Goal: Task Accomplishment & Management: Manage account settings

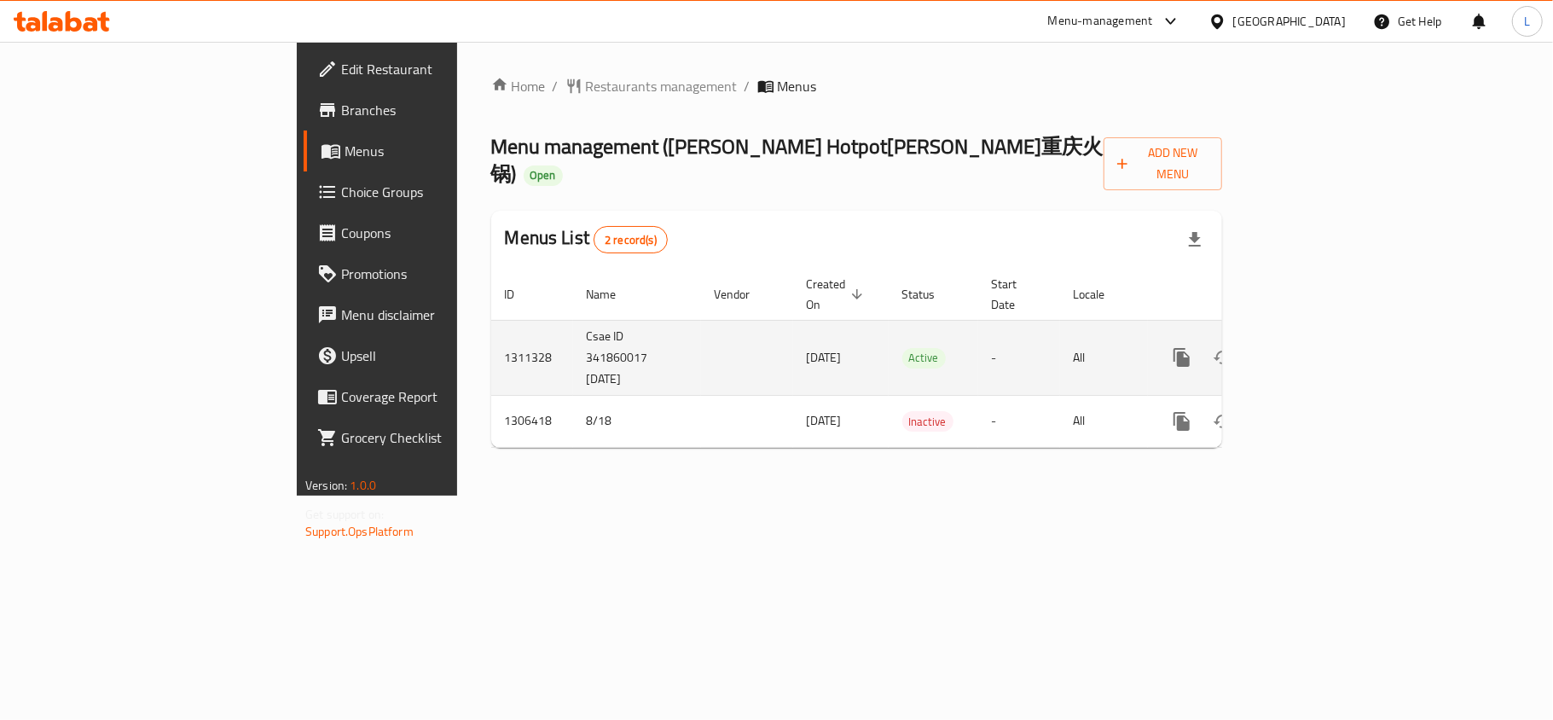
drag, startPoint x: 594, startPoint y: 312, endPoint x: 704, endPoint y: 317, distance: 110.1
click at [793, 320] on td "[DATE]" at bounding box center [841, 357] width 96 height 75
click at [1315, 347] on icon "enhanced table" at bounding box center [1305, 357] width 20 height 20
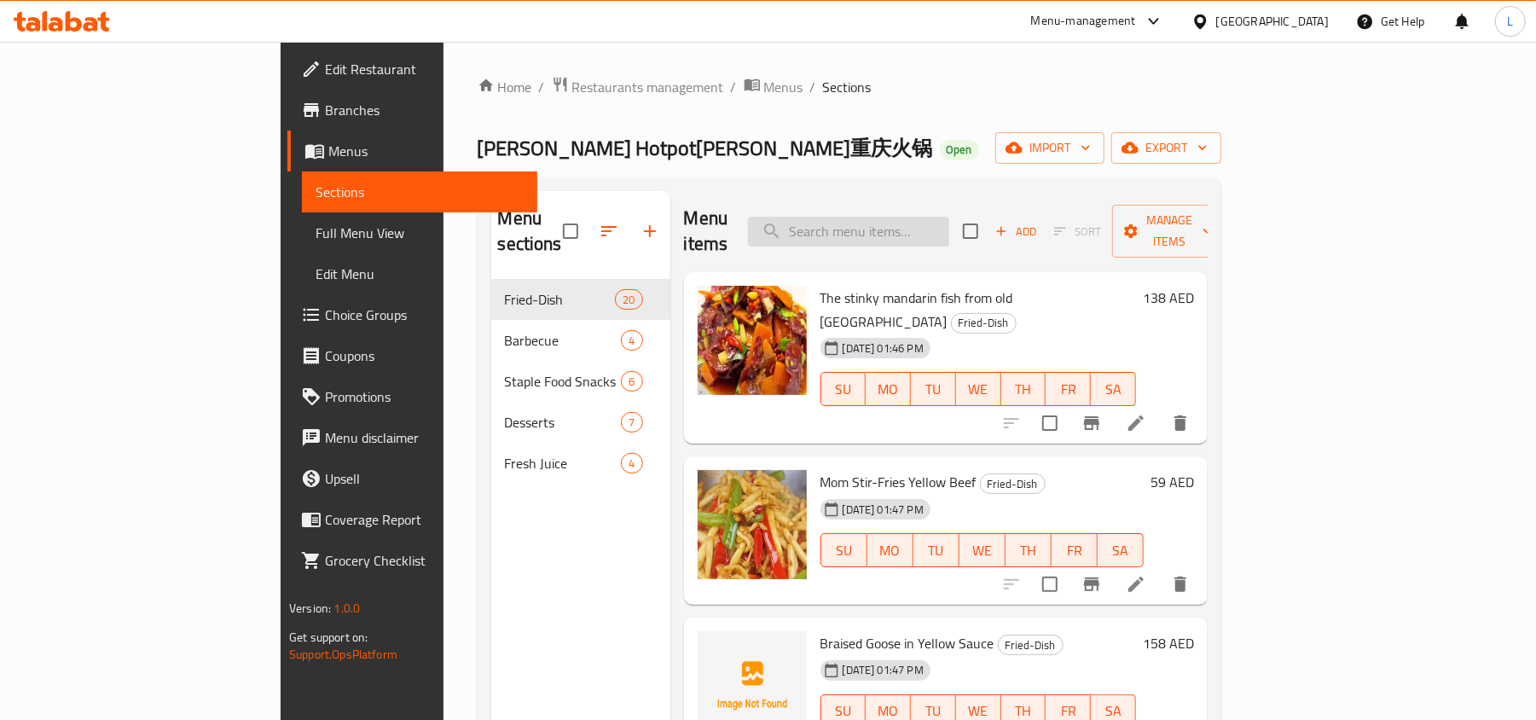
click at [894, 217] on input "search" at bounding box center [848, 232] width 201 height 30
paste input "Chinese_yam_in_sauce"
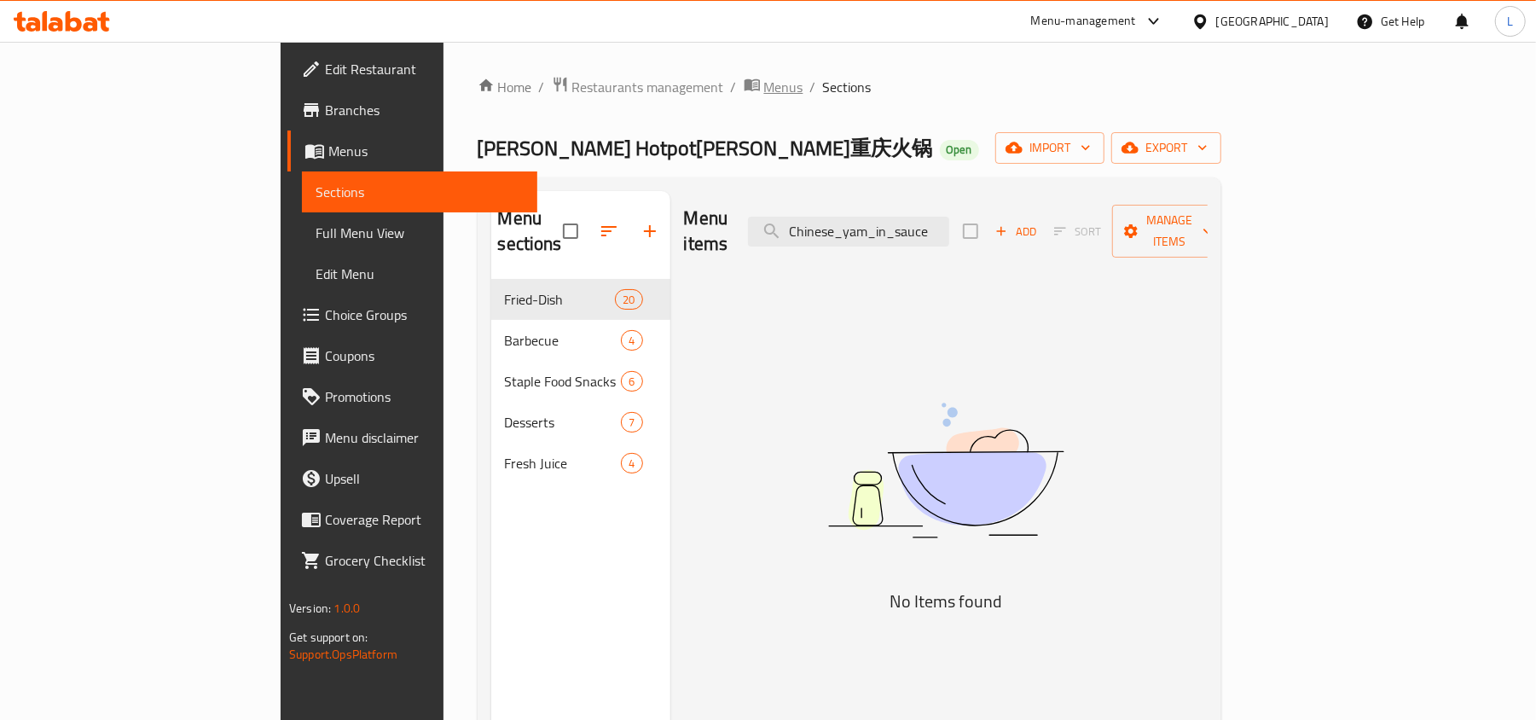
type input "Chinese_yam_in_sauce"
click at [764, 96] on span "Menus" at bounding box center [783, 87] width 39 height 20
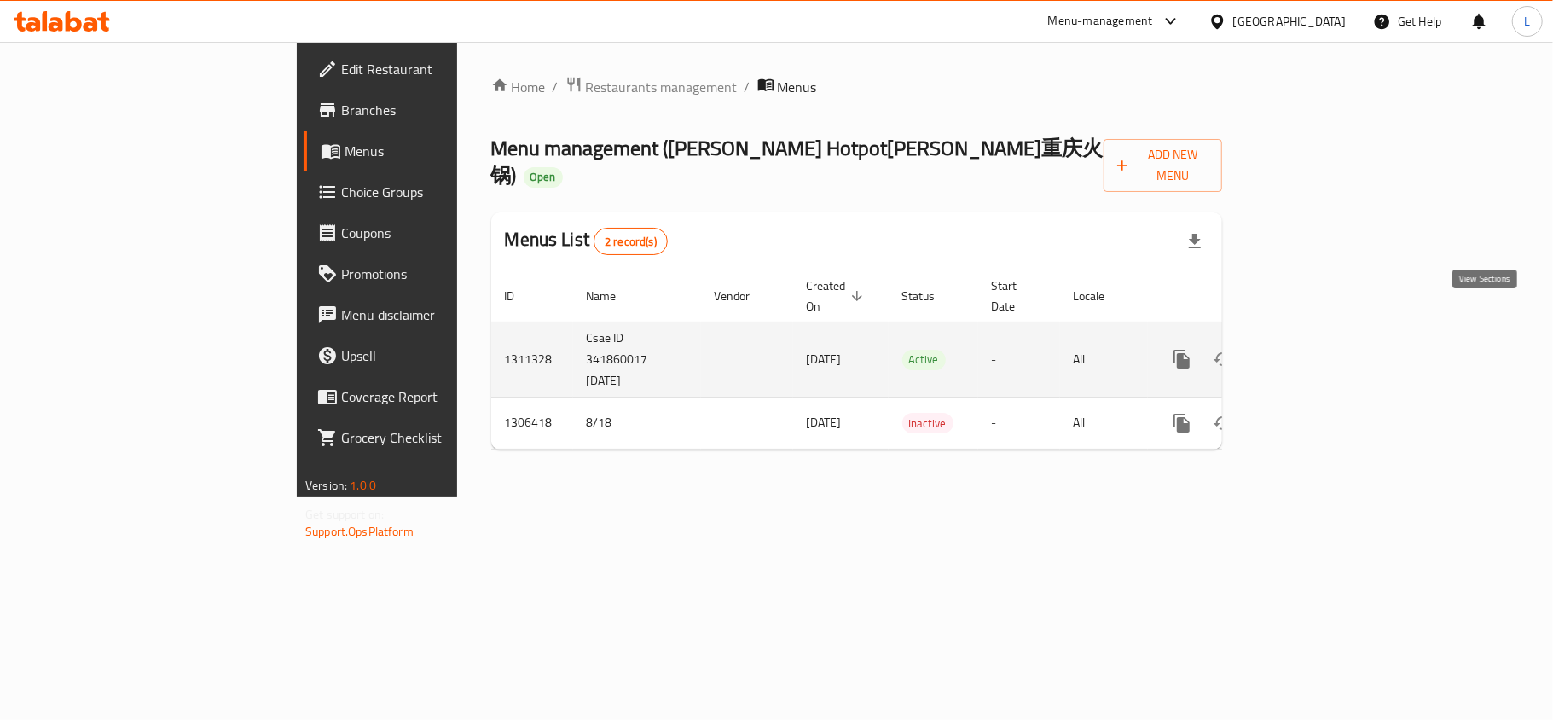
click at [1315, 349] on icon "enhanced table" at bounding box center [1305, 359] width 20 height 20
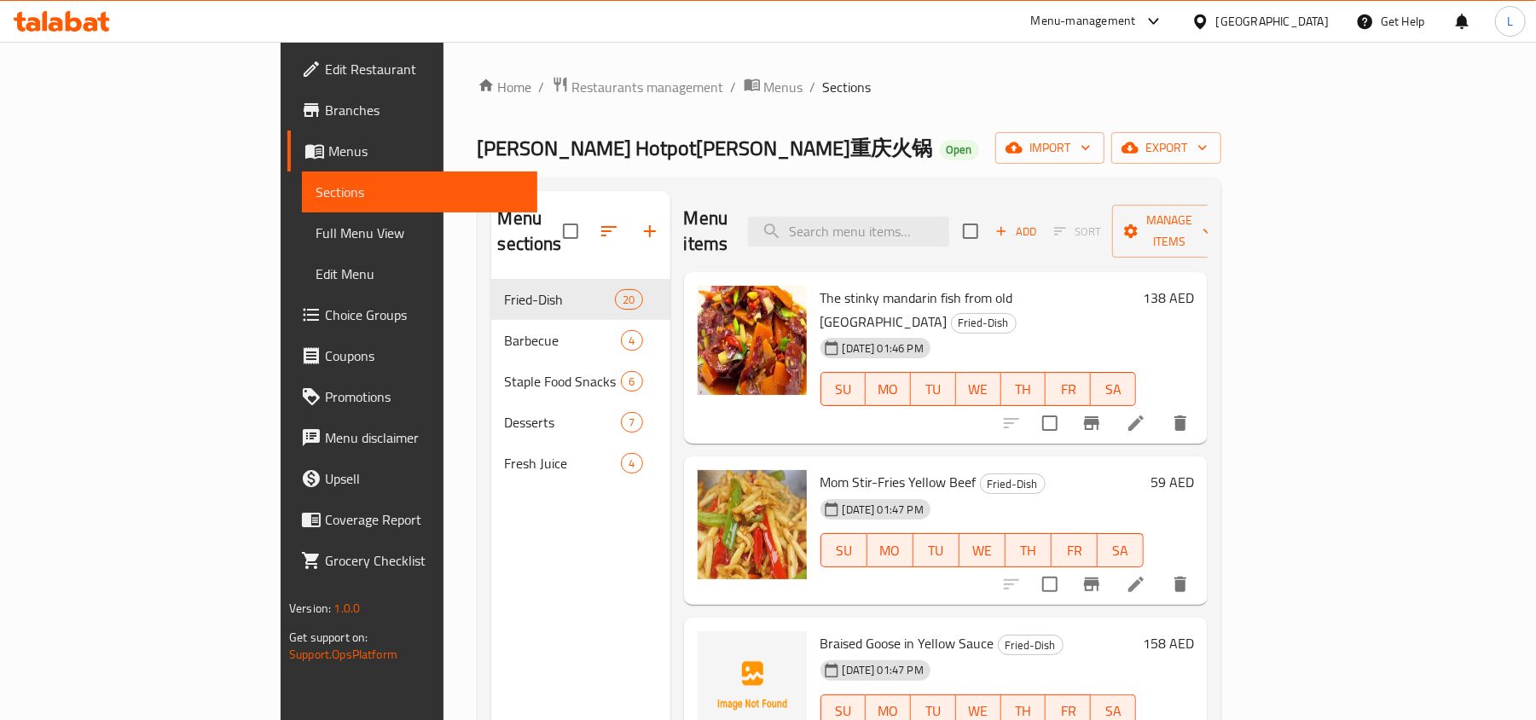
click at [921, 272] on div "The stinky mandarin fish from old [PERSON_NAME]-Dish [DATE] 01:46 PM SU MO TU W…" at bounding box center [946, 358] width 524 height 172
click at [896, 229] on input "search" at bounding box center [848, 232] width 201 height 30
paste input "Chinese_yam_in_sauce"
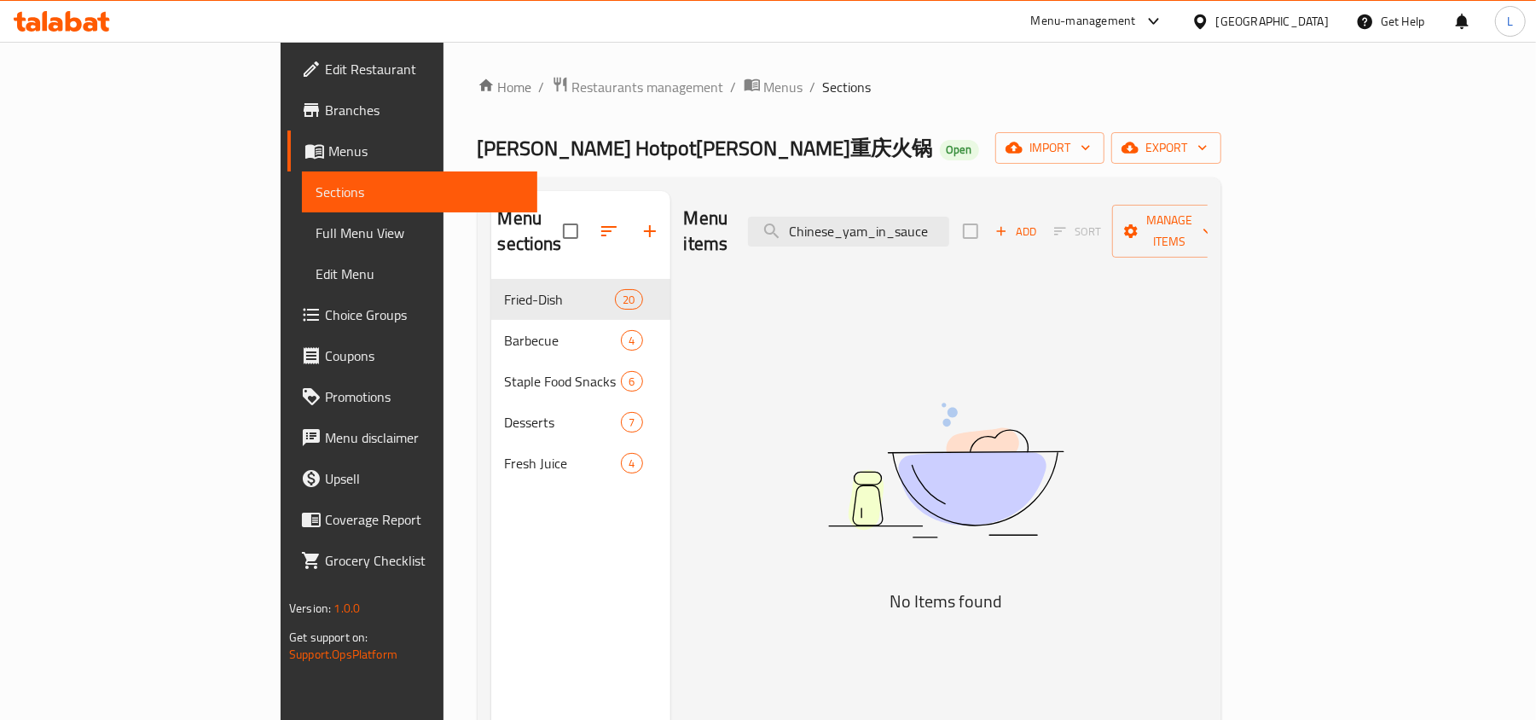
drag, startPoint x: 946, startPoint y: 220, endPoint x: 832, endPoint y: 200, distance: 115.3
click at [832, 200] on div "Menu items Chinese_yam_in_sauce Add Sort Manage items" at bounding box center [946, 231] width 524 height 81
drag, startPoint x: 916, startPoint y: 220, endPoint x: 1048, endPoint y: 236, distance: 133.2
click at [1048, 236] on div "Menu items yam_in_sauce Add Sort Manage items" at bounding box center [946, 231] width 524 height 81
drag, startPoint x: 942, startPoint y: 223, endPoint x: 704, endPoint y: 210, distance: 239.1
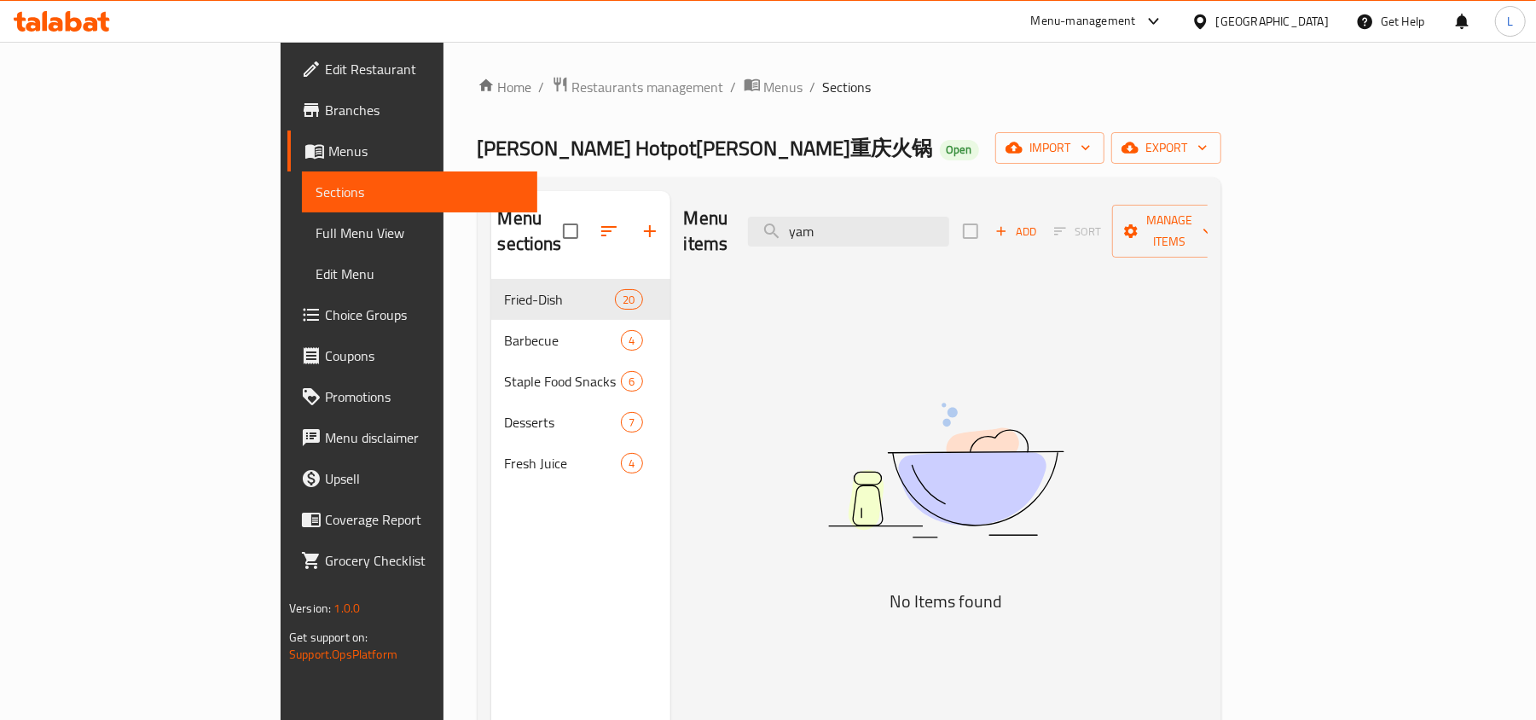
click at [704, 210] on div "Menu items yam Add Sort Manage items" at bounding box center [946, 231] width 524 height 81
paste input "Chinese_yam_in_sauce"
click at [889, 217] on input "Chinese_yam_in_sauce" at bounding box center [848, 232] width 201 height 30
drag, startPoint x: 936, startPoint y: 223, endPoint x: 1233, endPoint y: 235, distance: 297.1
click at [1208, 235] on div "Menu items Chinese_yam_in_sauce Add Sort Manage items" at bounding box center [946, 231] width 524 height 81
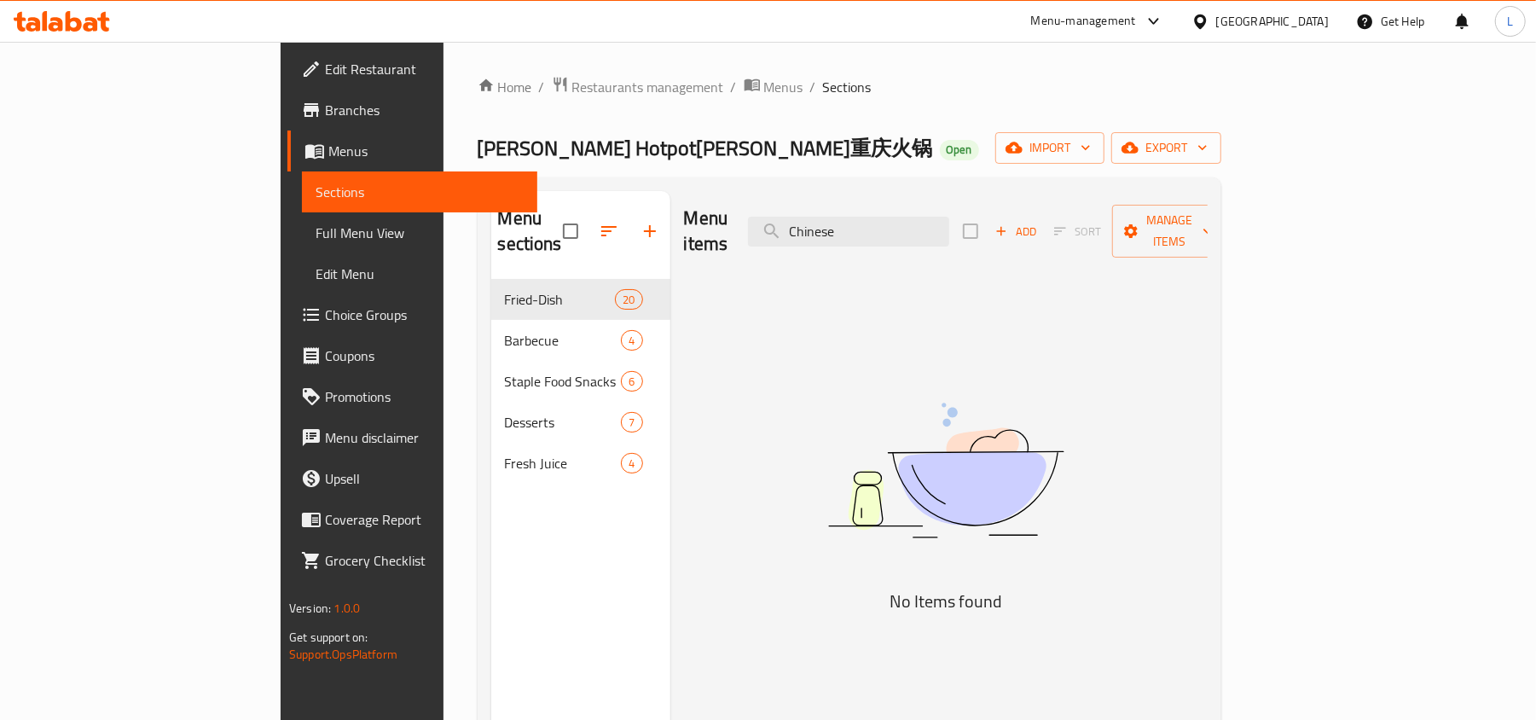
drag, startPoint x: 955, startPoint y: 232, endPoint x: 747, endPoint y: 201, distance: 210.4
click at [747, 201] on div "Menu items Chinese Add Sort Manage items" at bounding box center [946, 231] width 524 height 81
paste input "Dish_25"
click at [925, 223] on input "Dish_25" at bounding box center [848, 232] width 201 height 30
drag, startPoint x: 919, startPoint y: 223, endPoint x: 948, endPoint y: 229, distance: 29.6
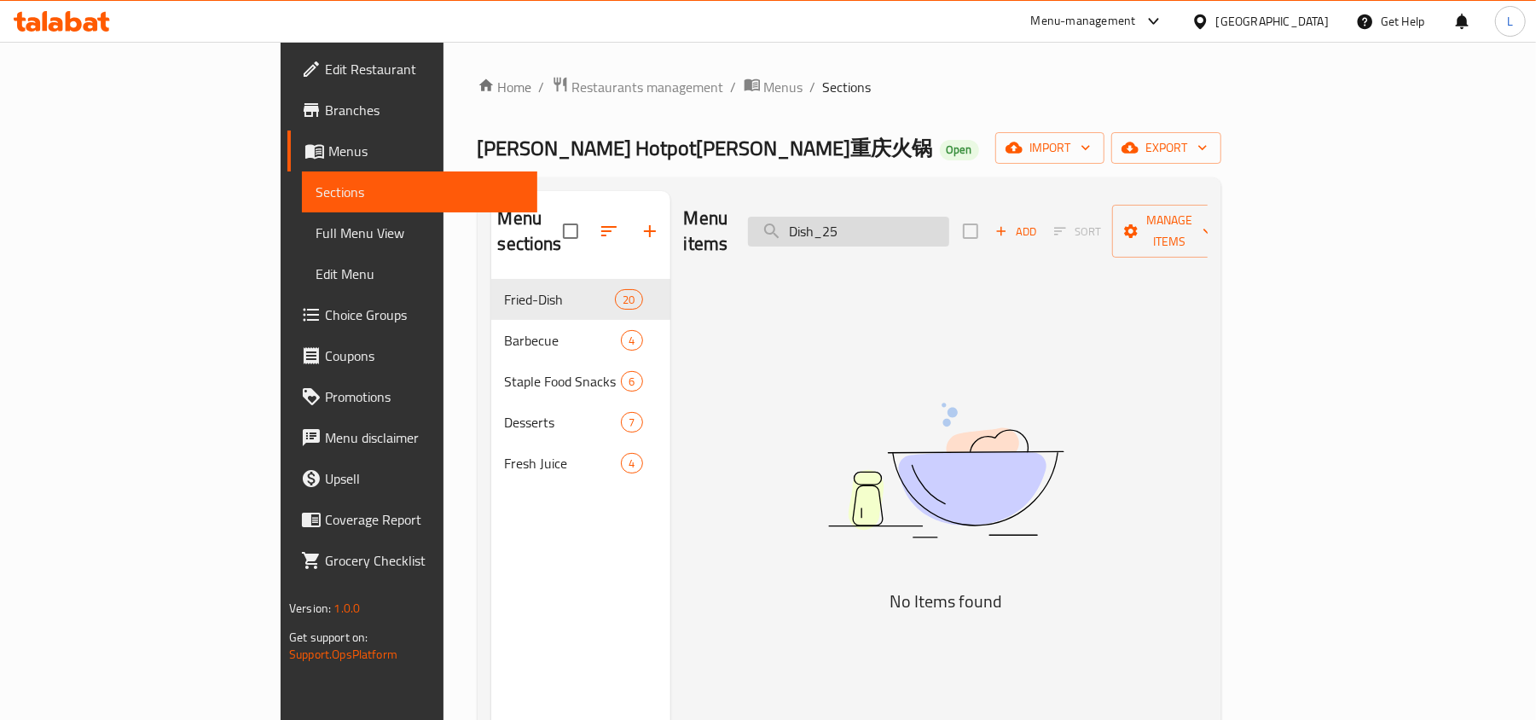
click at [948, 229] on input "Dish_25" at bounding box center [848, 232] width 201 height 30
drag, startPoint x: 919, startPoint y: 220, endPoint x: 803, endPoint y: 189, distance: 119.2
click at [806, 191] on div "Menu items Dish Add Sort Manage items" at bounding box center [946, 231] width 524 height 81
drag, startPoint x: 922, startPoint y: 205, endPoint x: 793, endPoint y: 208, distance: 128.8
click at [795, 208] on div "Menu items 25 Add Sort Manage items" at bounding box center [946, 231] width 524 height 81
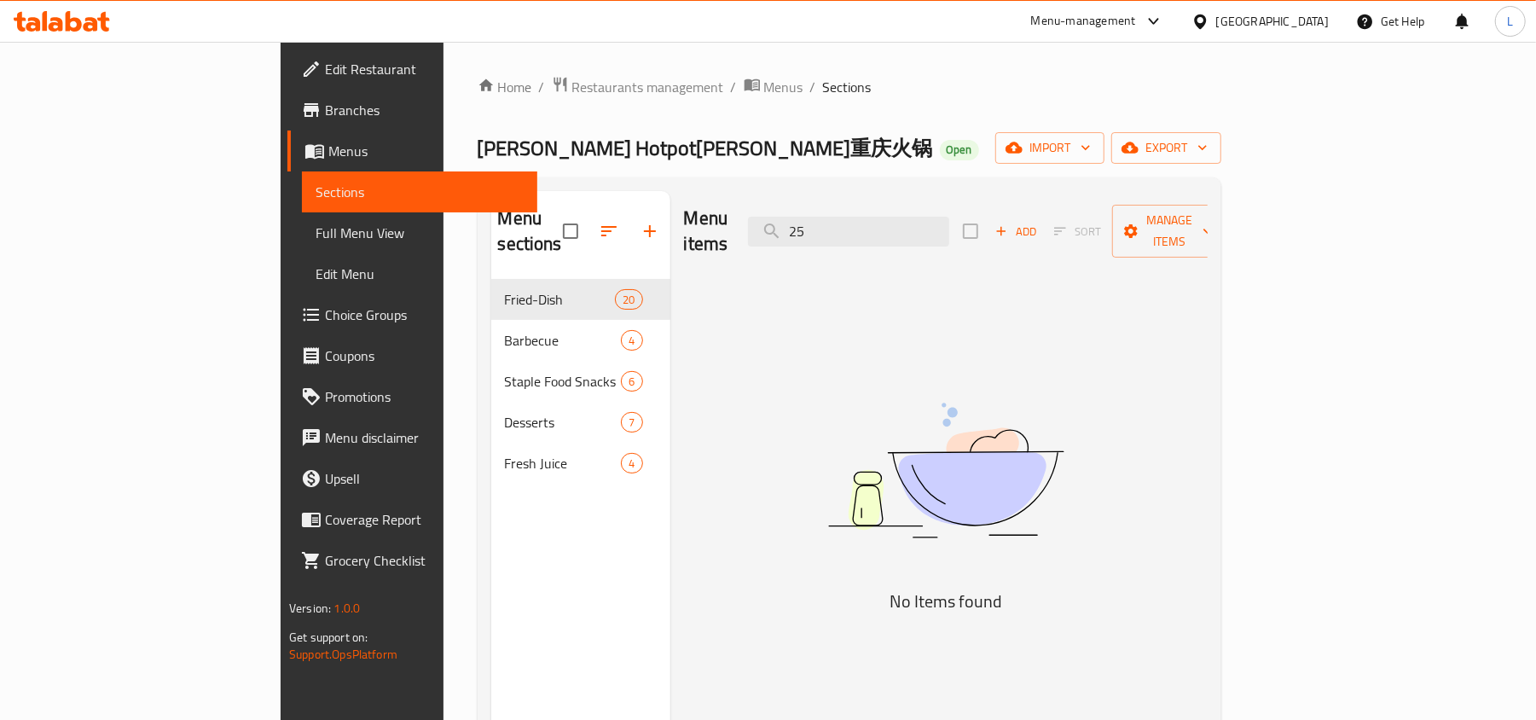
paste input "tofu"
drag, startPoint x: 973, startPoint y: 215, endPoint x: 677, endPoint y: 213, distance: 296.0
click at [684, 215] on div "Menu items tofu Add Sort Manage items" at bounding box center [946, 231] width 524 height 81
paste input "[PERSON_NAME]"
drag, startPoint x: 964, startPoint y: 216, endPoint x: 739, endPoint y: 213, distance: 225.2
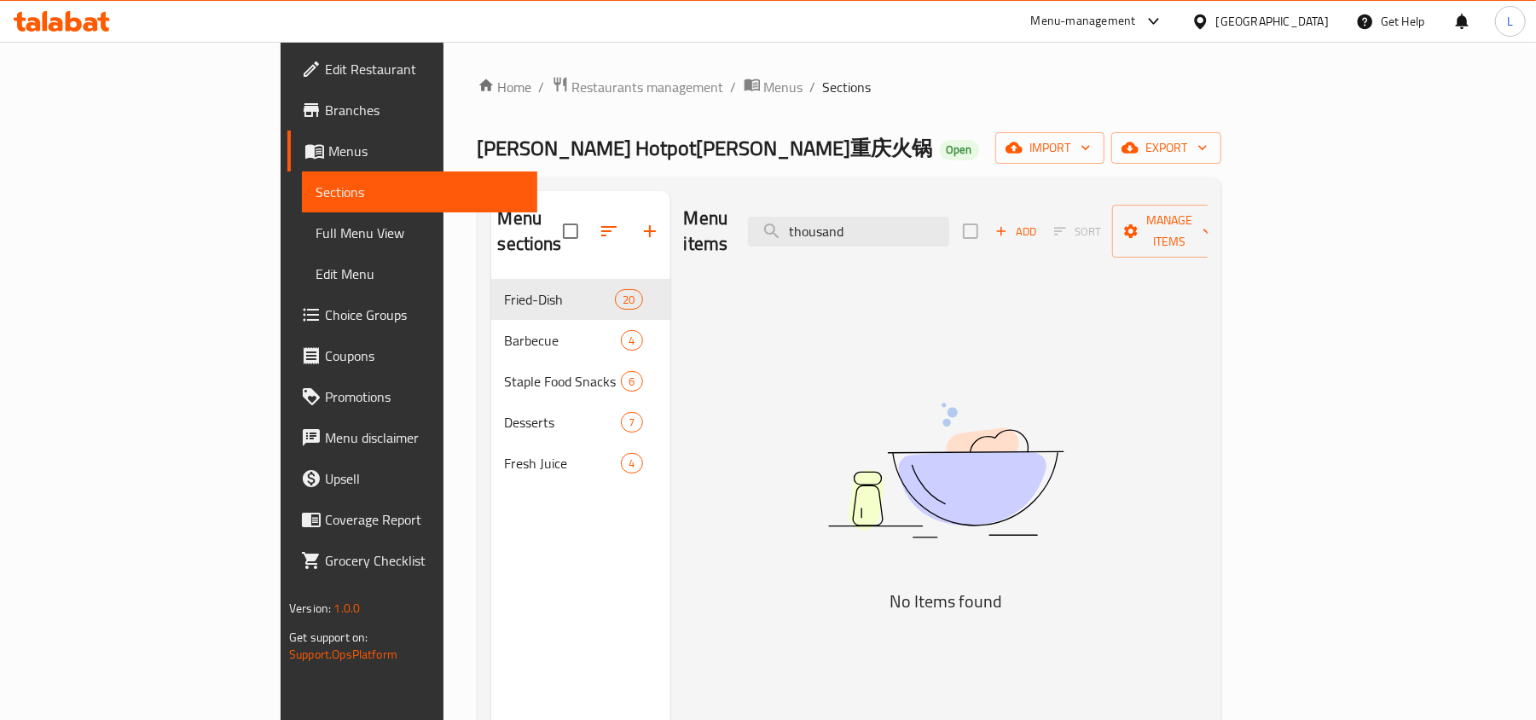
click at [739, 213] on div "Menu items thousand Add Sort Manage items" at bounding box center [946, 231] width 524 height 81
paste input "pot"
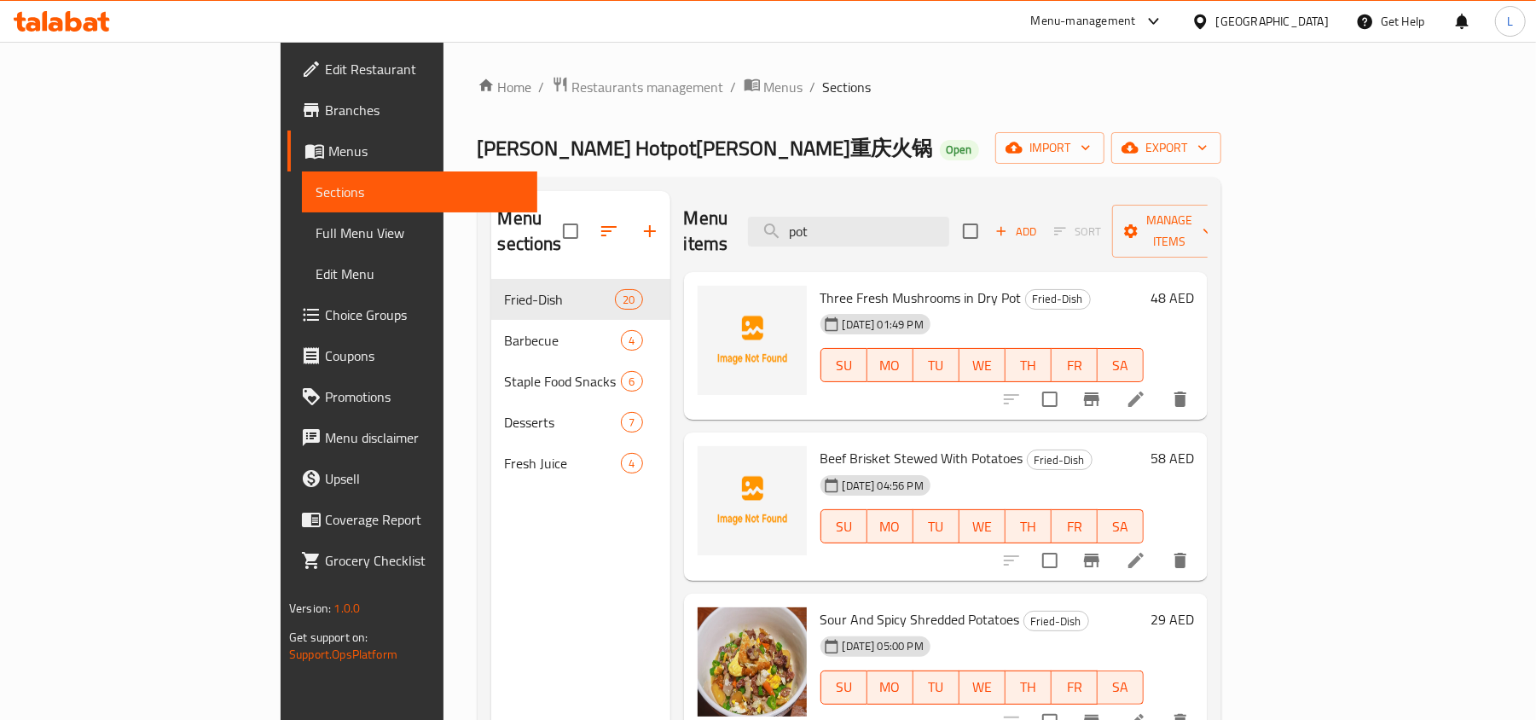
drag, startPoint x: 931, startPoint y: 212, endPoint x: 693, endPoint y: 189, distance: 239.0
click at [713, 202] on div "Menu items pot Add Sort Manage items" at bounding box center [946, 231] width 524 height 81
paste input "chives"
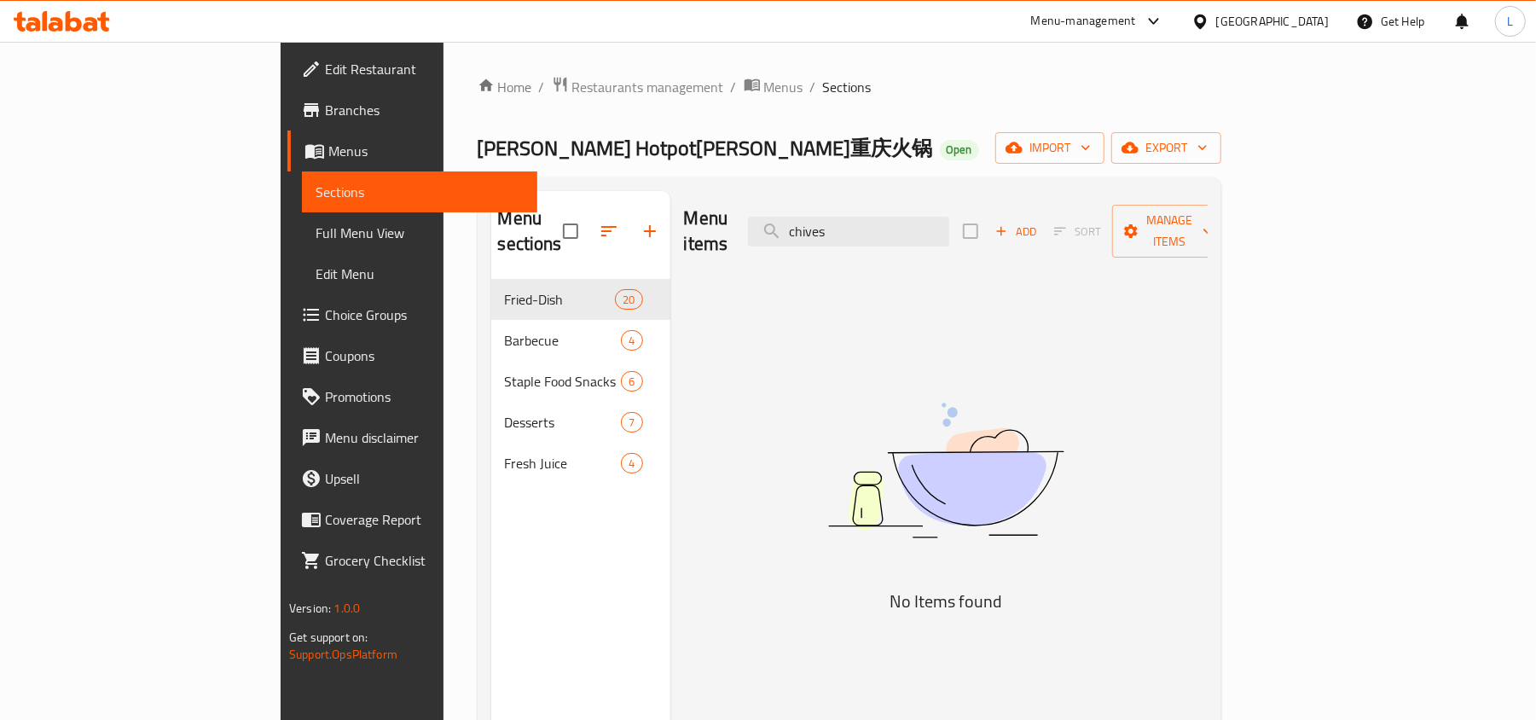
drag, startPoint x: 973, startPoint y: 227, endPoint x: 783, endPoint y: 223, distance: 190.2
click at [739, 208] on div "Menu items chives Add Sort Manage items" at bounding box center [946, 231] width 524 height 81
paste input "Stir-fried"
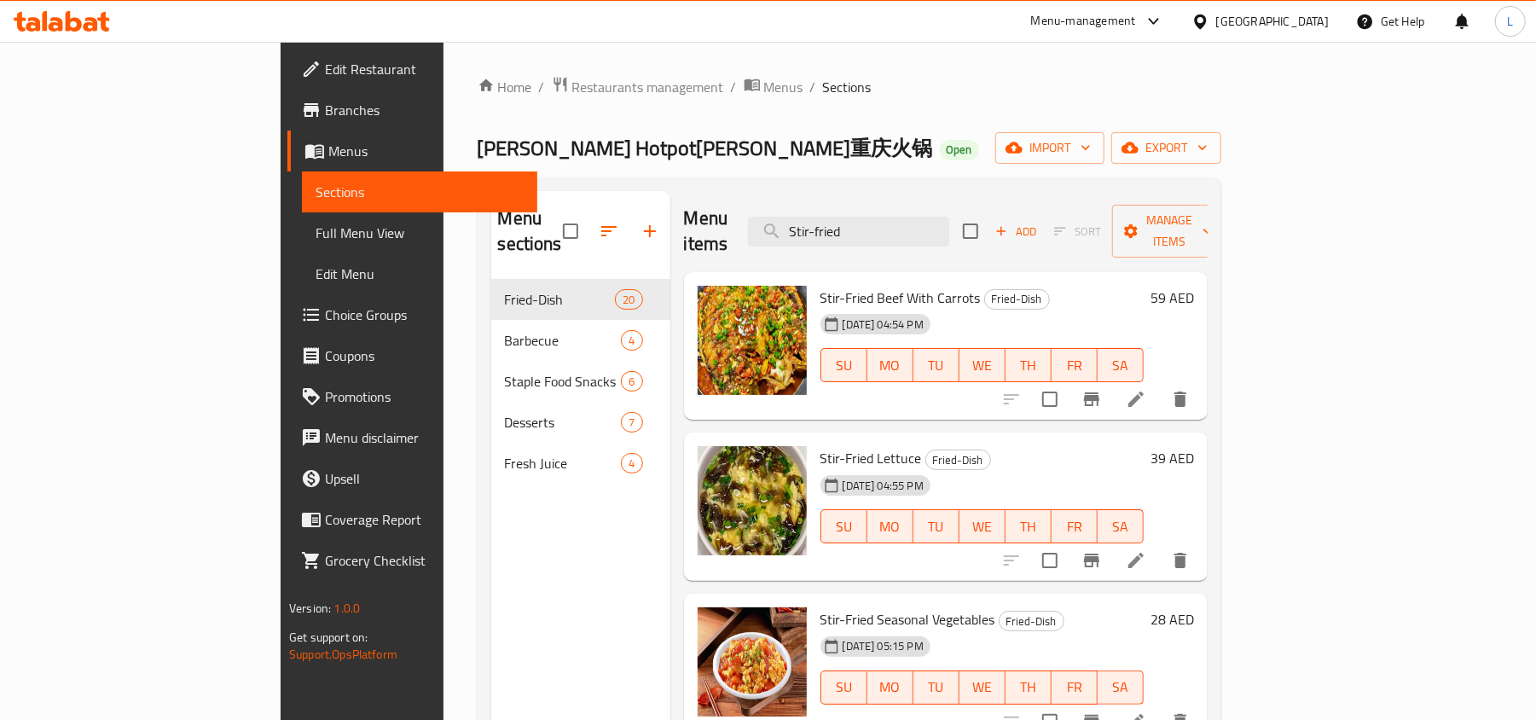
type input "Stir-fried"
click at [744, 90] on span "breadcrumb" at bounding box center [754, 87] width 20 height 22
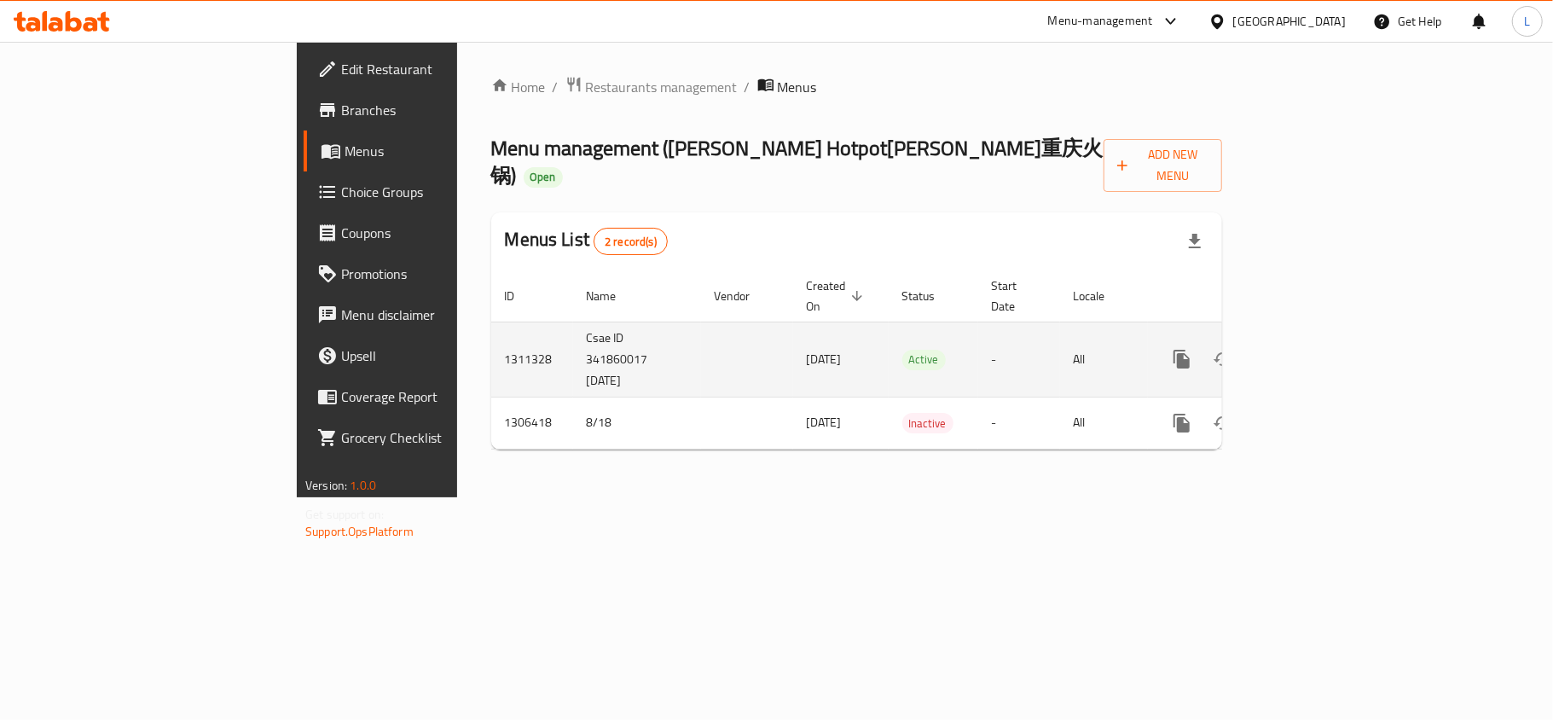
click at [573, 326] on td "Csae ID 341860017 [DATE]" at bounding box center [637, 359] width 128 height 75
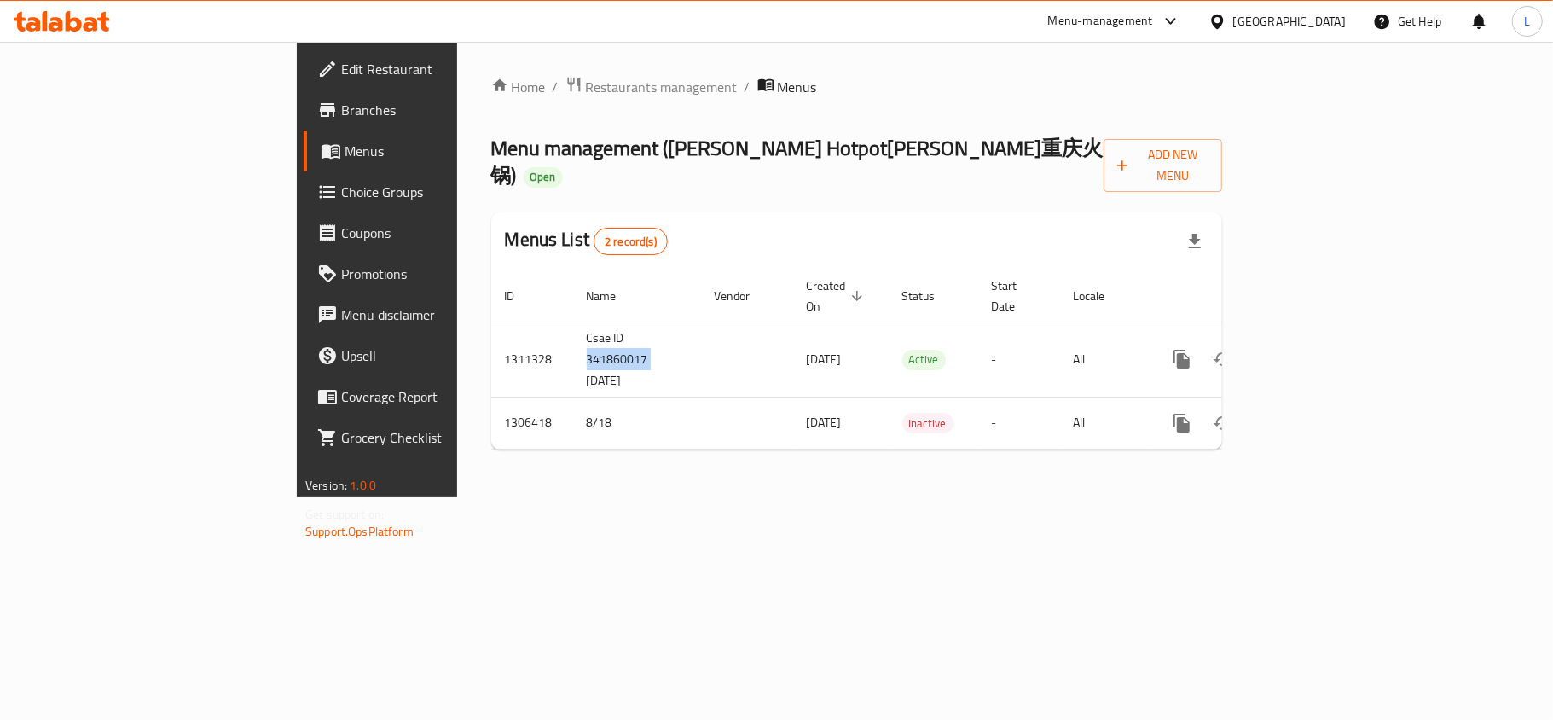
copy td "341860017"
click at [341, 62] on span "Edit Restaurant" at bounding box center [441, 69] width 201 height 20
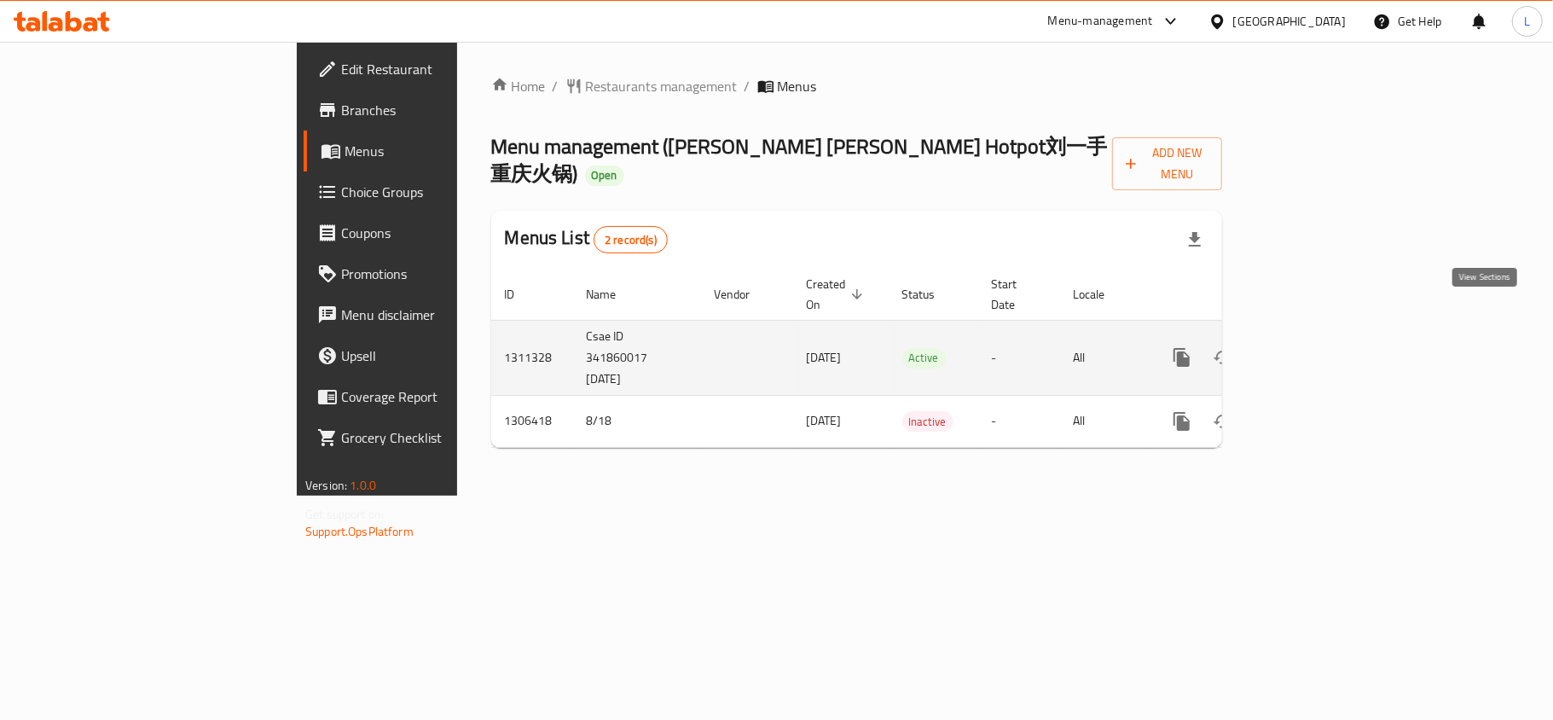
click at [1315, 347] on icon "enhanced table" at bounding box center [1305, 357] width 20 height 20
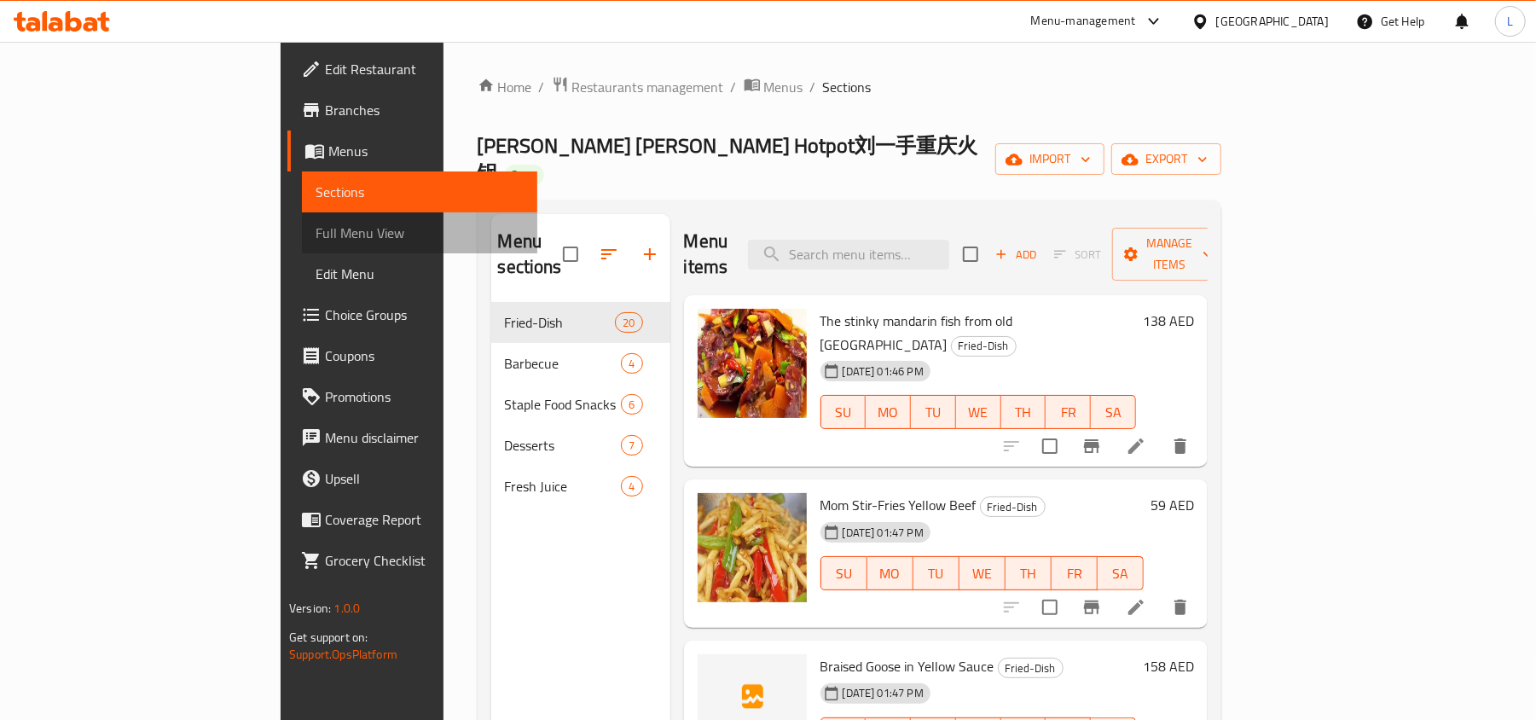
click at [316, 242] on span "Full Menu View" at bounding box center [420, 233] width 208 height 20
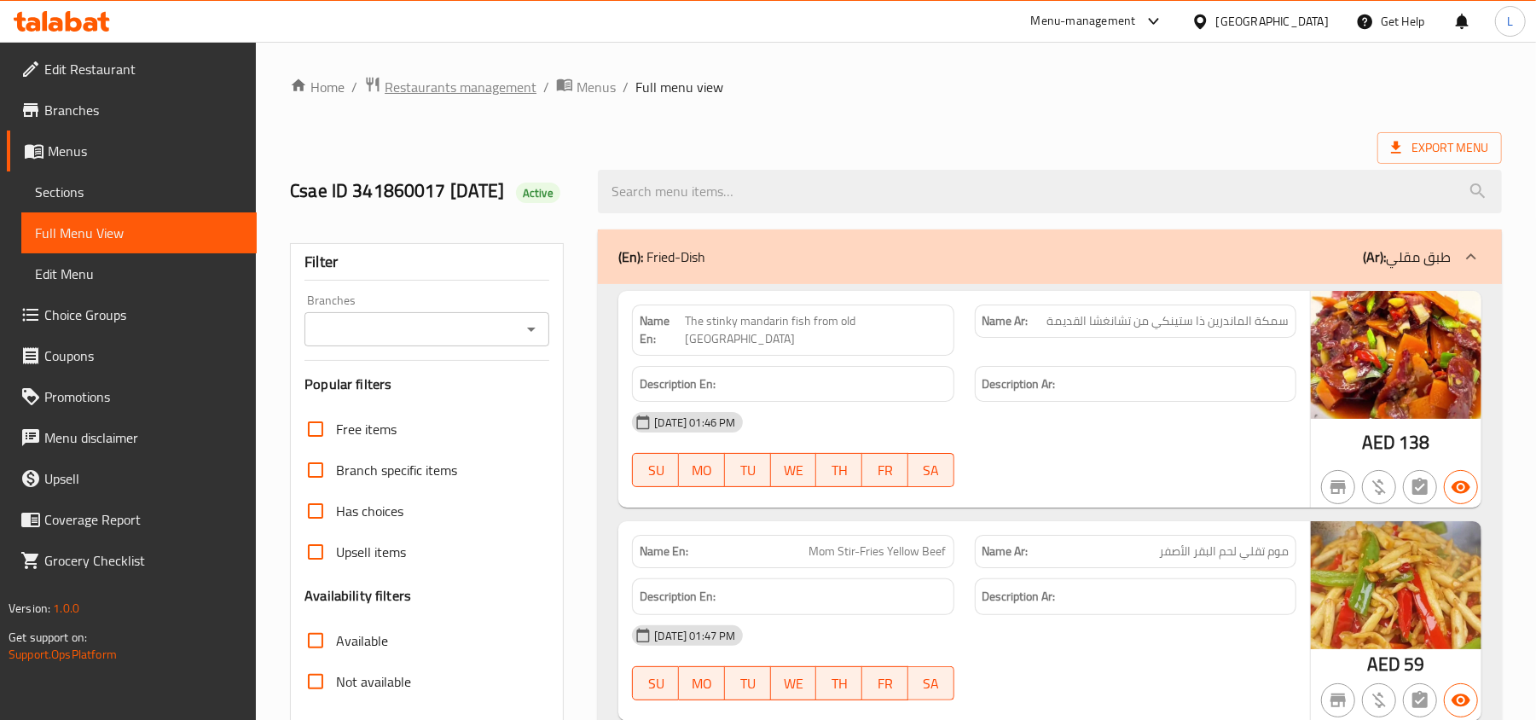
click at [474, 94] on span "Restaurants management" at bounding box center [461, 87] width 152 height 20
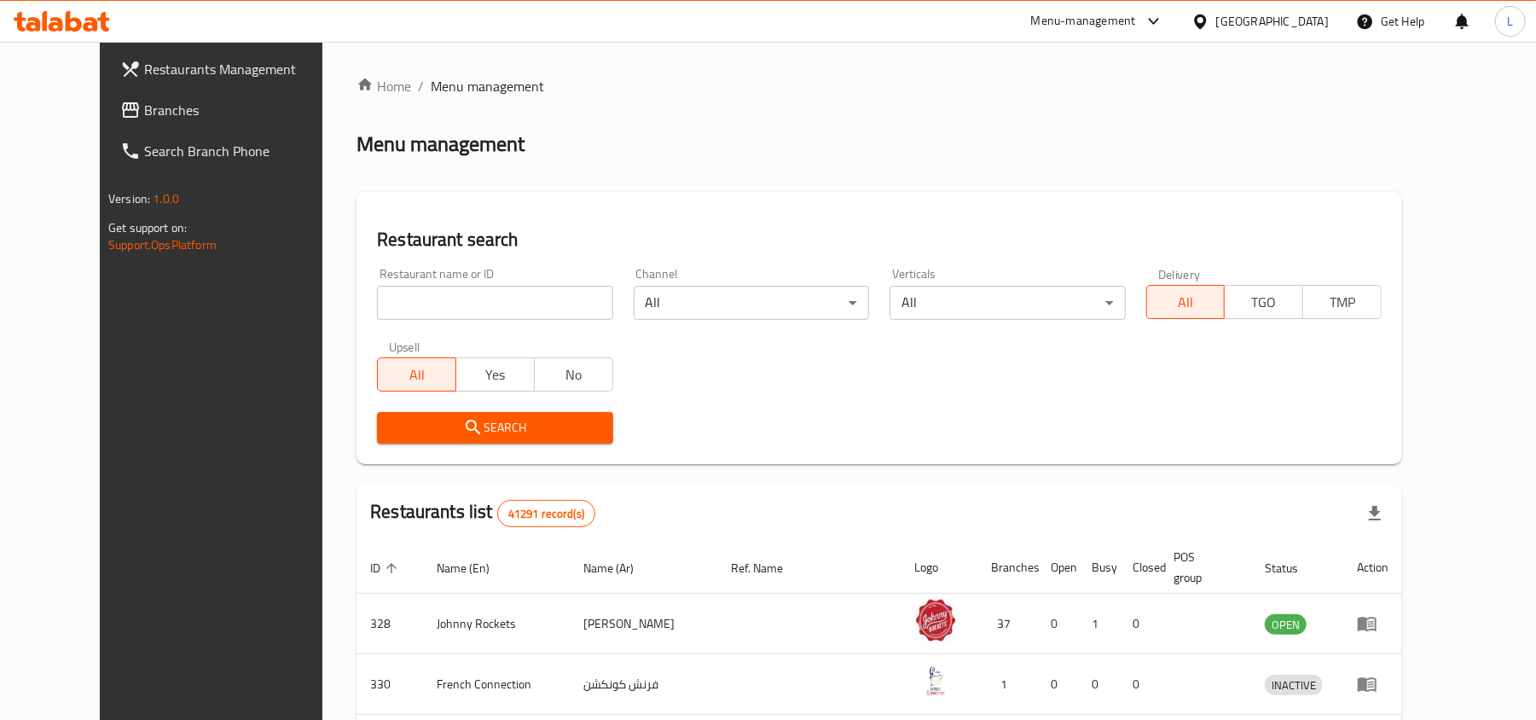
click at [1259, 24] on div "[GEOGRAPHIC_DATA]" at bounding box center [1272, 21] width 113 height 19
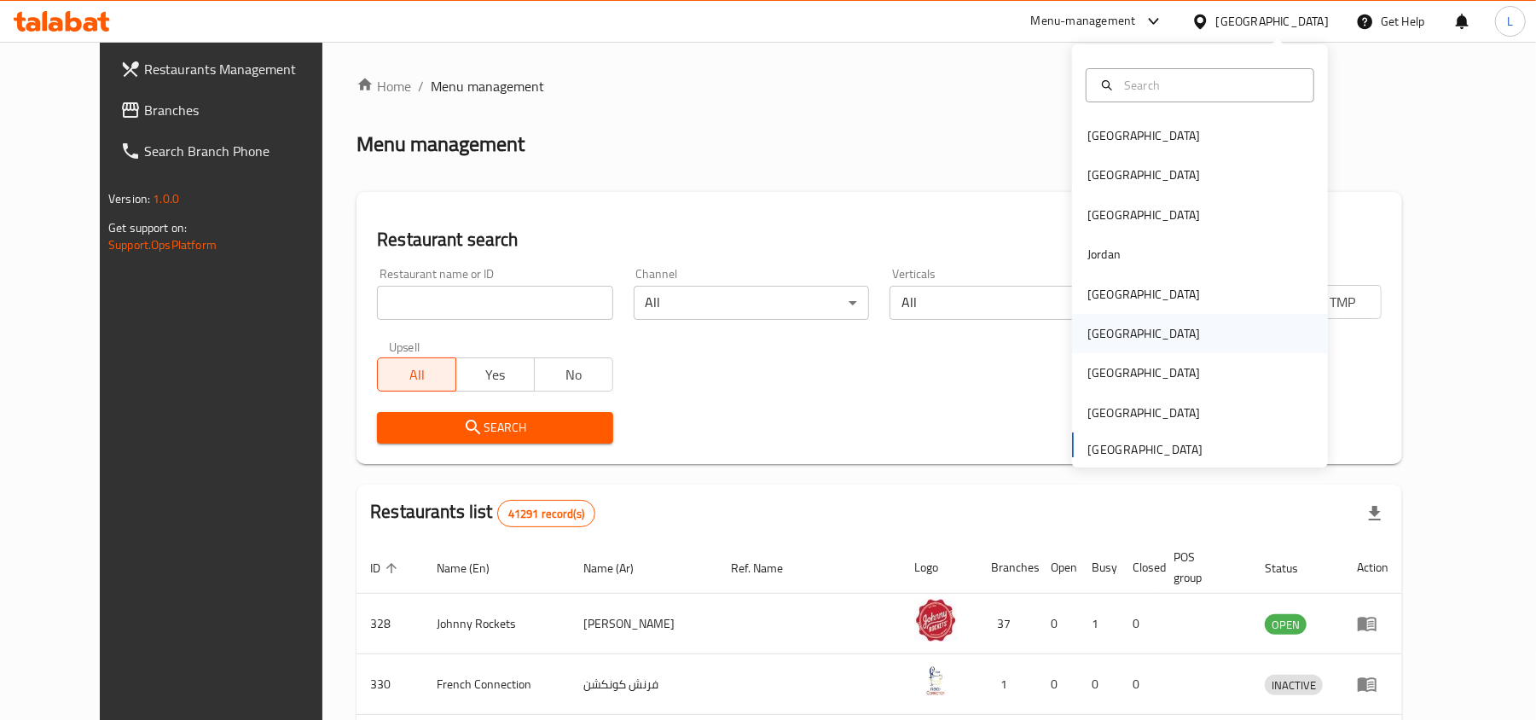
click at [1087, 328] on div "Oman" at bounding box center [1143, 333] width 113 height 19
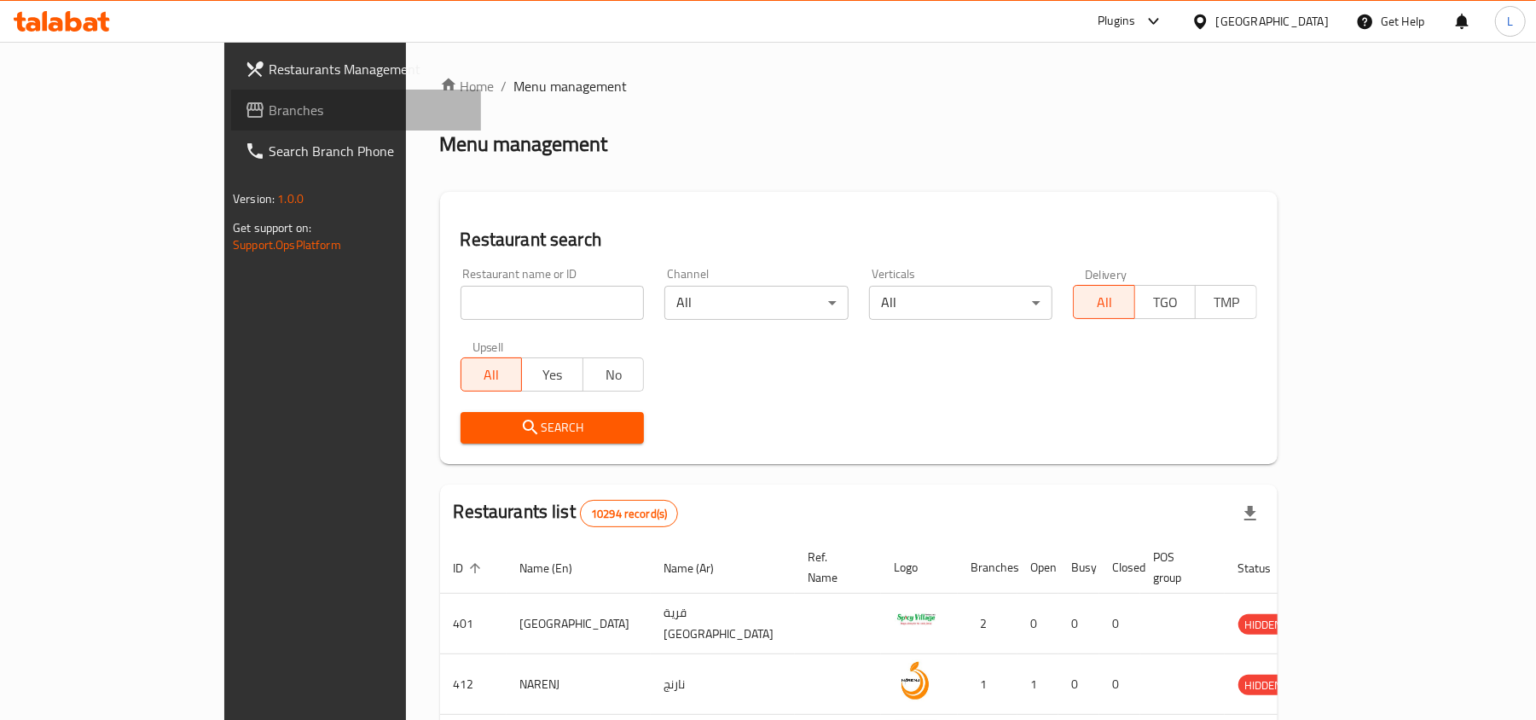
click at [269, 120] on span "Branches" at bounding box center [368, 110] width 199 height 20
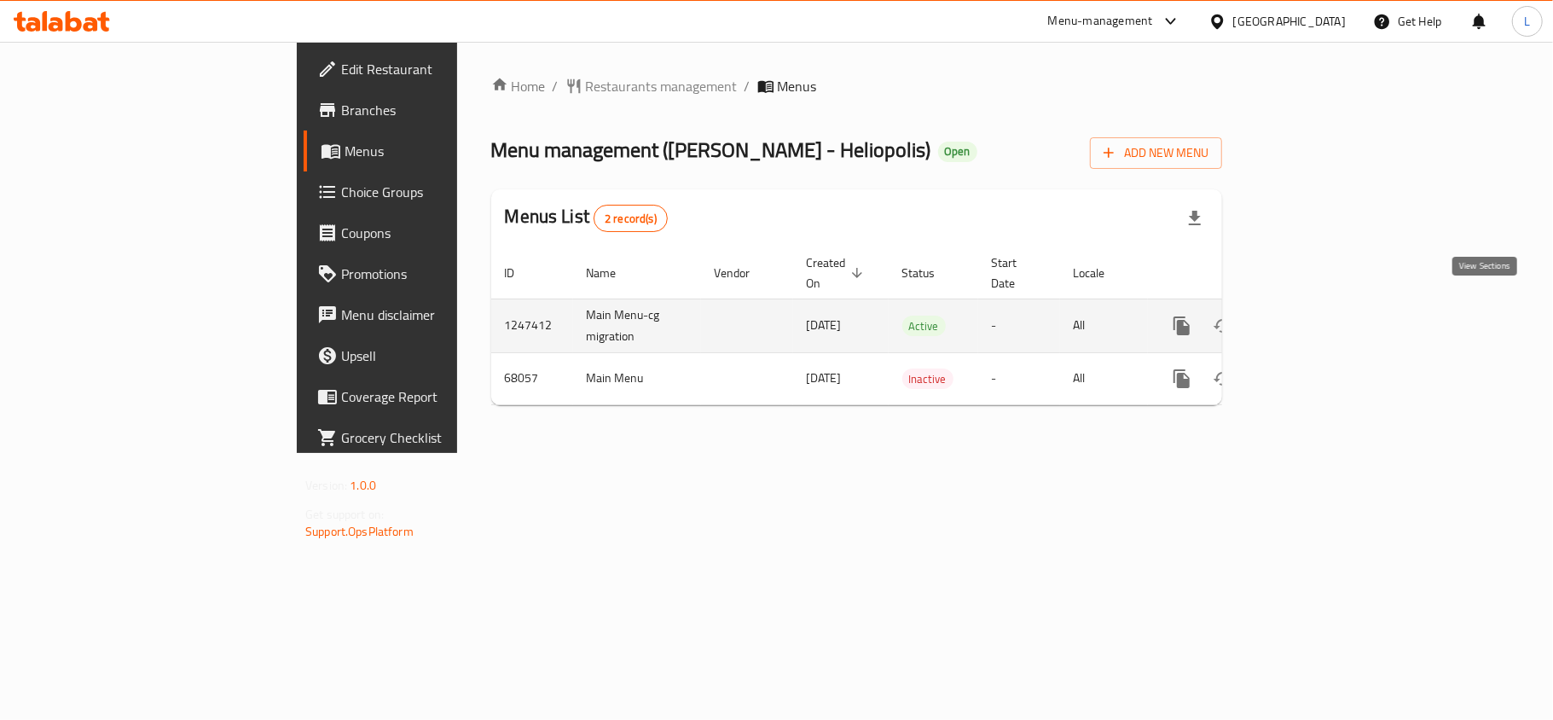
click at [1313, 318] on icon "enhanced table" at bounding box center [1304, 325] width 15 height 15
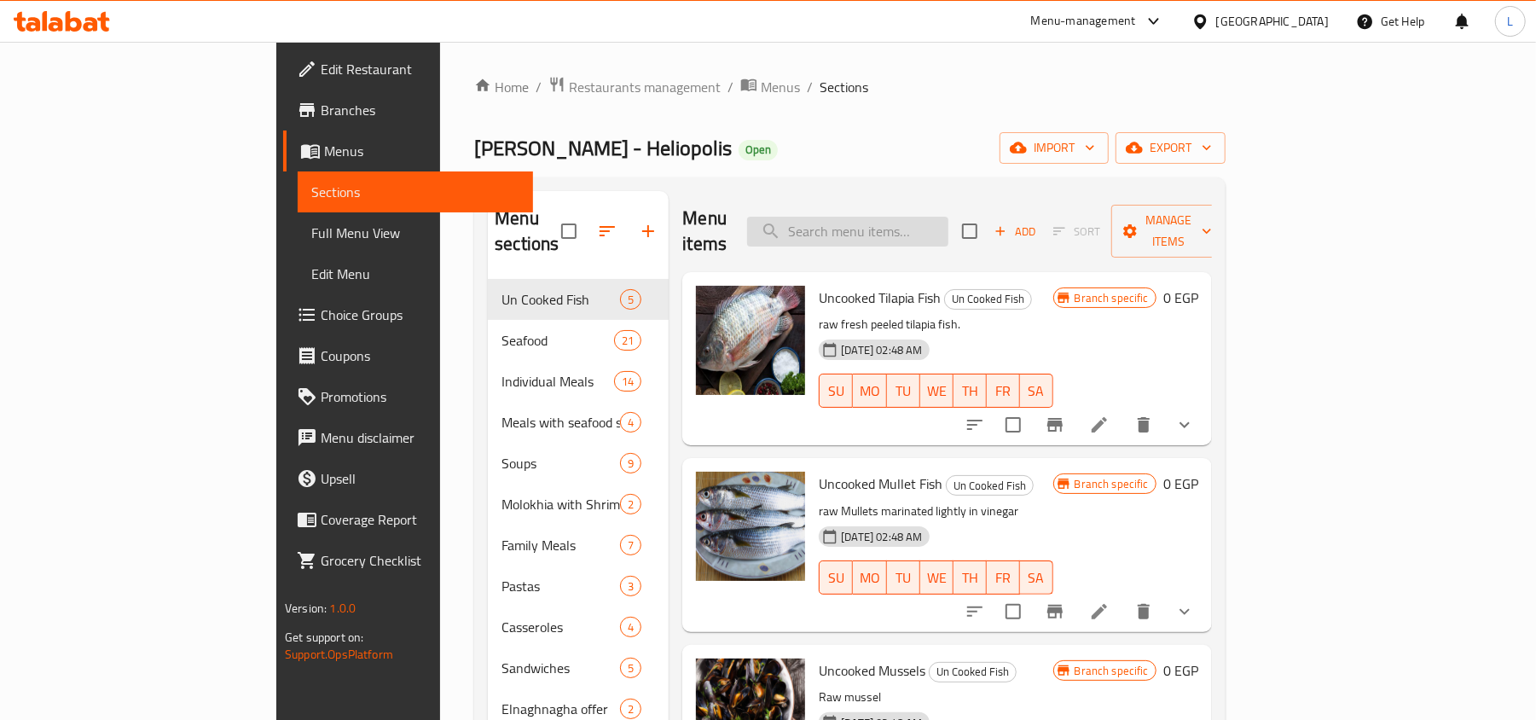
click at [936, 217] on input "search" at bounding box center [847, 232] width 201 height 30
paste input "Moses Fish"
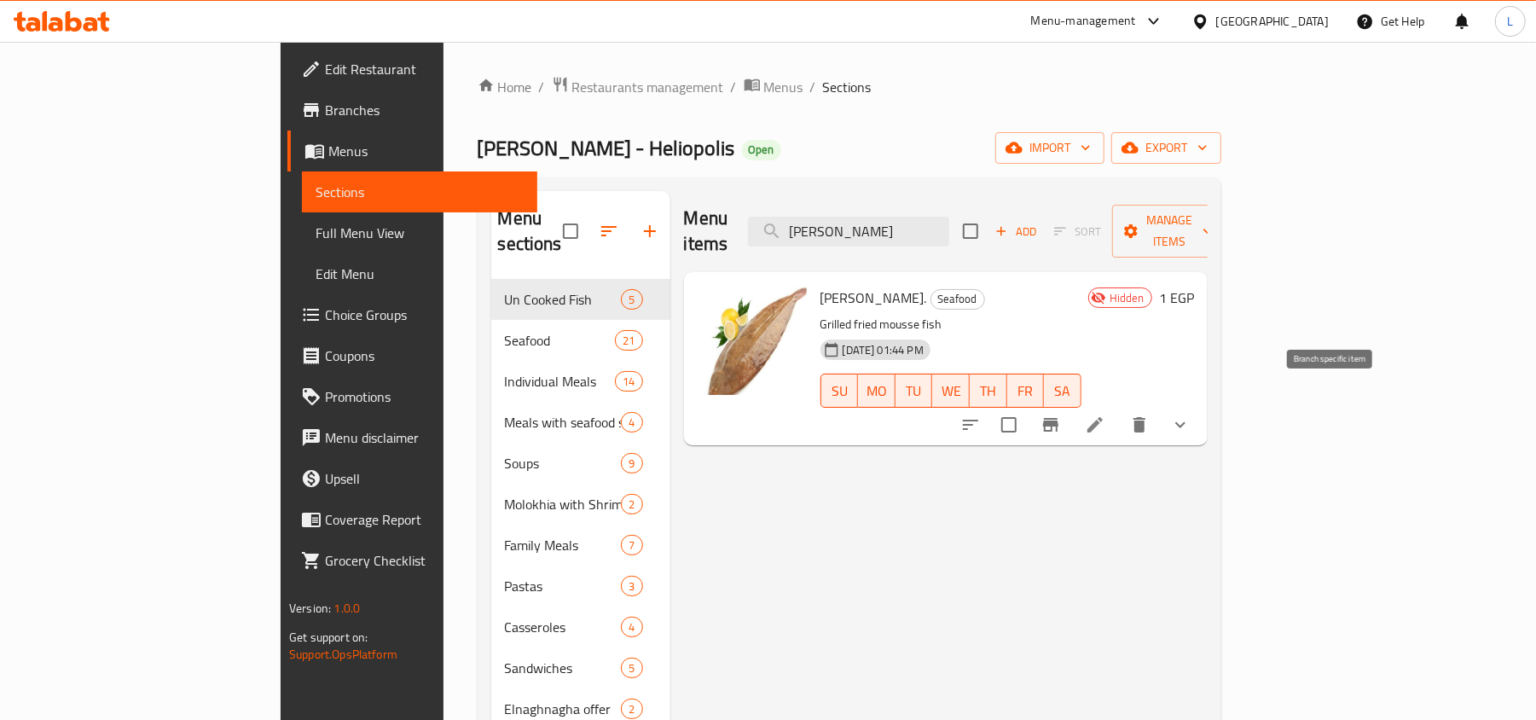
type input "Moses Fish"
click at [1071, 413] on button "Branch-specific-item" at bounding box center [1050, 424] width 41 height 41
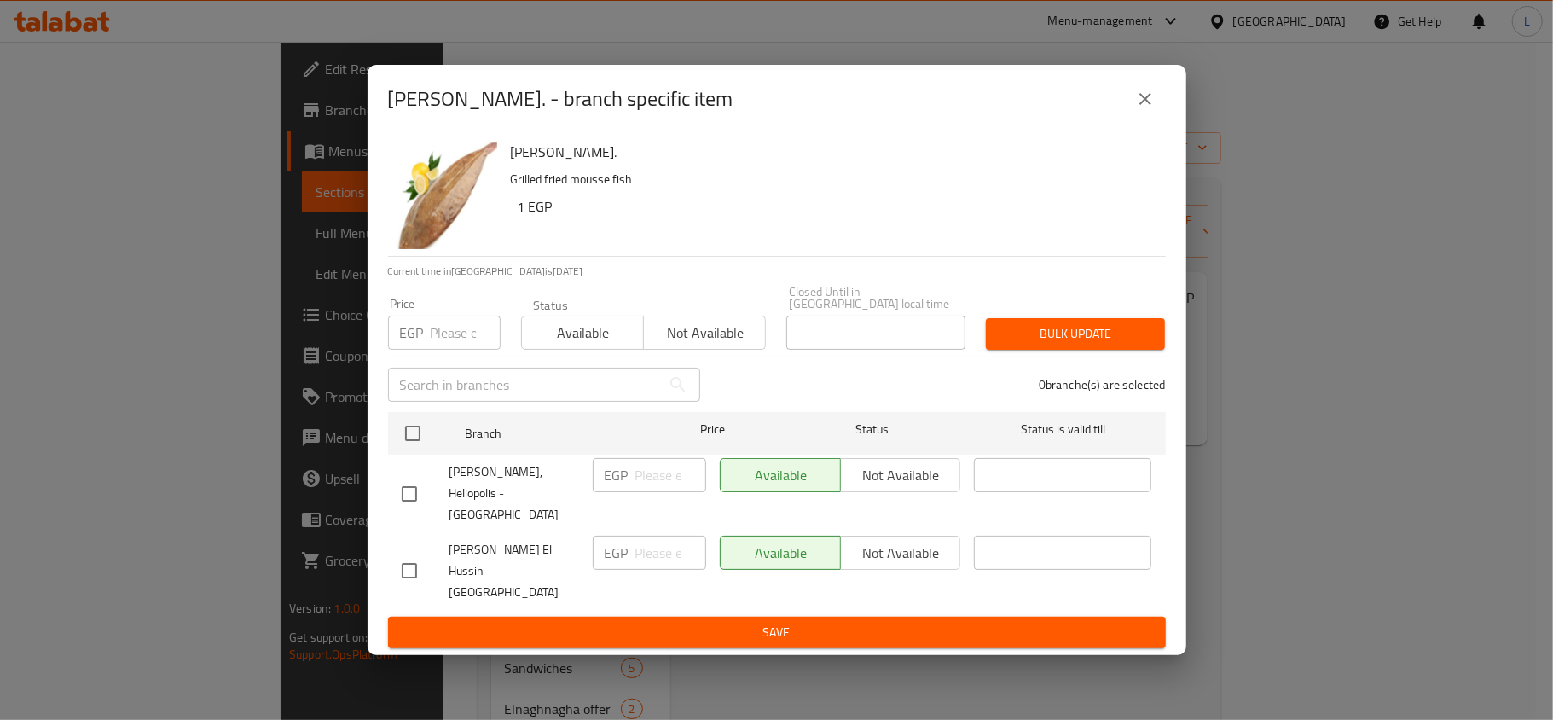
click at [1148, 105] on icon "close" at bounding box center [1145, 99] width 12 height 12
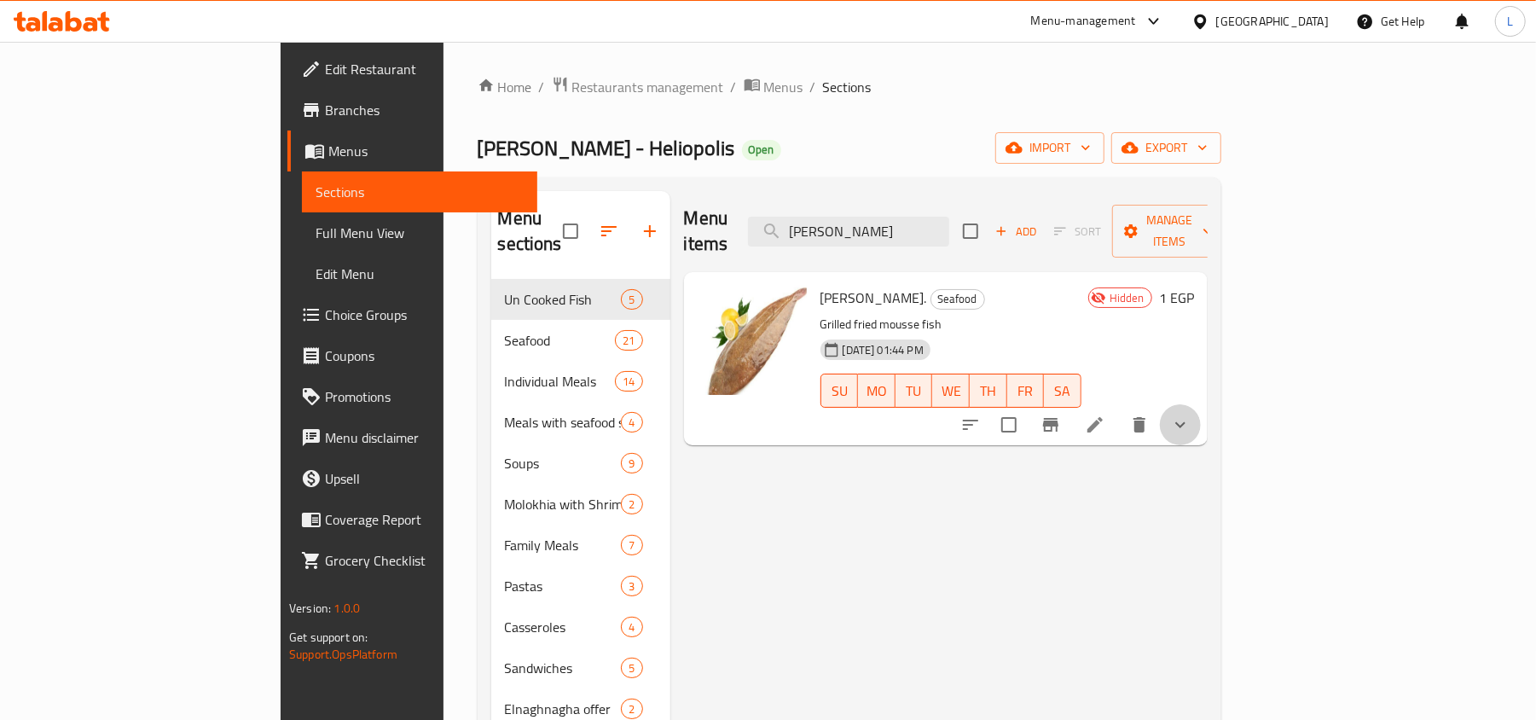
click at [1191, 414] on icon "show more" at bounding box center [1180, 424] width 20 height 20
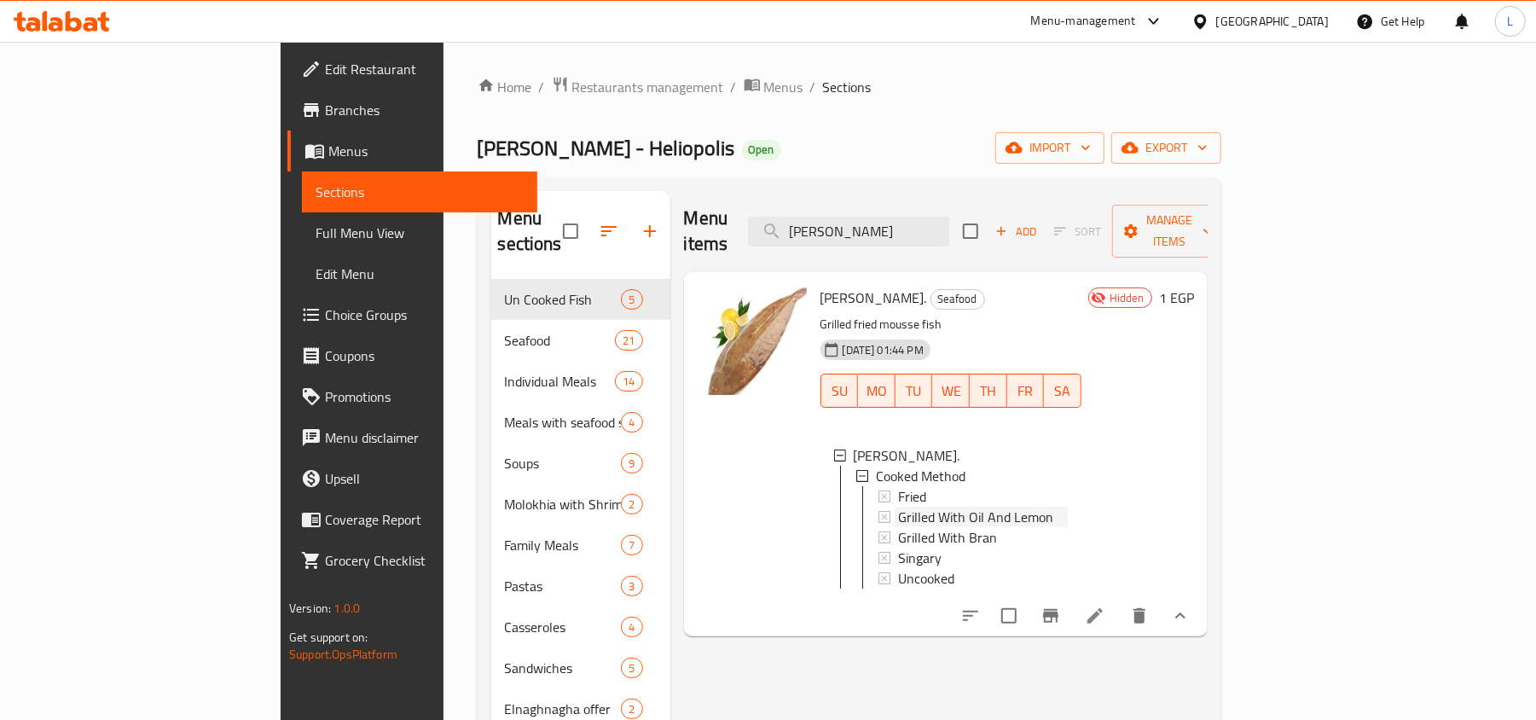
click at [901, 507] on span "Grilled With Oil And Lemon" at bounding box center [975, 517] width 155 height 20
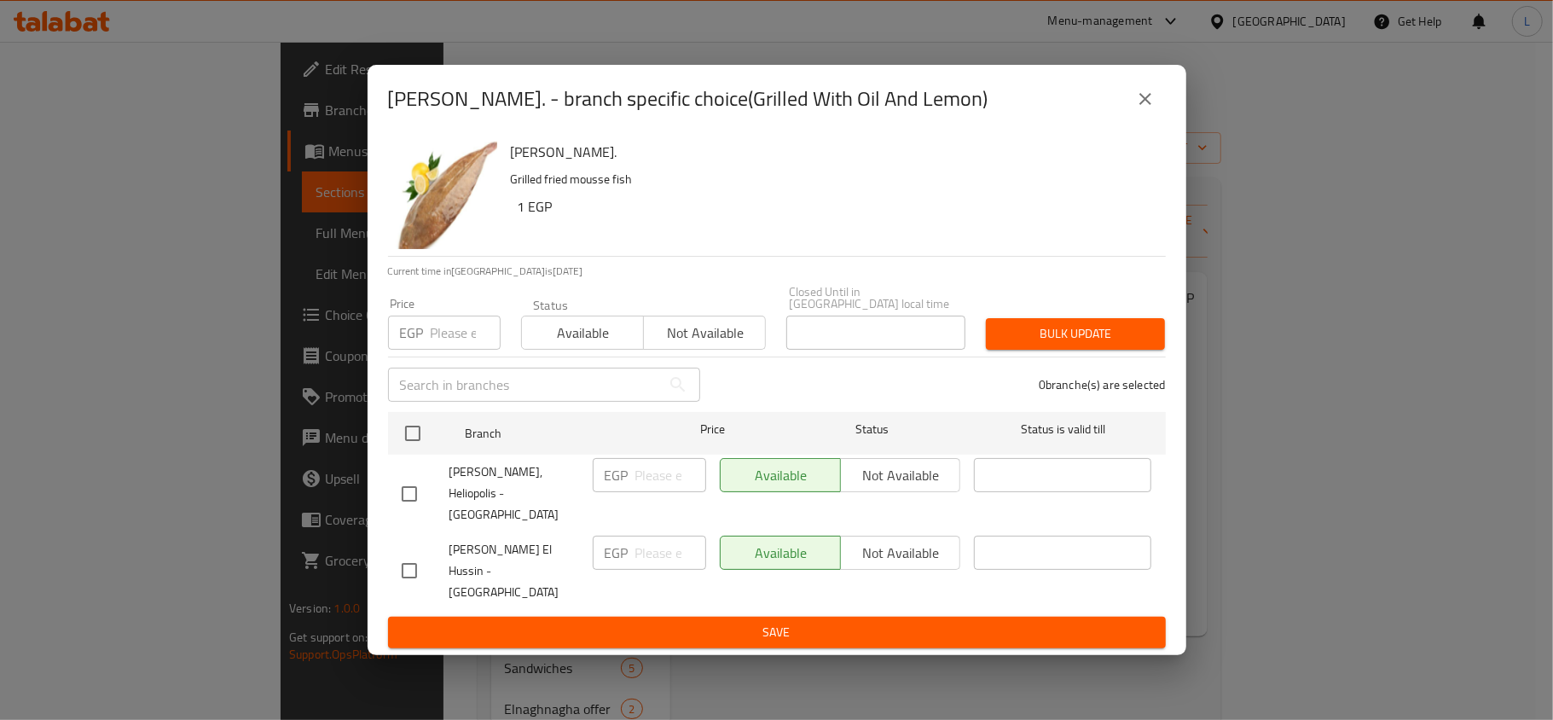
click at [1129, 119] on button "close" at bounding box center [1145, 98] width 41 height 41
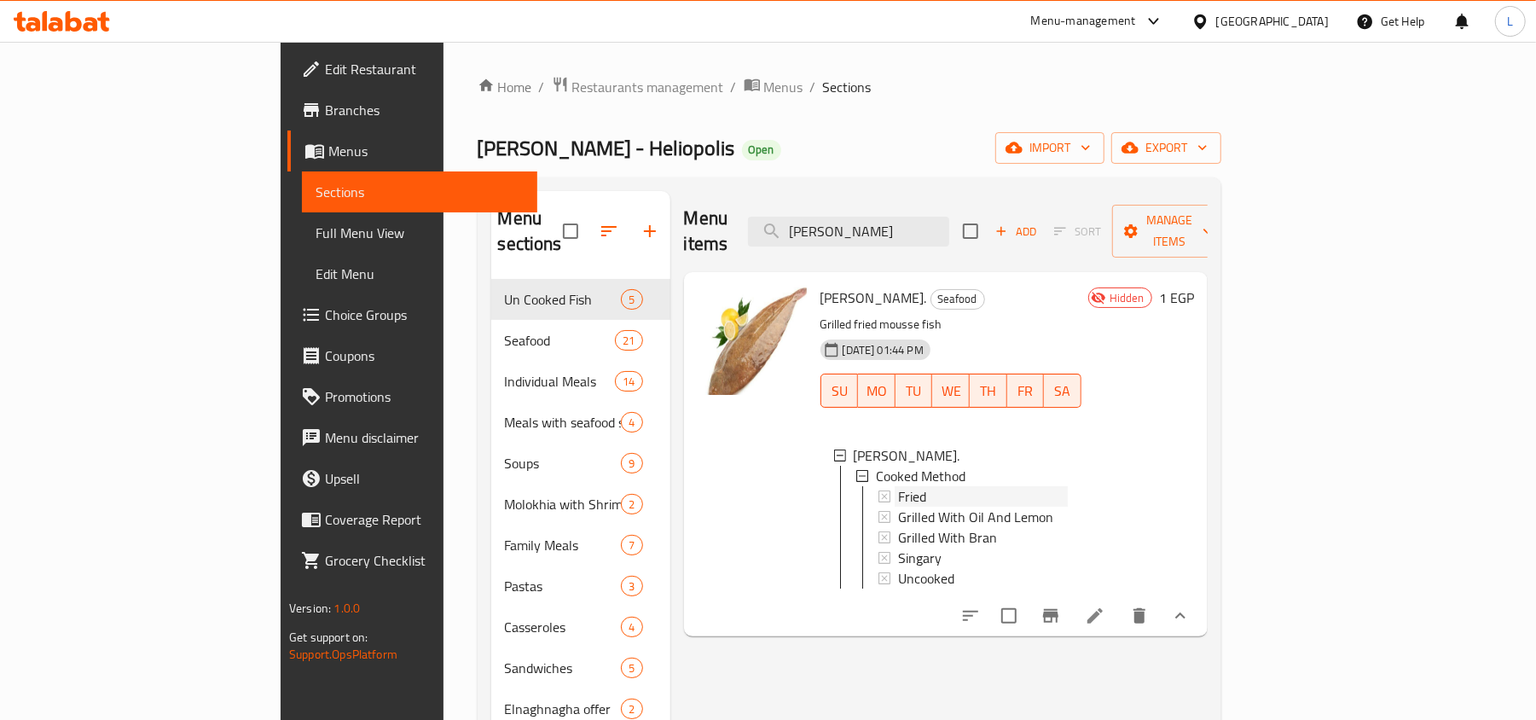
click at [898, 486] on div "Fried" at bounding box center [983, 496] width 170 height 20
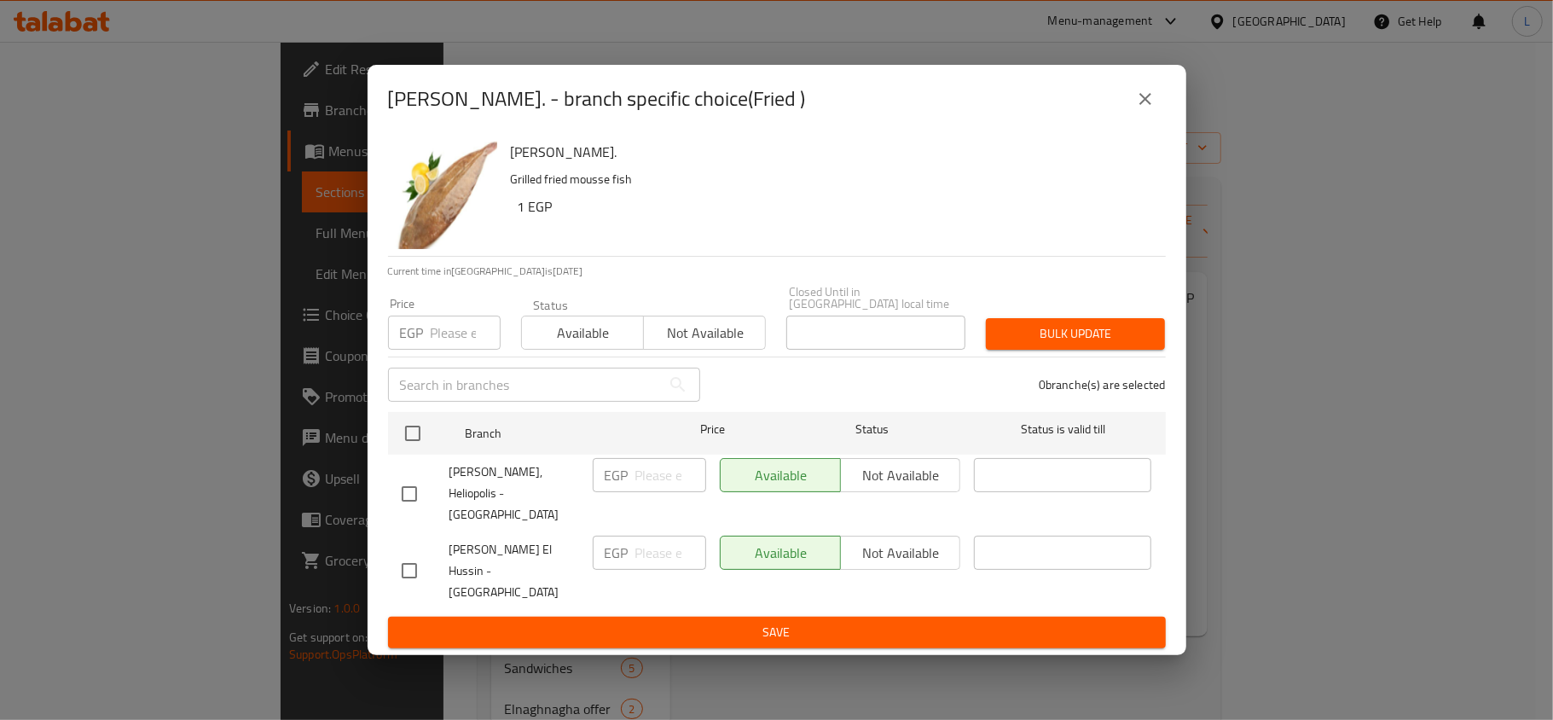
click at [1155, 117] on button "close" at bounding box center [1145, 98] width 41 height 41
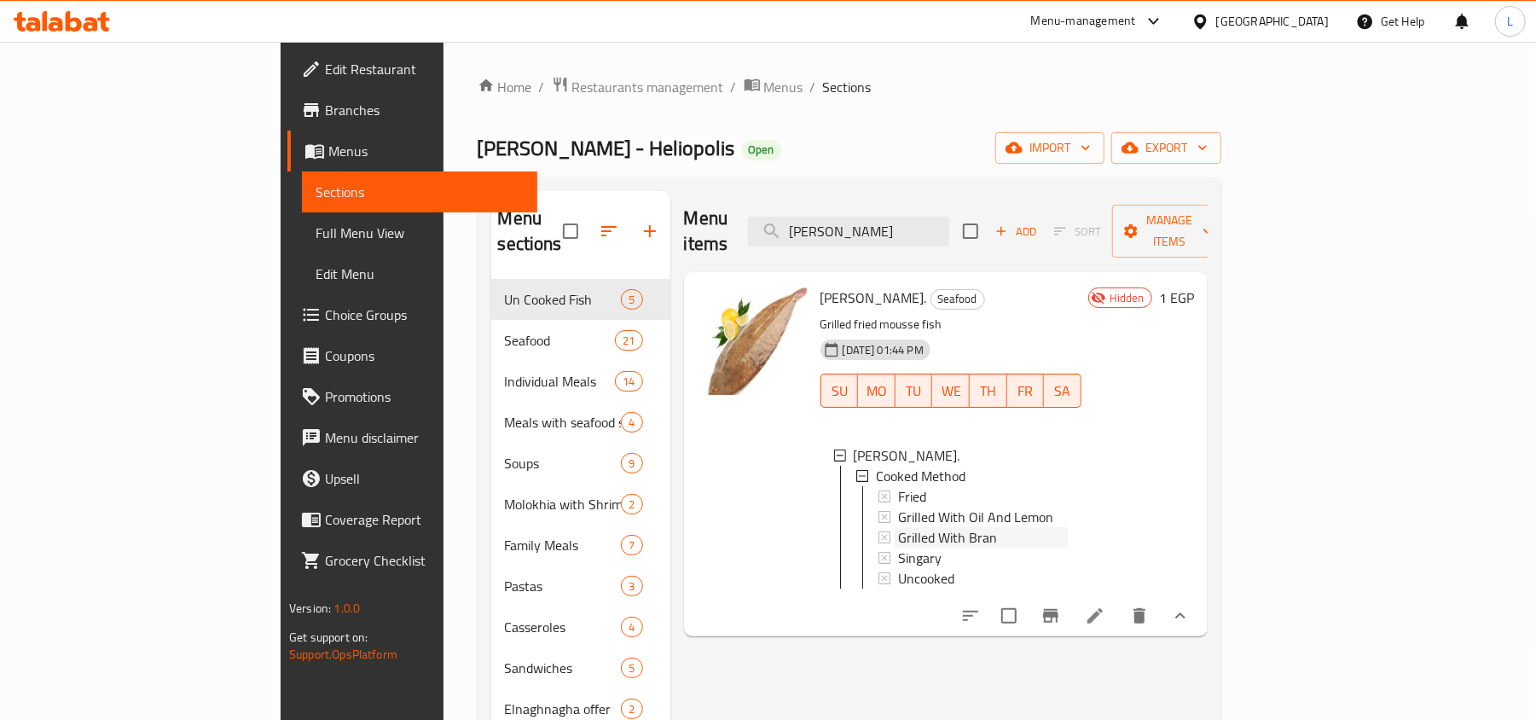
click at [942, 527] on div "Grilled With Bran" at bounding box center [983, 537] width 170 height 20
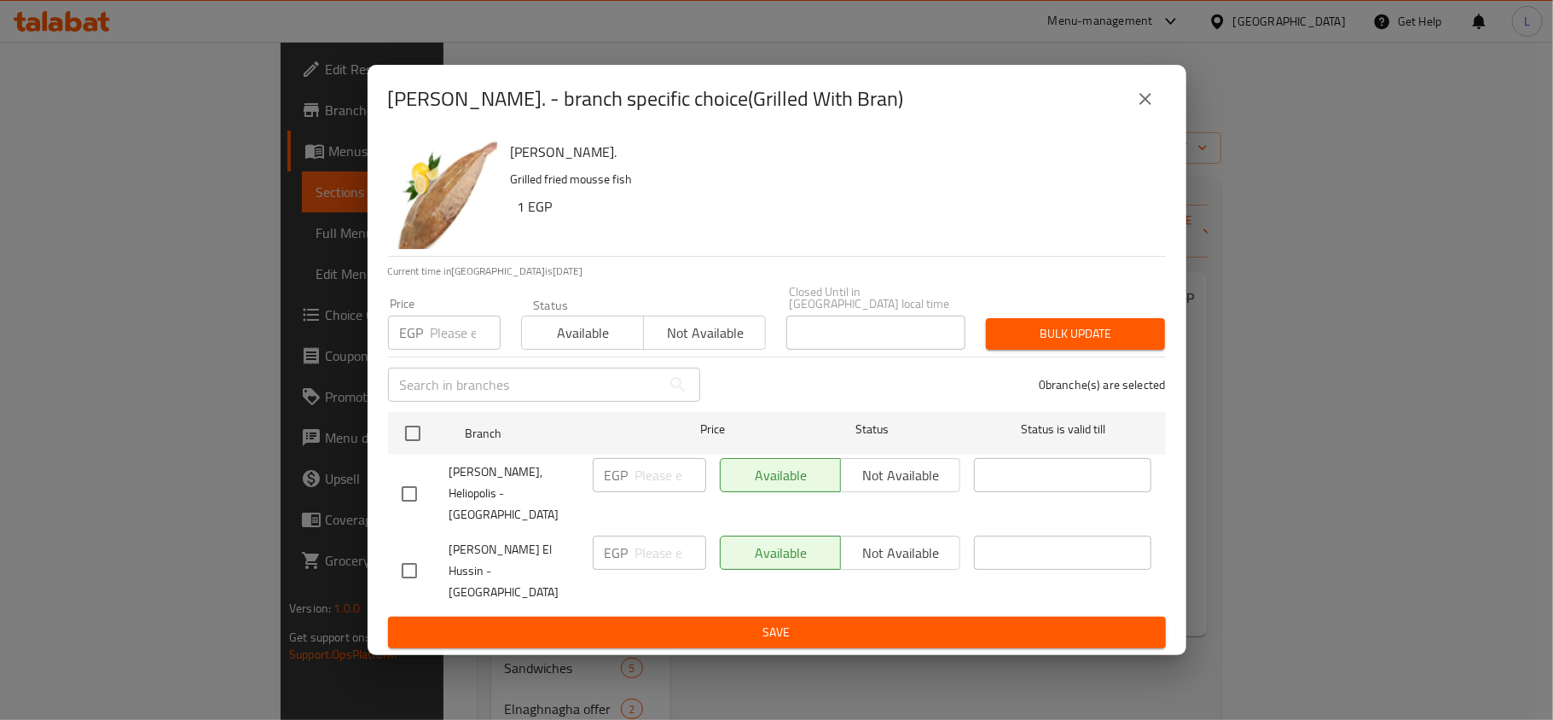
click at [1145, 105] on icon "close" at bounding box center [1145, 99] width 12 height 12
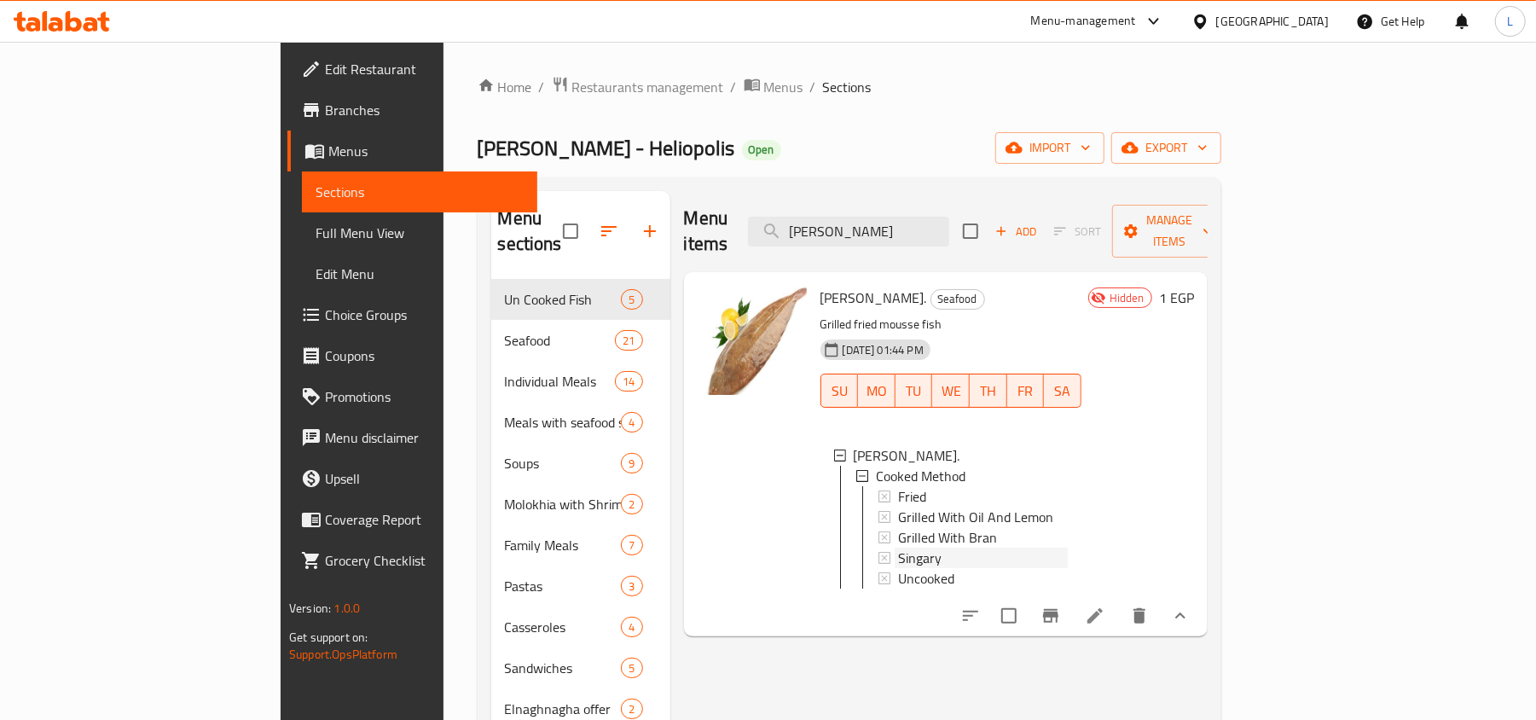
click at [904, 548] on div "Singary" at bounding box center [983, 558] width 170 height 20
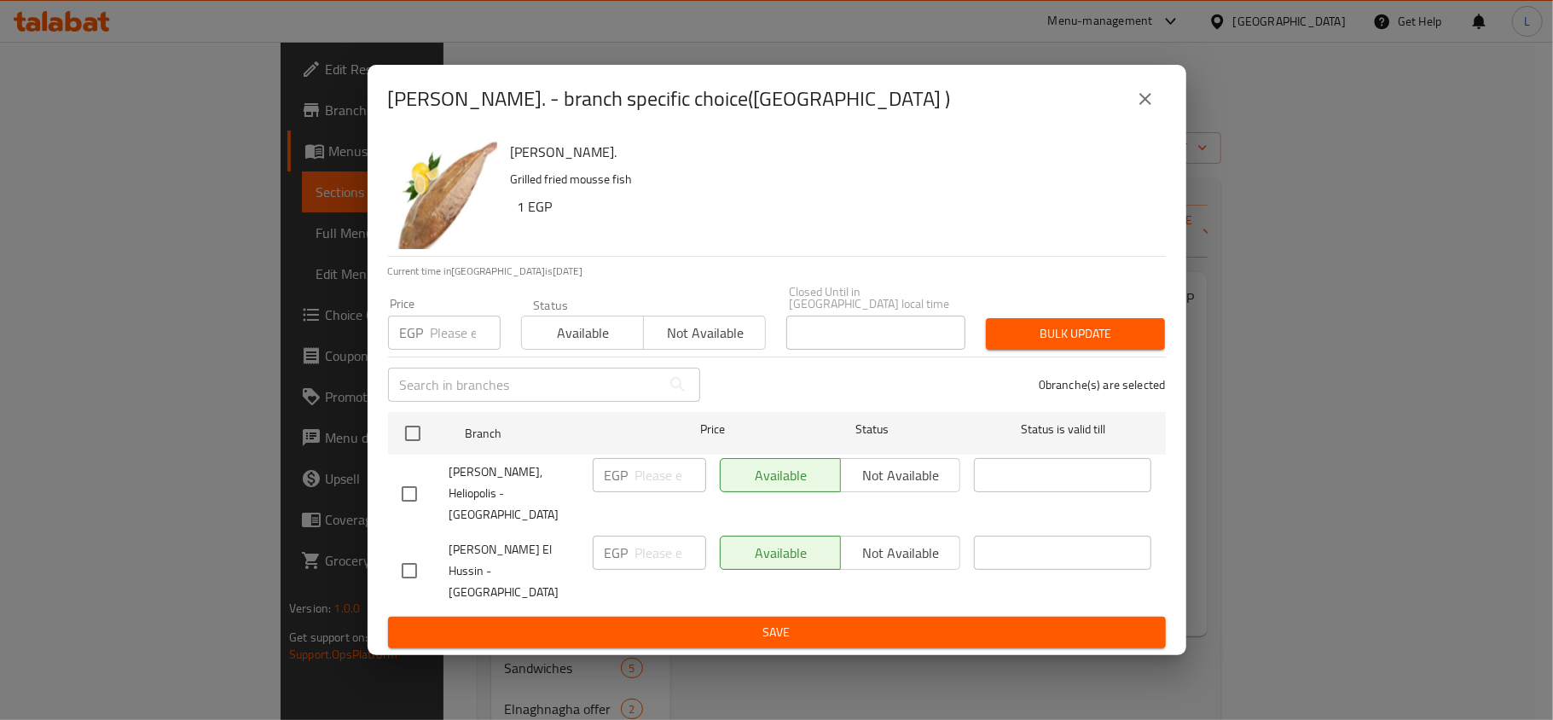
drag, startPoint x: 1154, startPoint y: 127, endPoint x: 1153, endPoint y: 148, distance: 20.5
click at [1153, 109] on icon "close" at bounding box center [1145, 99] width 20 height 20
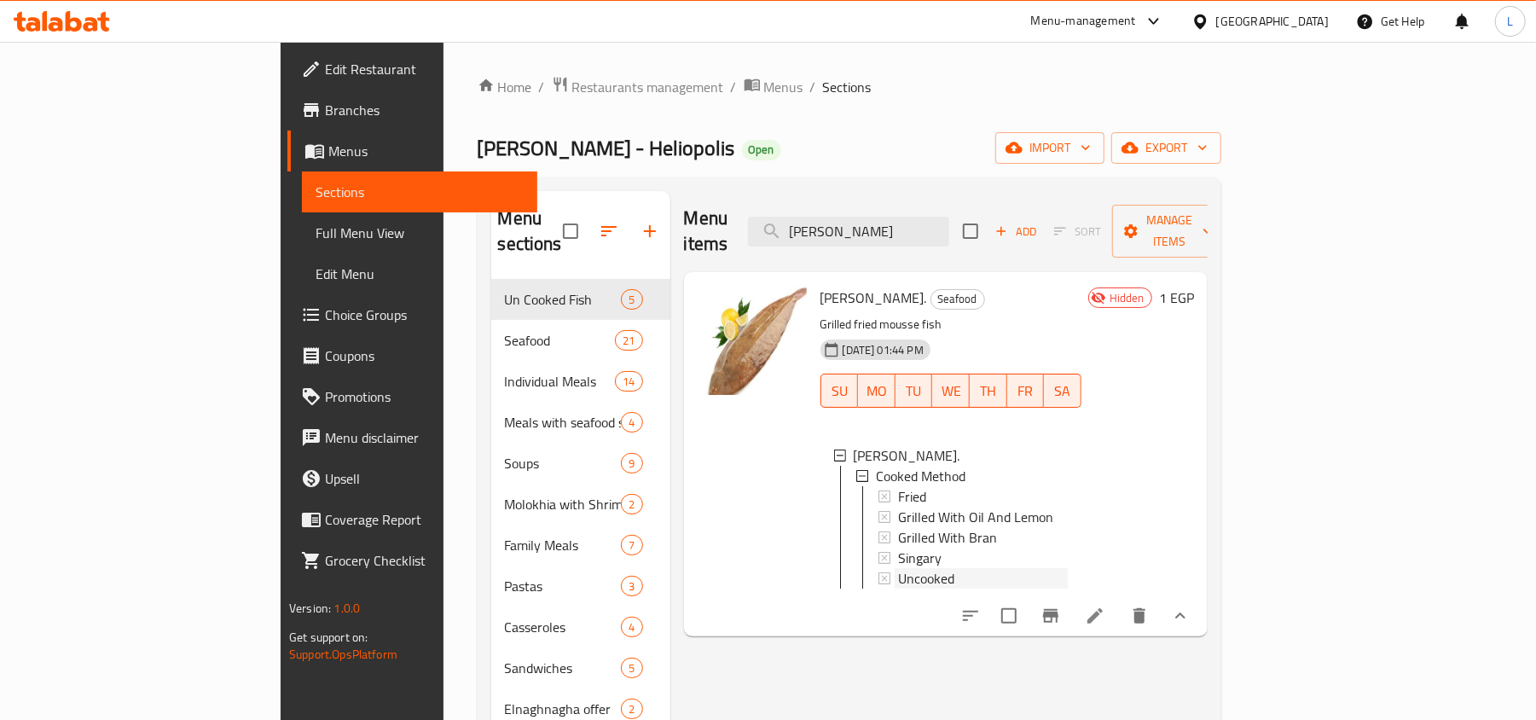
click at [907, 568] on div "Uncooked" at bounding box center [983, 578] width 170 height 20
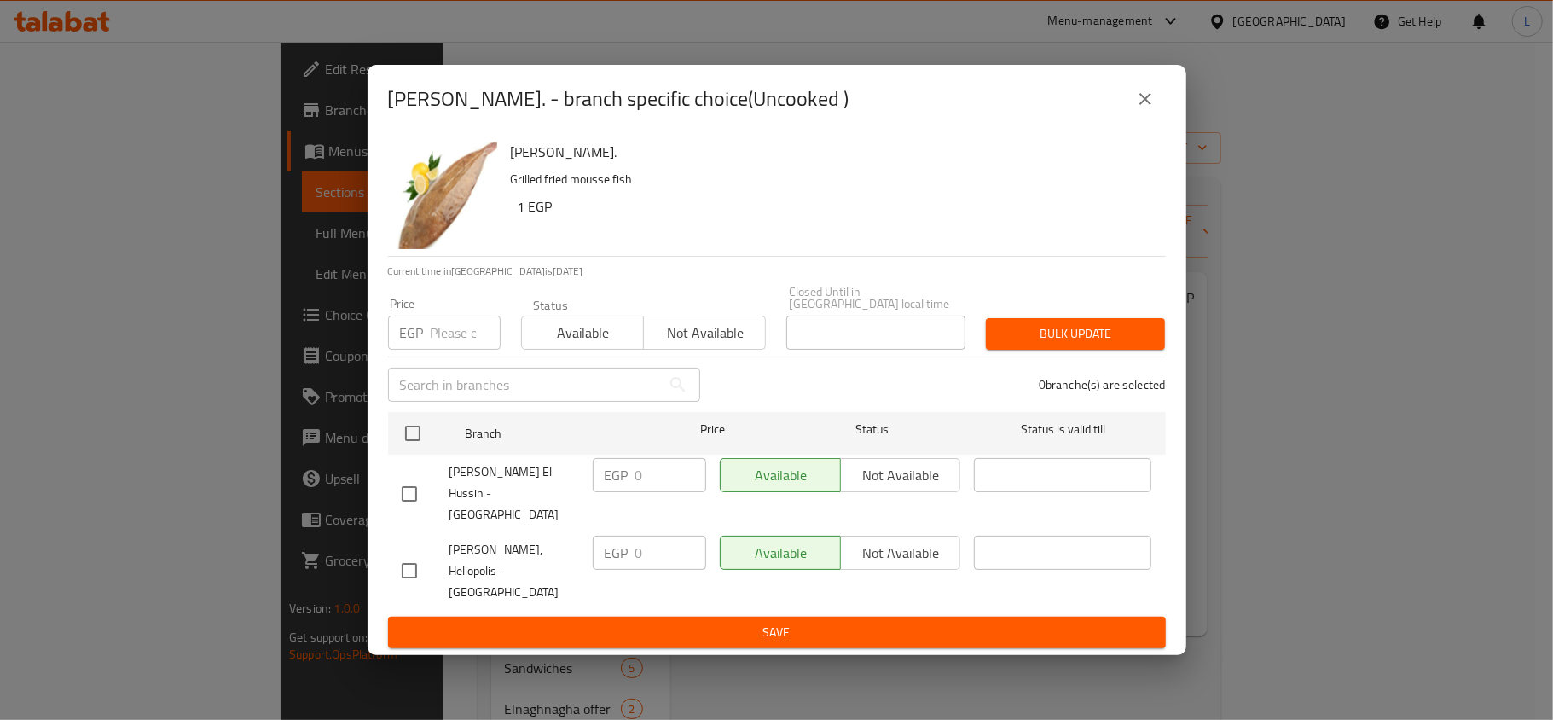
click at [1138, 109] on icon "close" at bounding box center [1145, 99] width 20 height 20
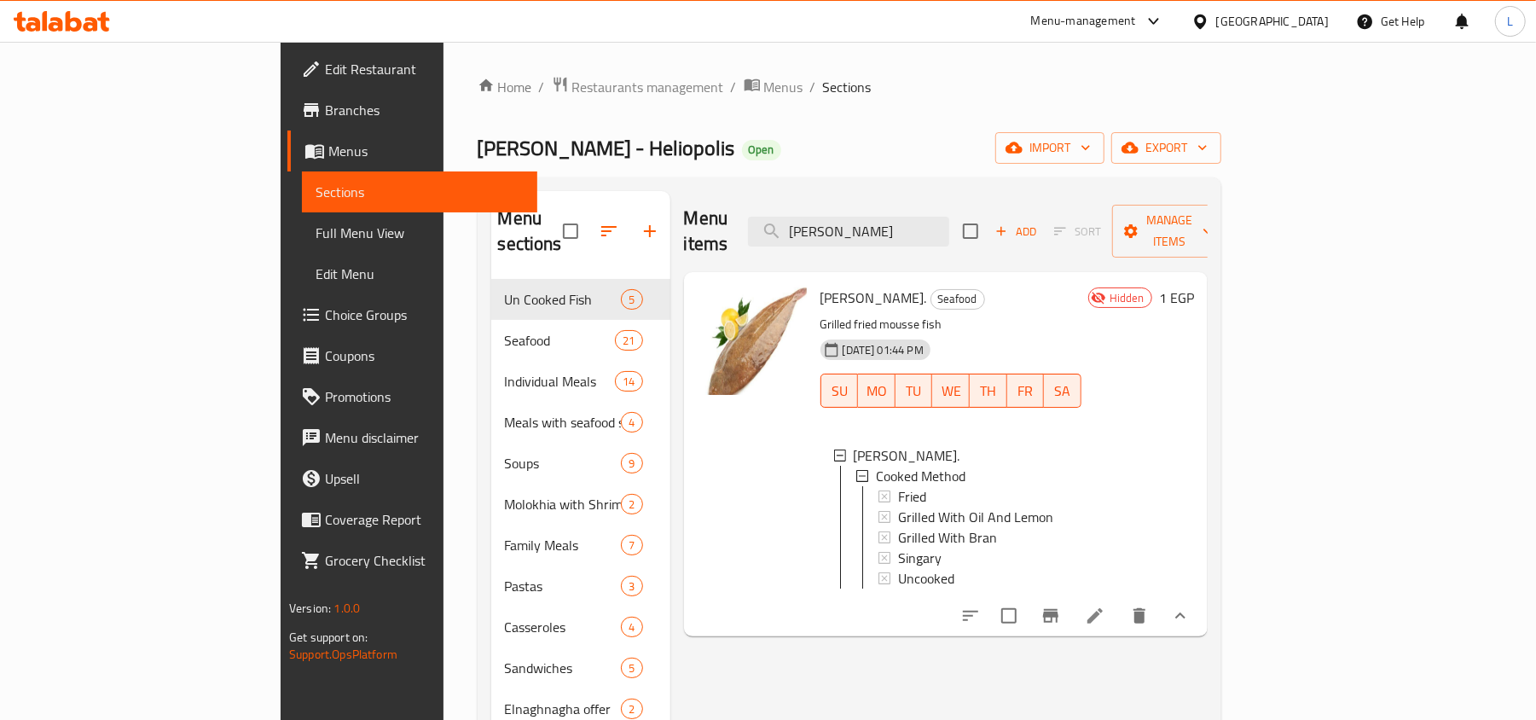
click at [1105, 615] on icon at bounding box center [1095, 616] width 20 height 20
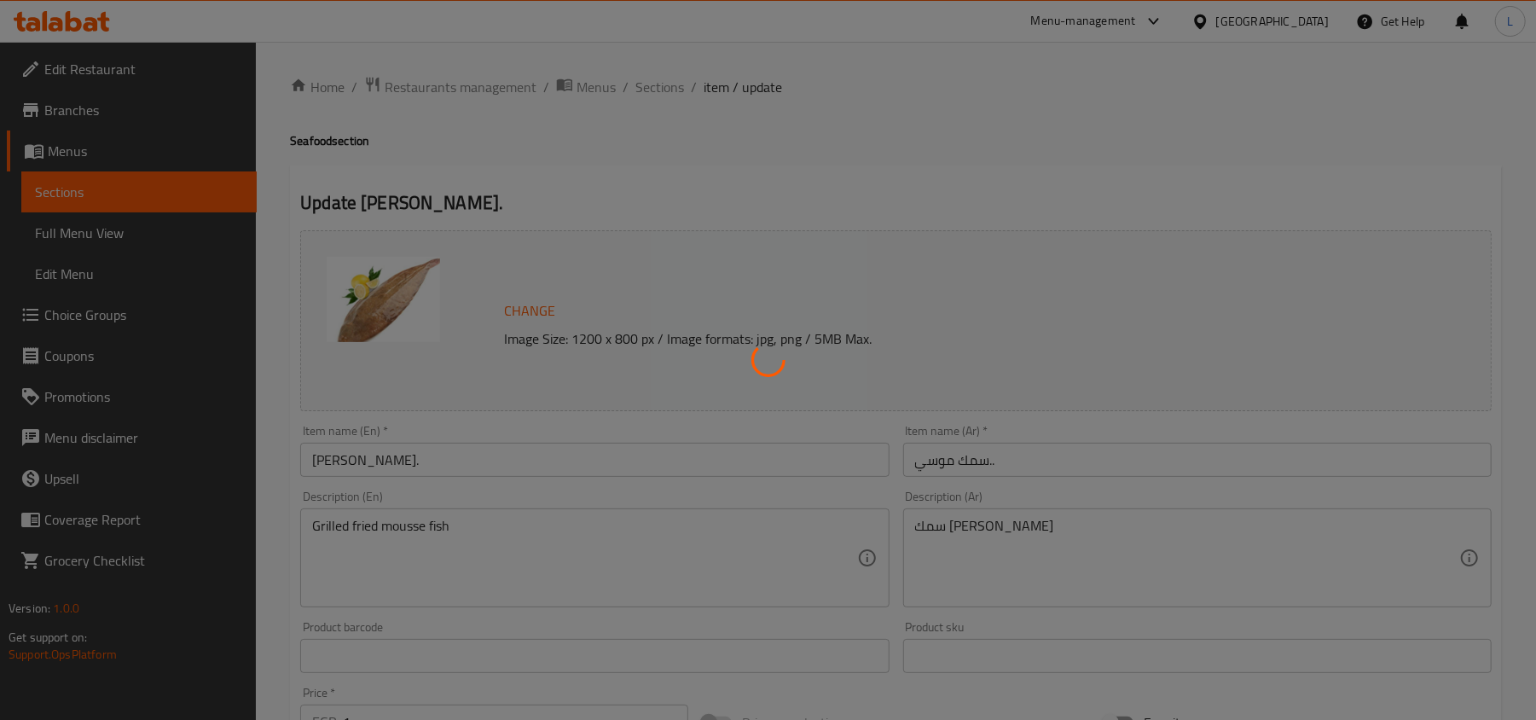
type input "طريقة الطهي"
type input "1"
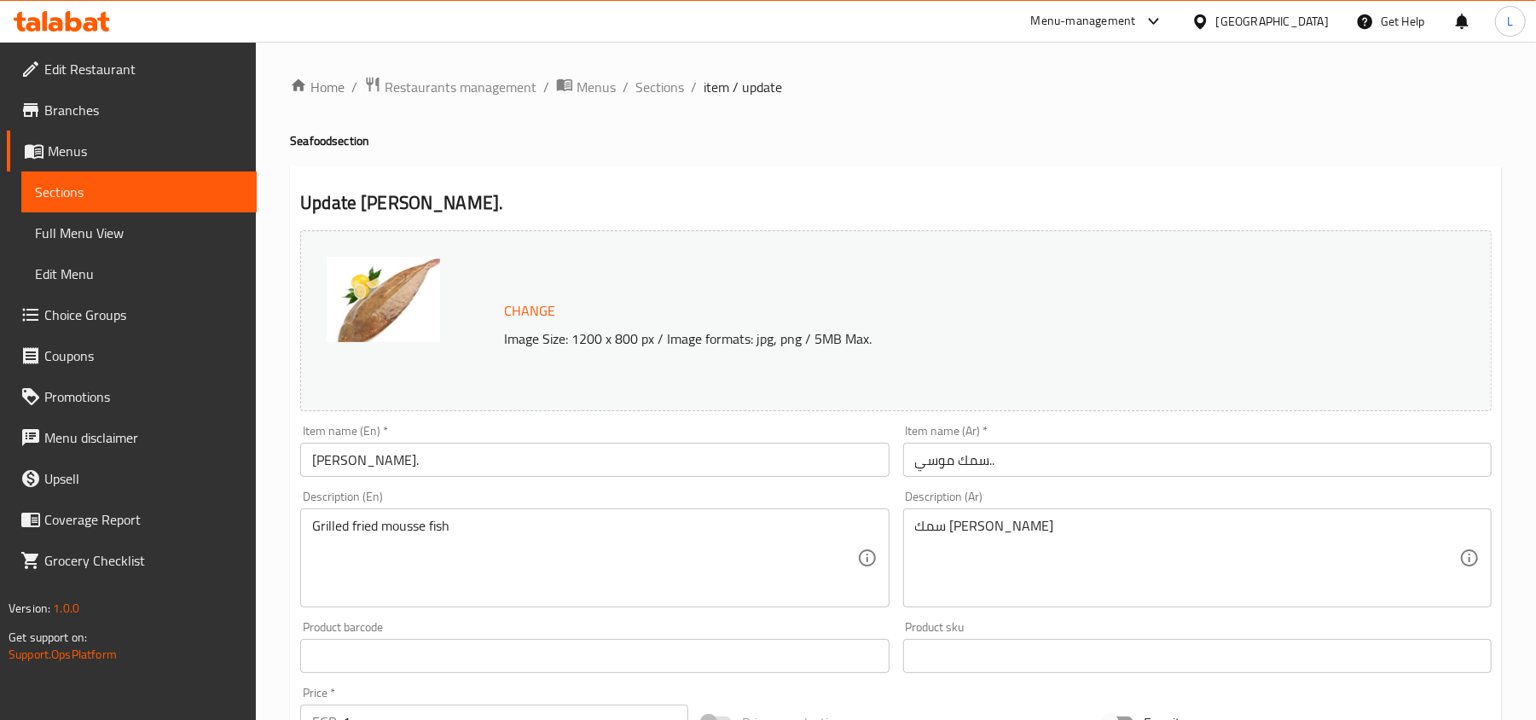
drag, startPoint x: 428, startPoint y: 461, endPoint x: 202, endPoint y: 434, distance: 227.7
click at [202, 434] on div "Edit Restaurant Branches Menus Sections Full Menu View Edit Menu Choice Groups …" at bounding box center [768, 650] width 1536 height 1216
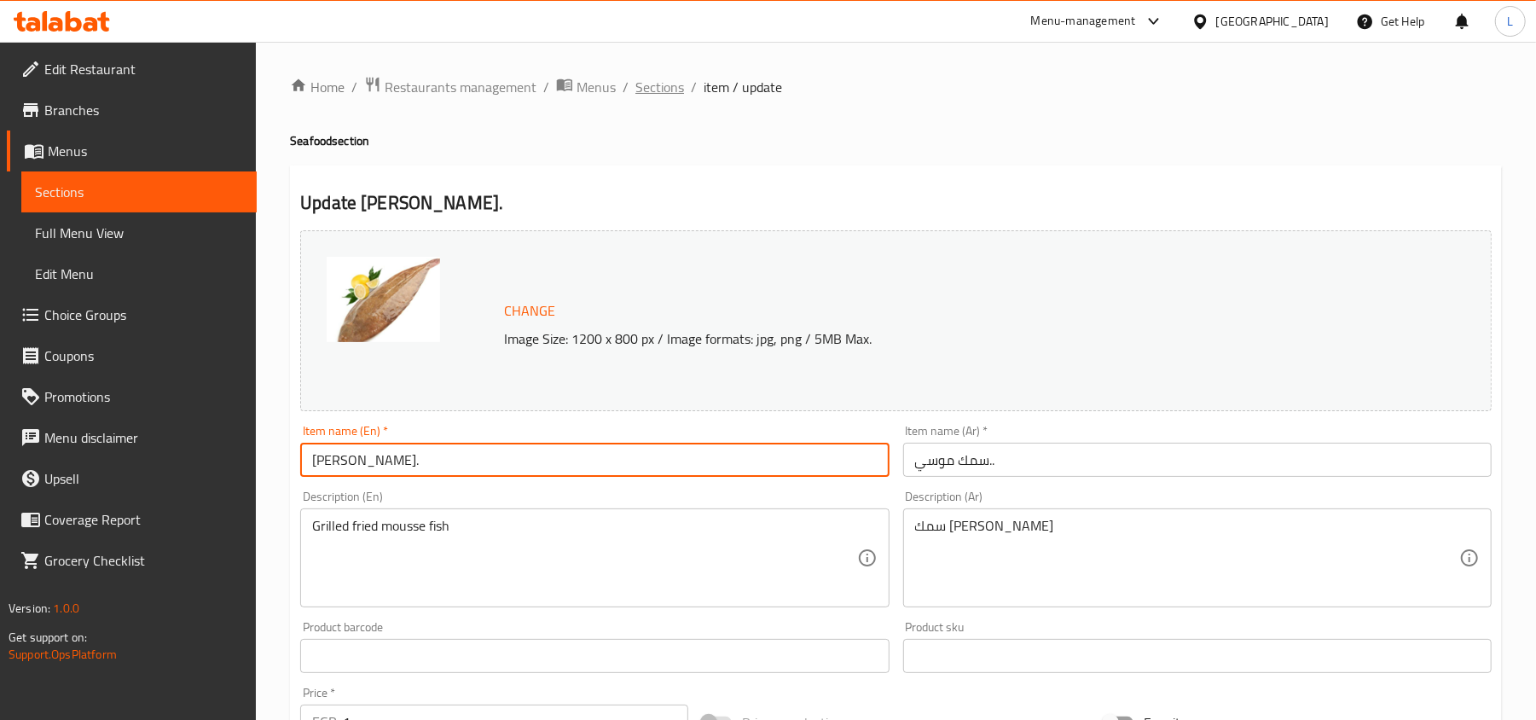
click at [649, 96] on span "Sections" at bounding box center [659, 87] width 49 height 20
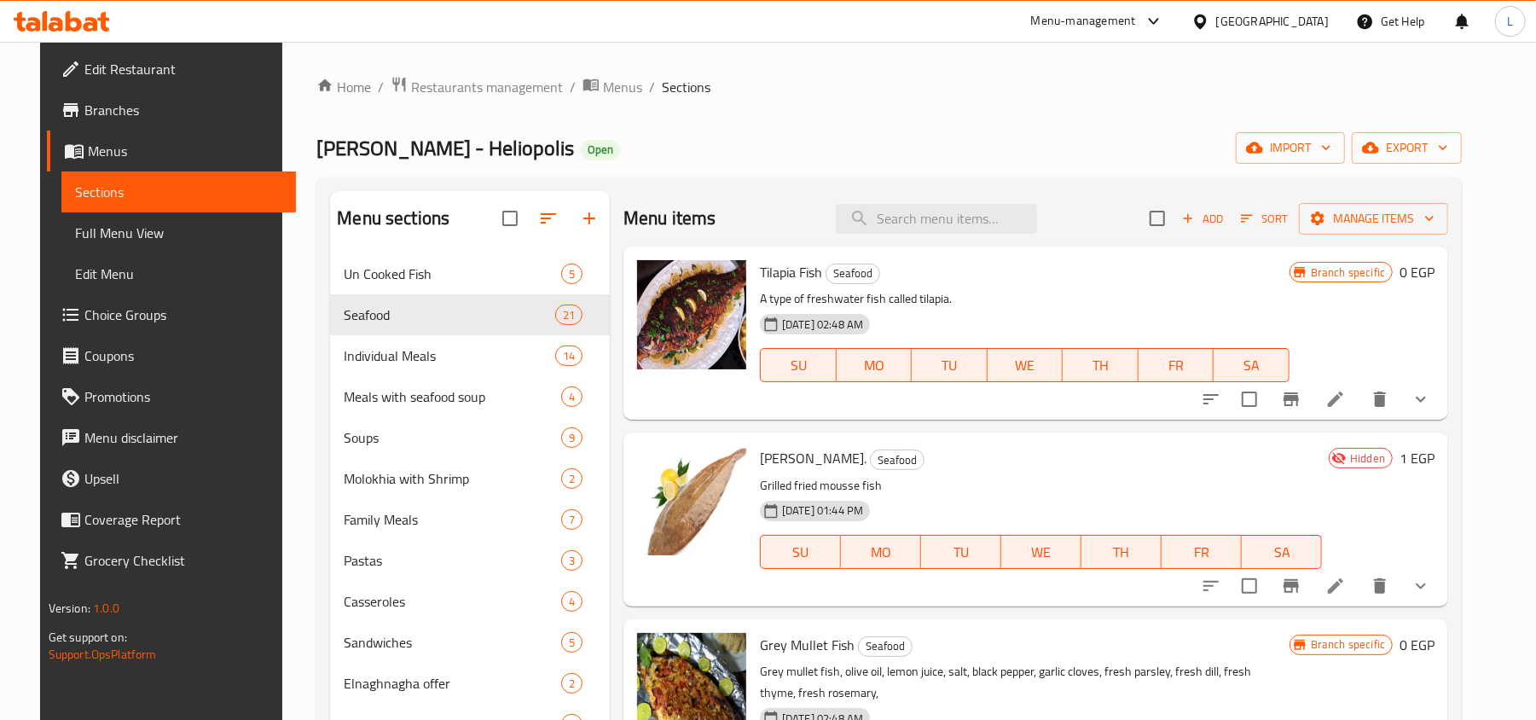
click at [915, 237] on div "Menu items Add Sort Manage items" at bounding box center [1035, 218] width 825 height 55
click at [912, 227] on input "search" at bounding box center [936, 219] width 201 height 30
paste input "Moses Fish."
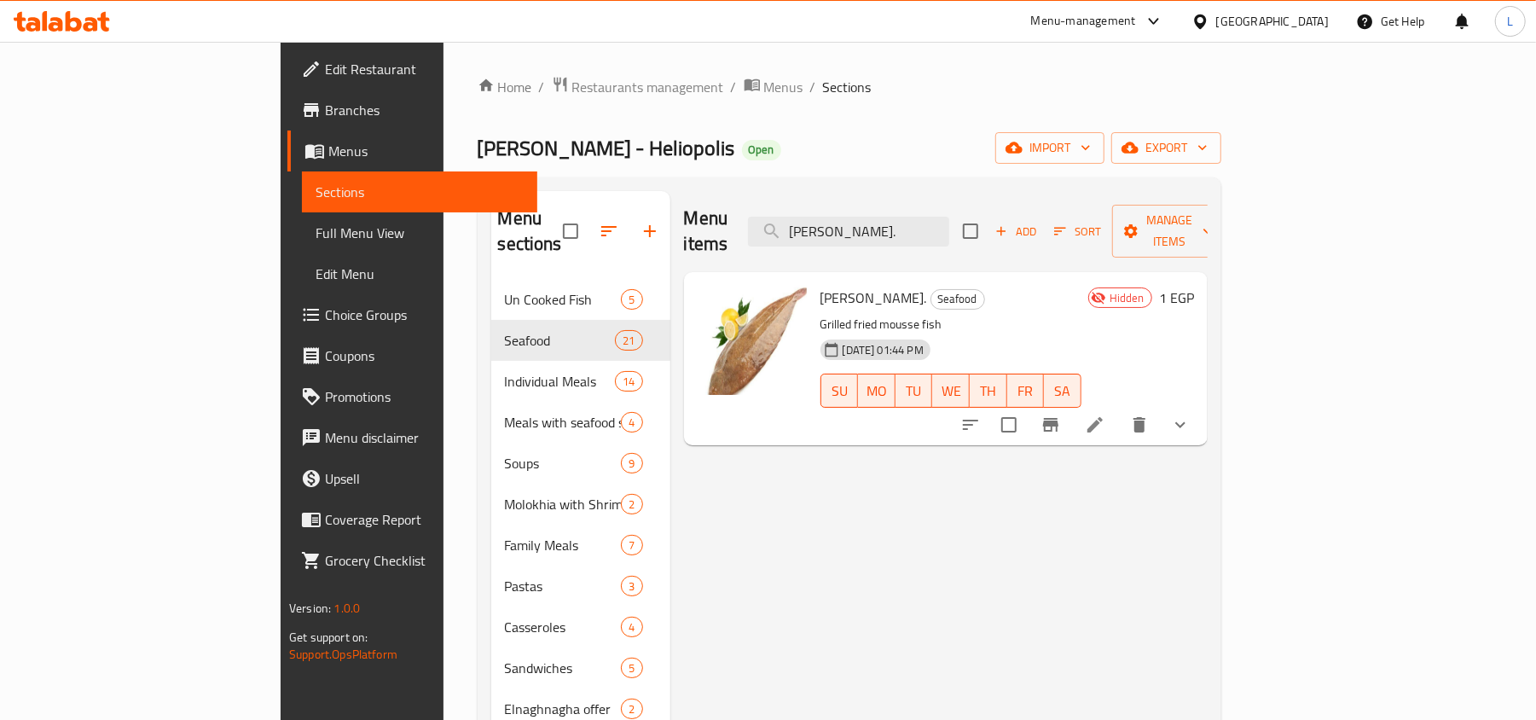
type input "Moses Fish."
drag, startPoint x: 774, startPoint y: 325, endPoint x: 830, endPoint y: 326, distance: 55.4
click at [836, 342] on span "04-08-2025 01:44 PM" at bounding box center [883, 350] width 95 height 16
click at [1105, 414] on icon at bounding box center [1095, 424] width 20 height 20
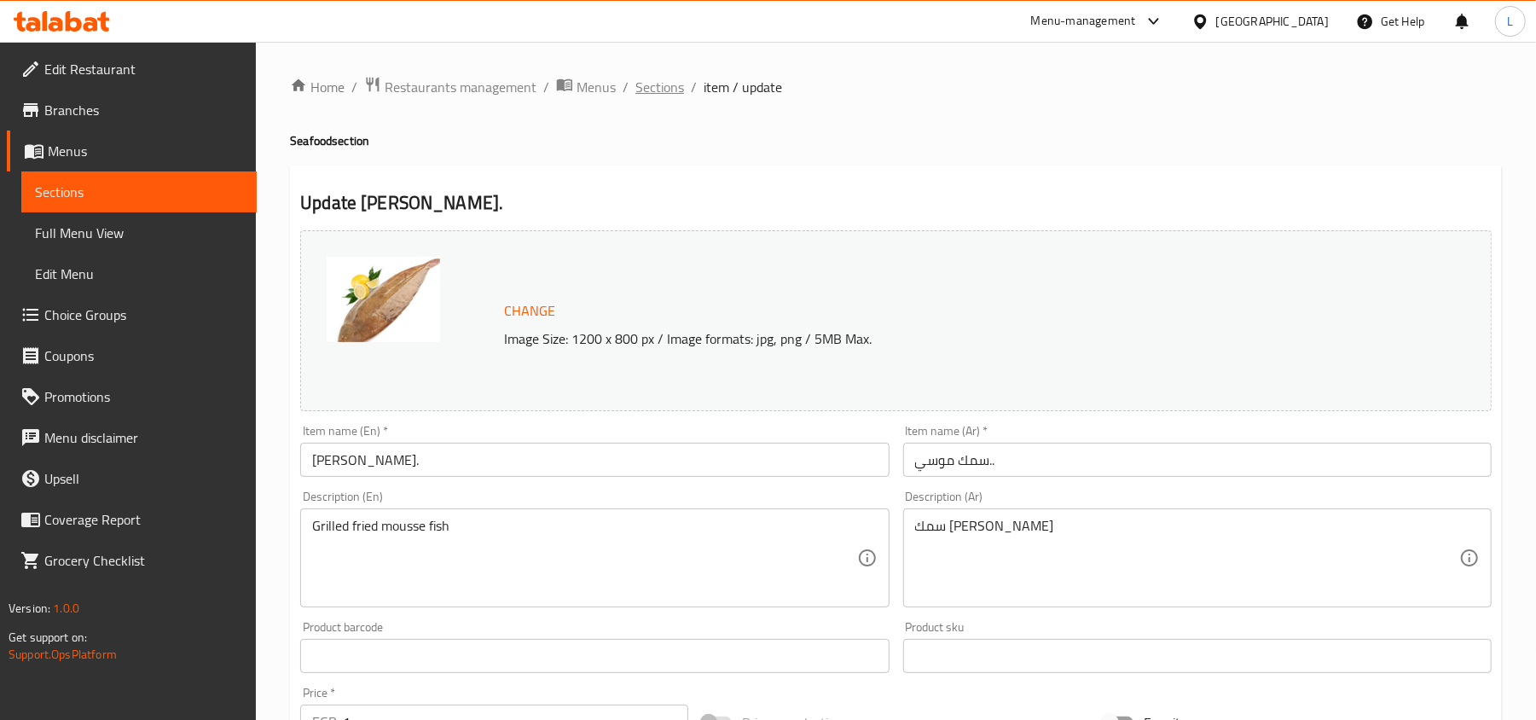
click at [664, 92] on span "Sections" at bounding box center [659, 87] width 49 height 20
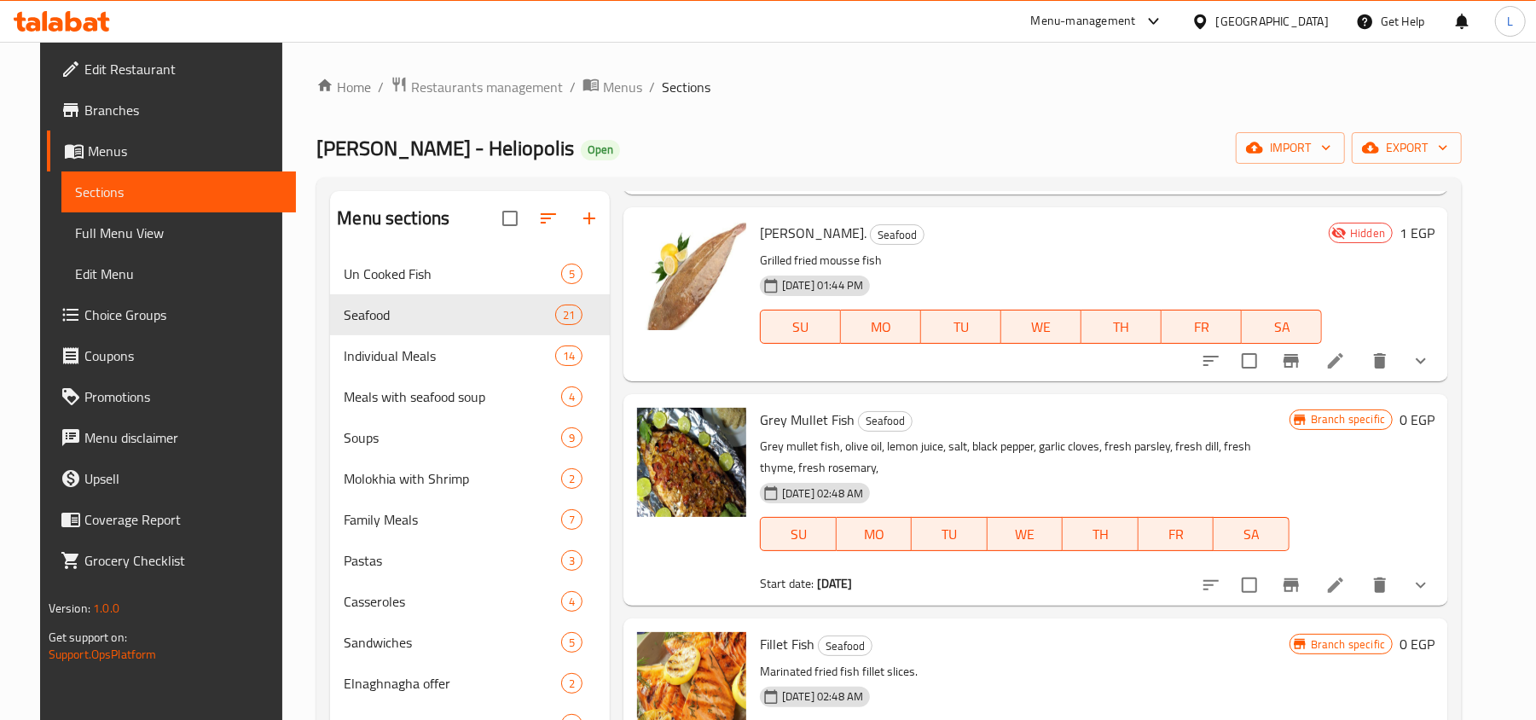
scroll to position [227, 0]
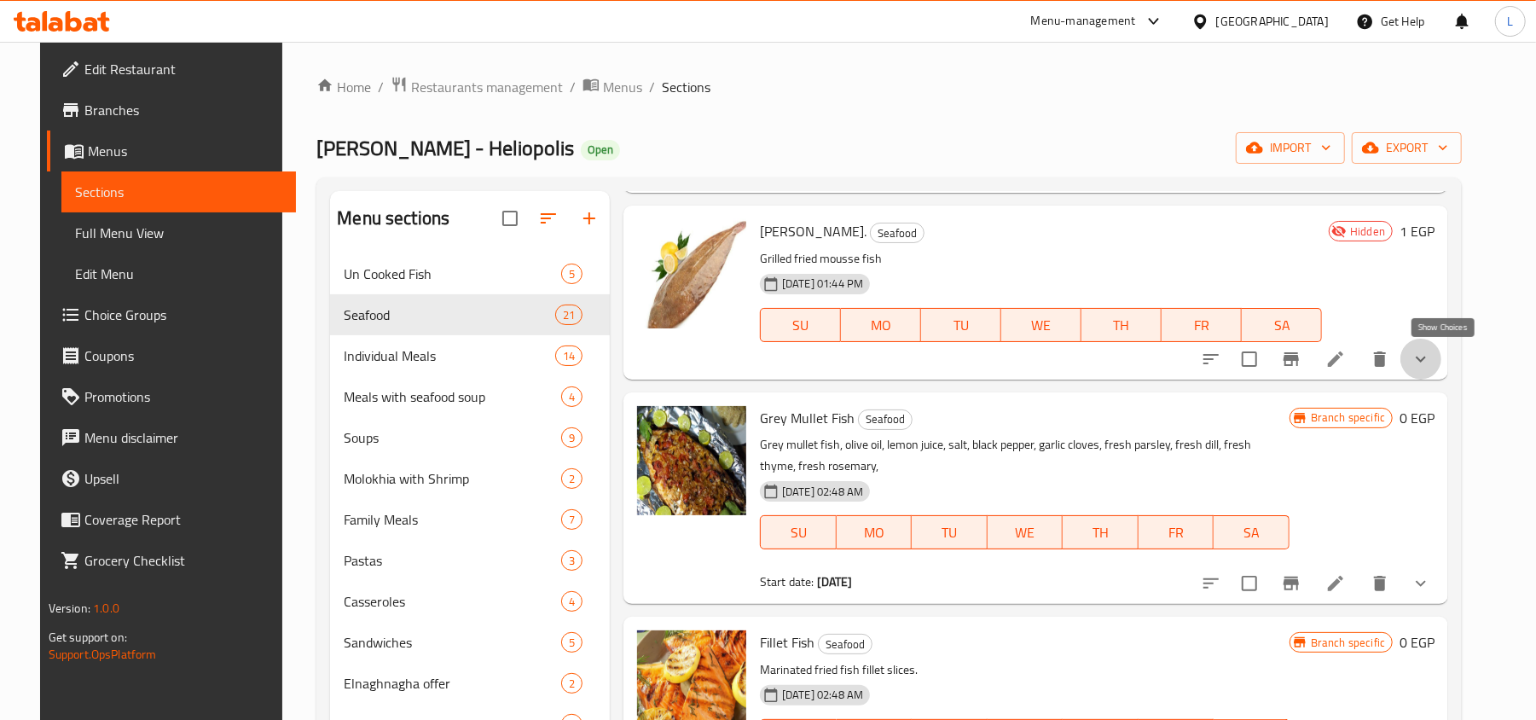
click at [1431, 356] on icon "show more" at bounding box center [1421, 359] width 20 height 20
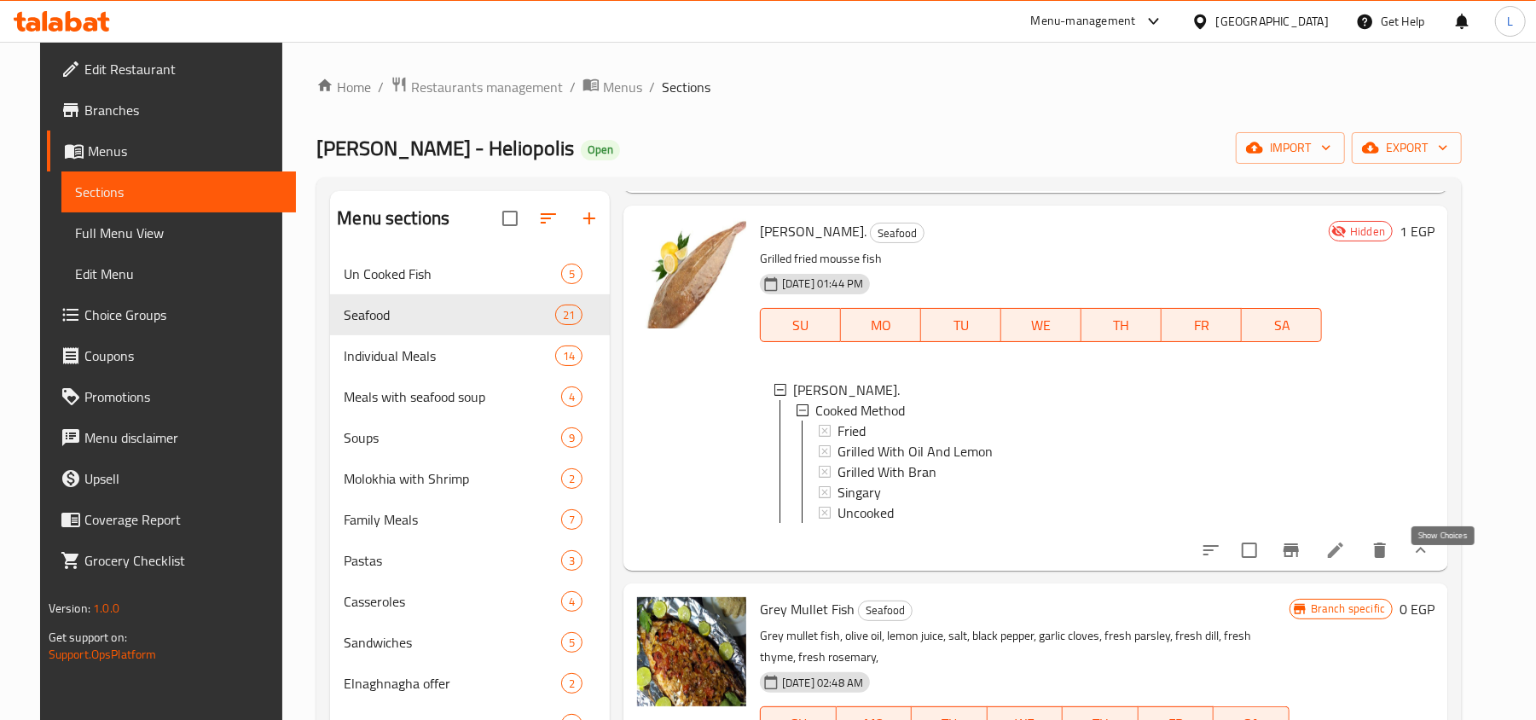
click at [1431, 559] on icon "show more" at bounding box center [1421, 550] width 20 height 20
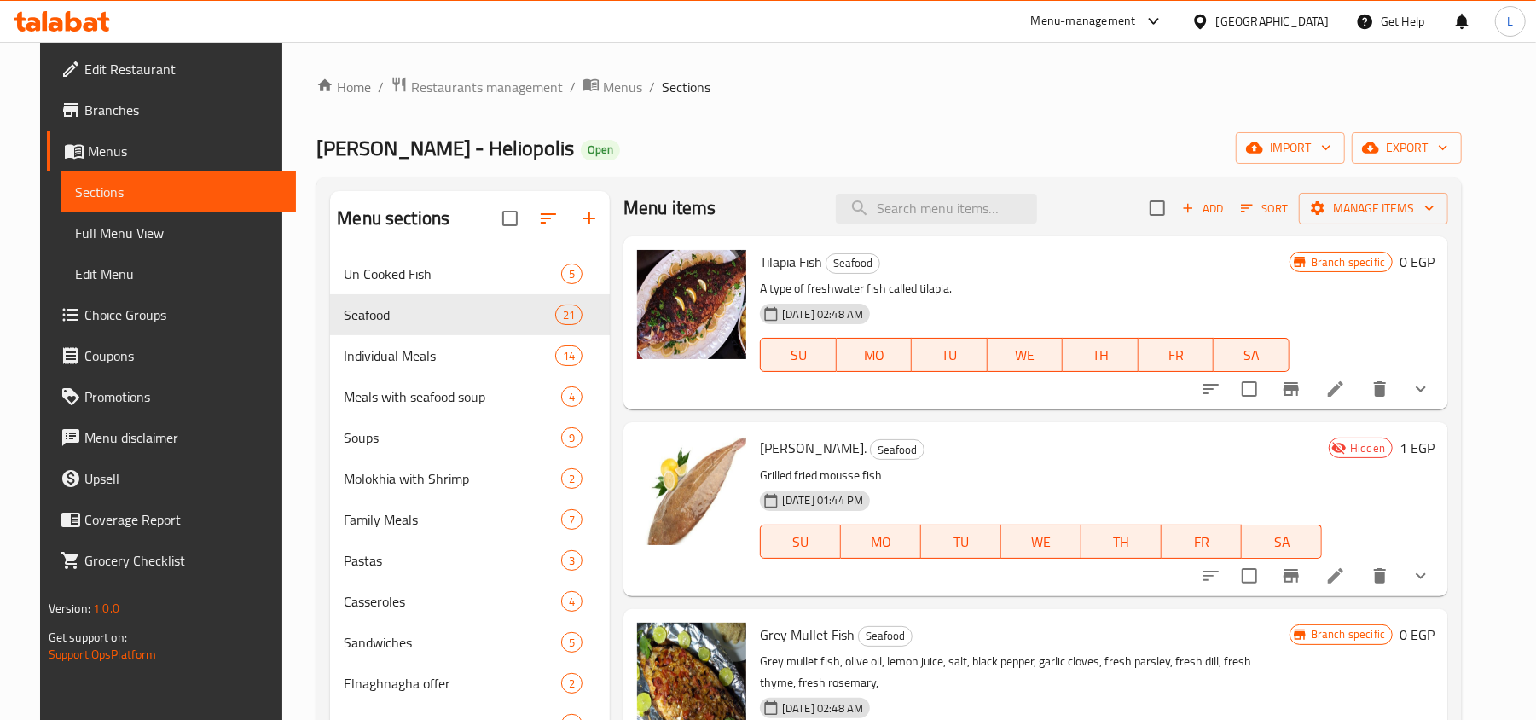
scroll to position [0, 0]
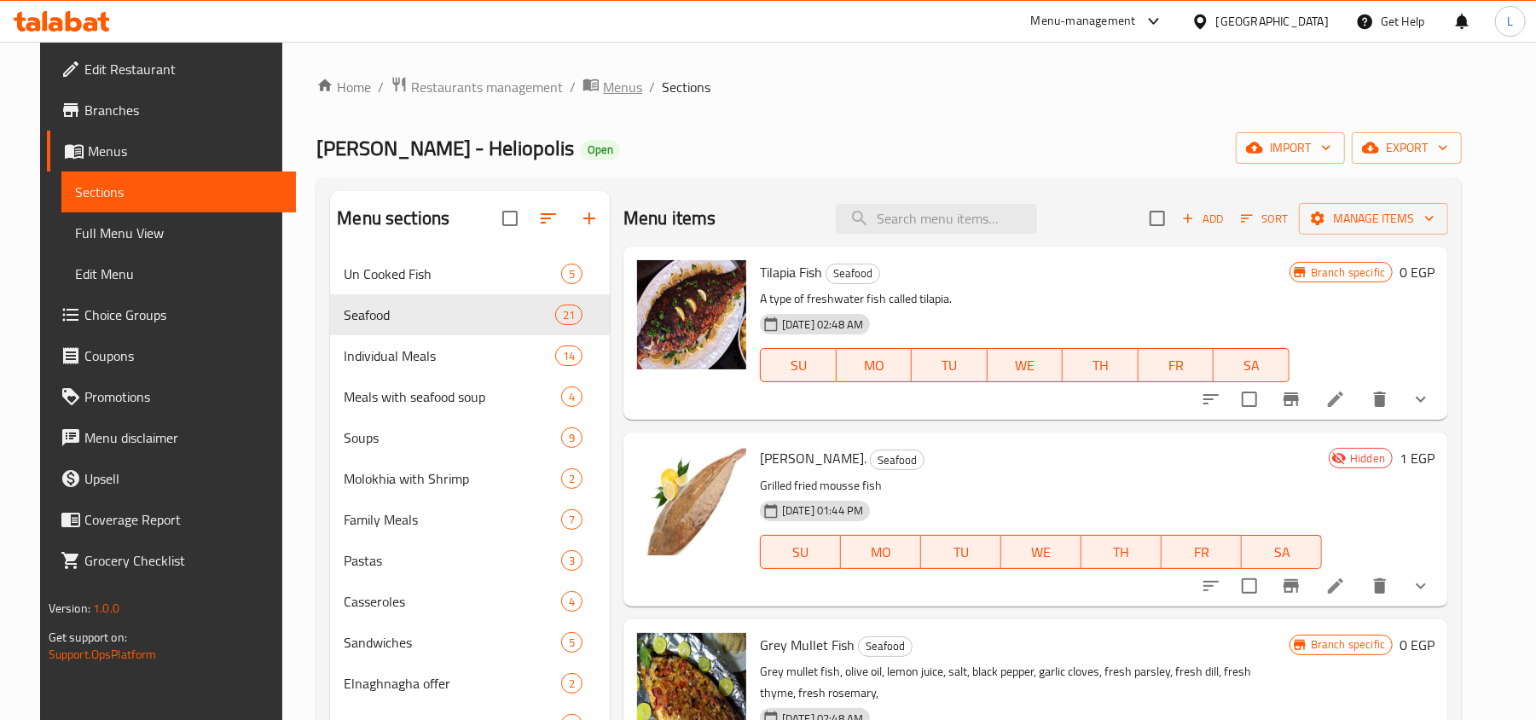
click at [603, 87] on span "Menus" at bounding box center [622, 87] width 39 height 20
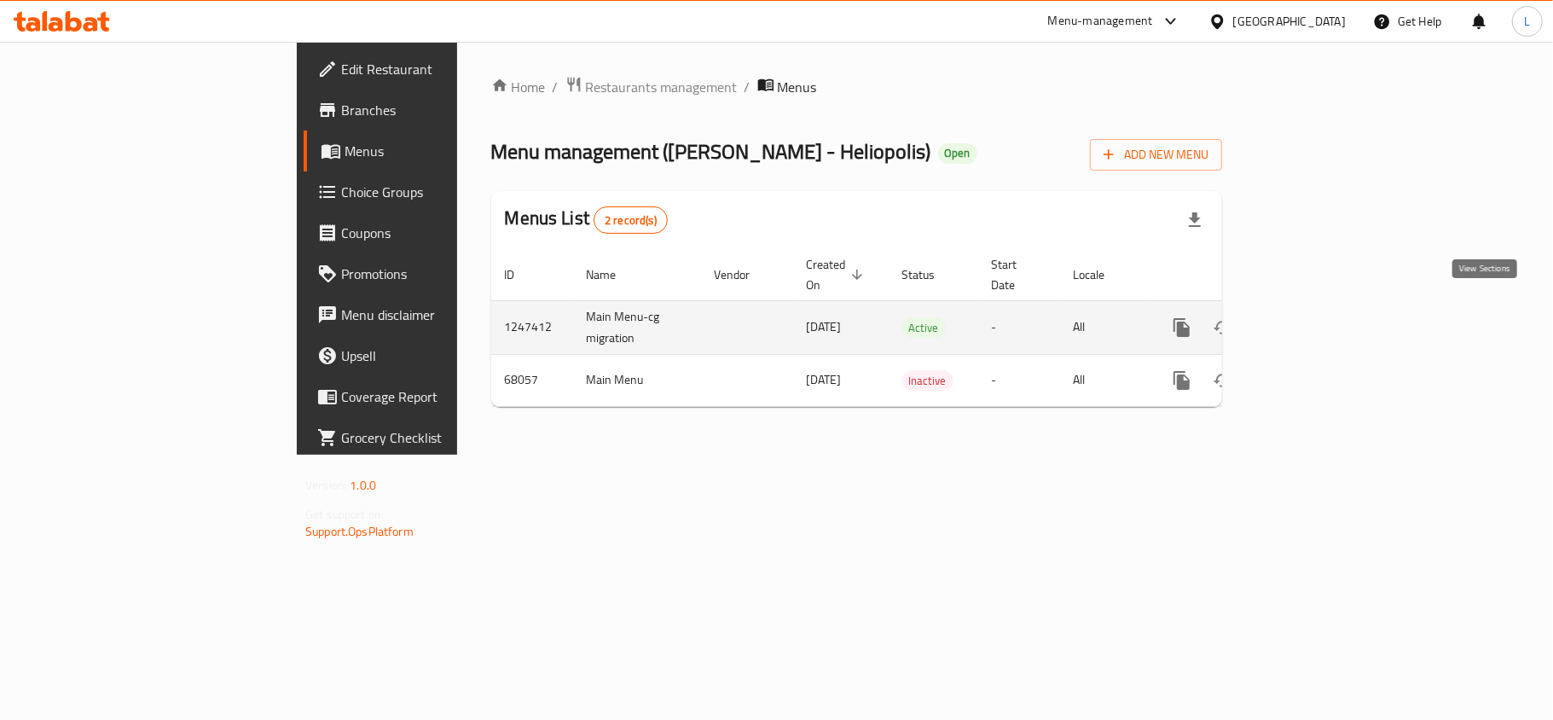
click at [1325, 307] on link "enhanced table" at bounding box center [1304, 327] width 41 height 41
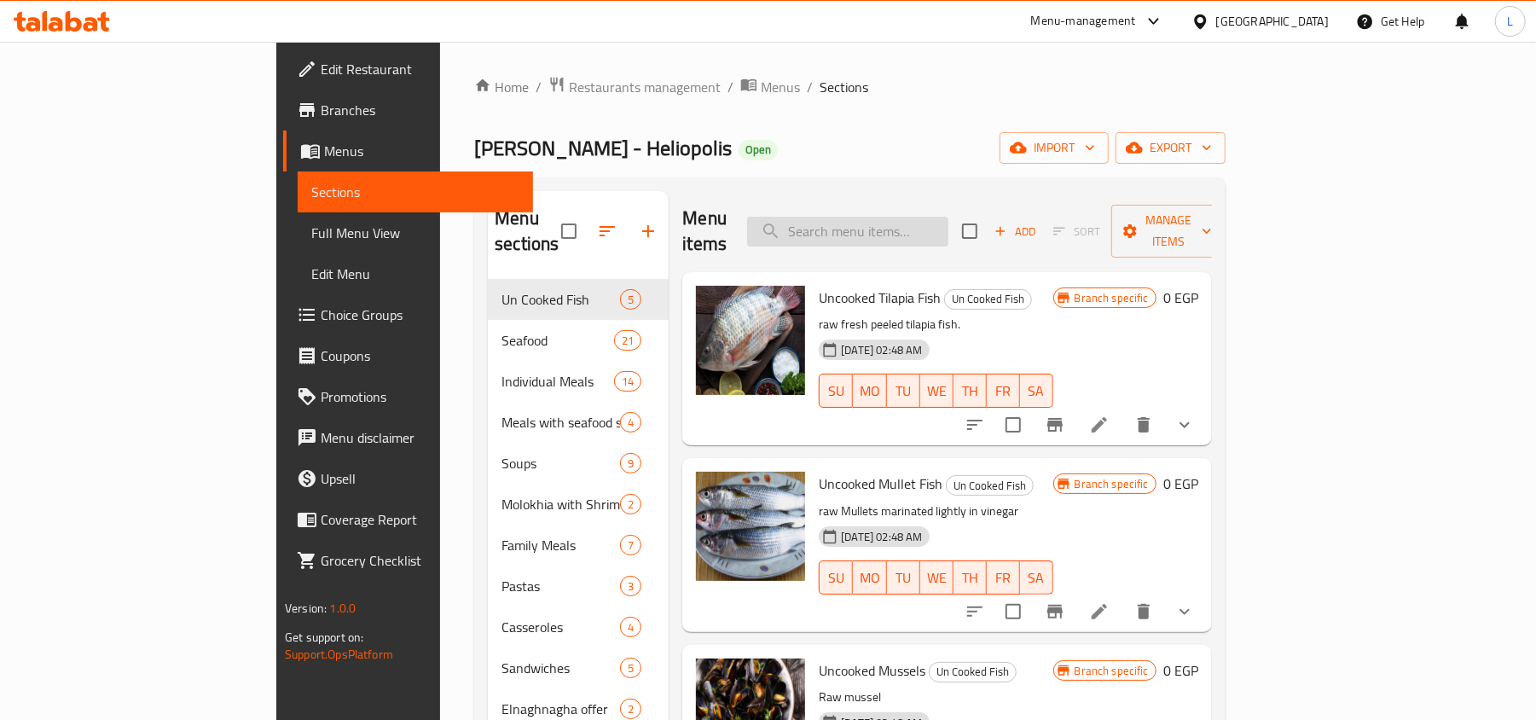
click at [938, 223] on input "search" at bounding box center [847, 232] width 201 height 30
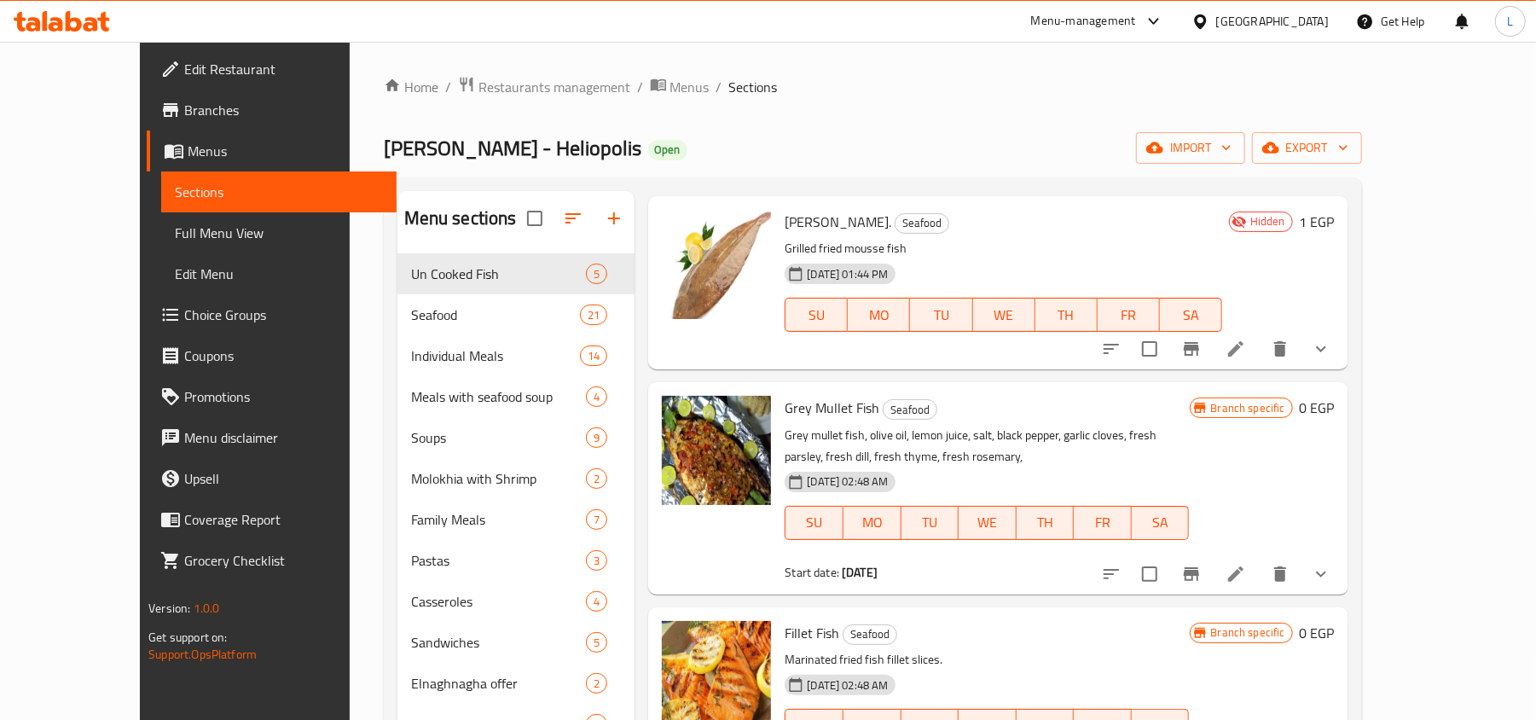
scroll to position [682, 0]
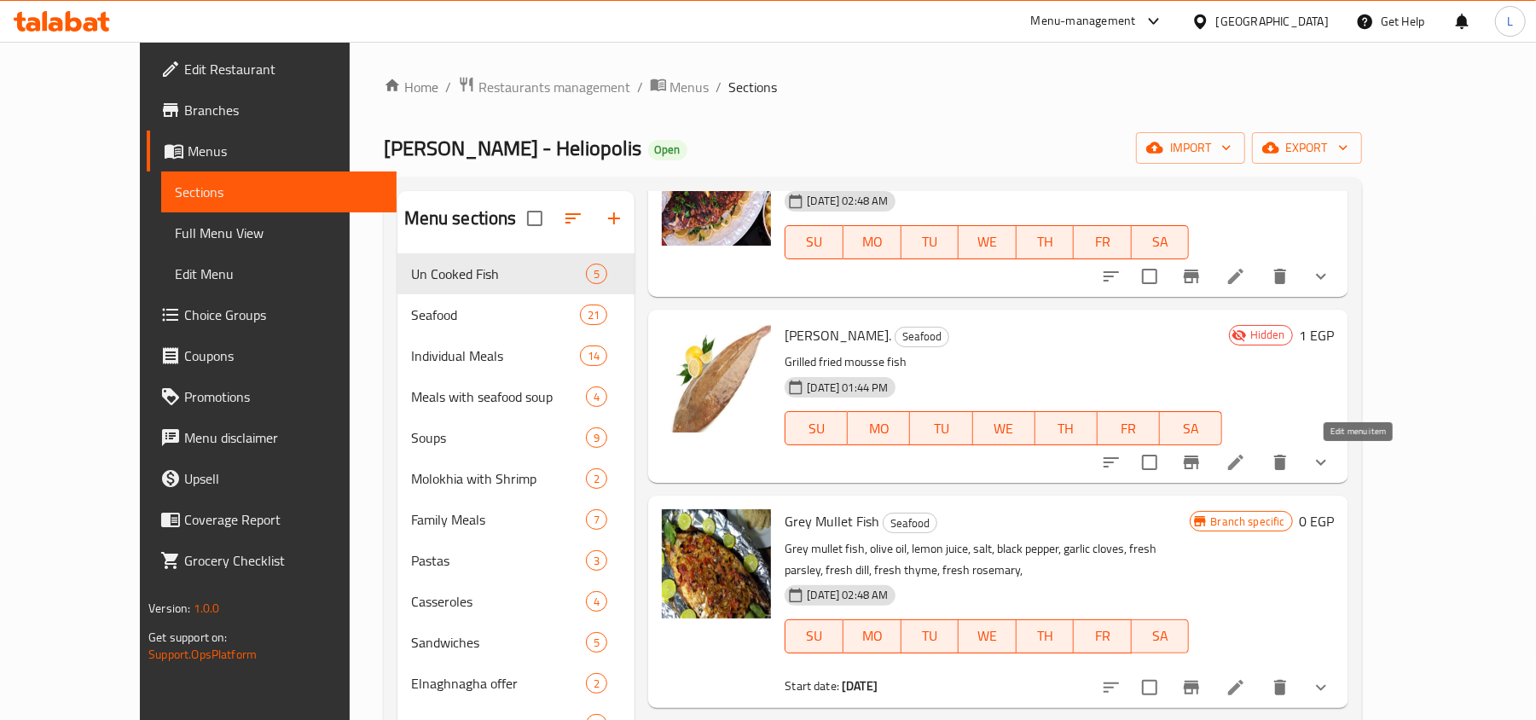
type input "FISH"
click at [1246, 455] on icon at bounding box center [1236, 462] width 20 height 20
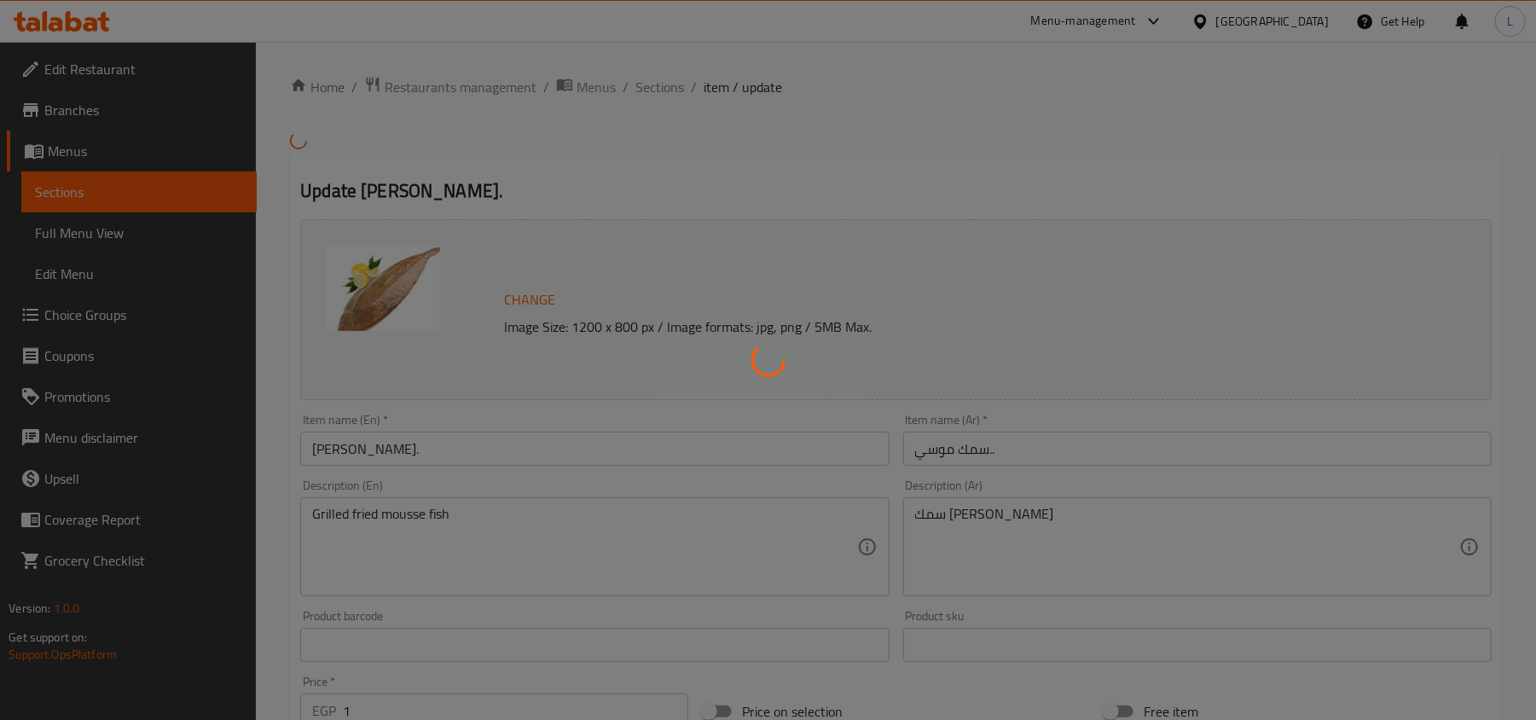
type input "طريقة الطهي"
type input "1"
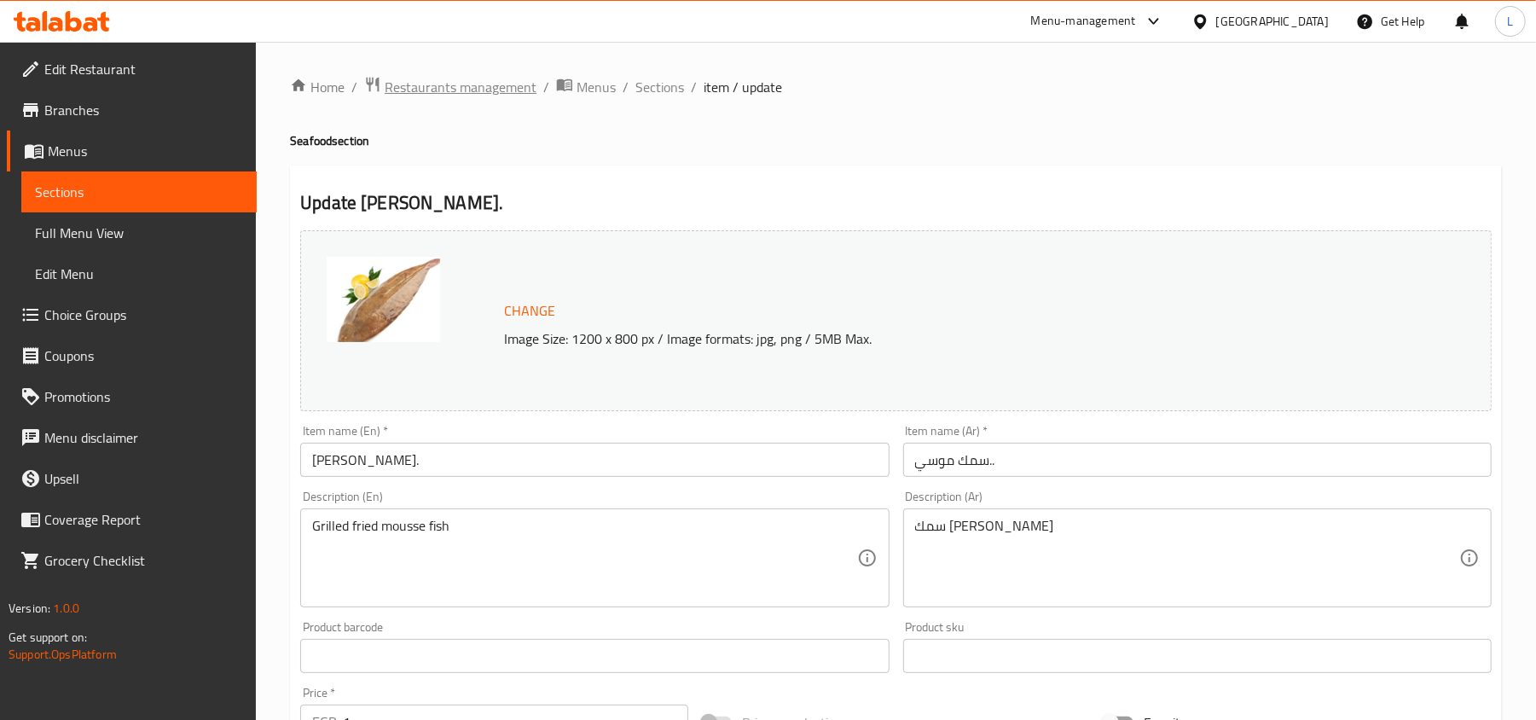
click at [486, 92] on span "Restaurants management" at bounding box center [461, 87] width 152 height 20
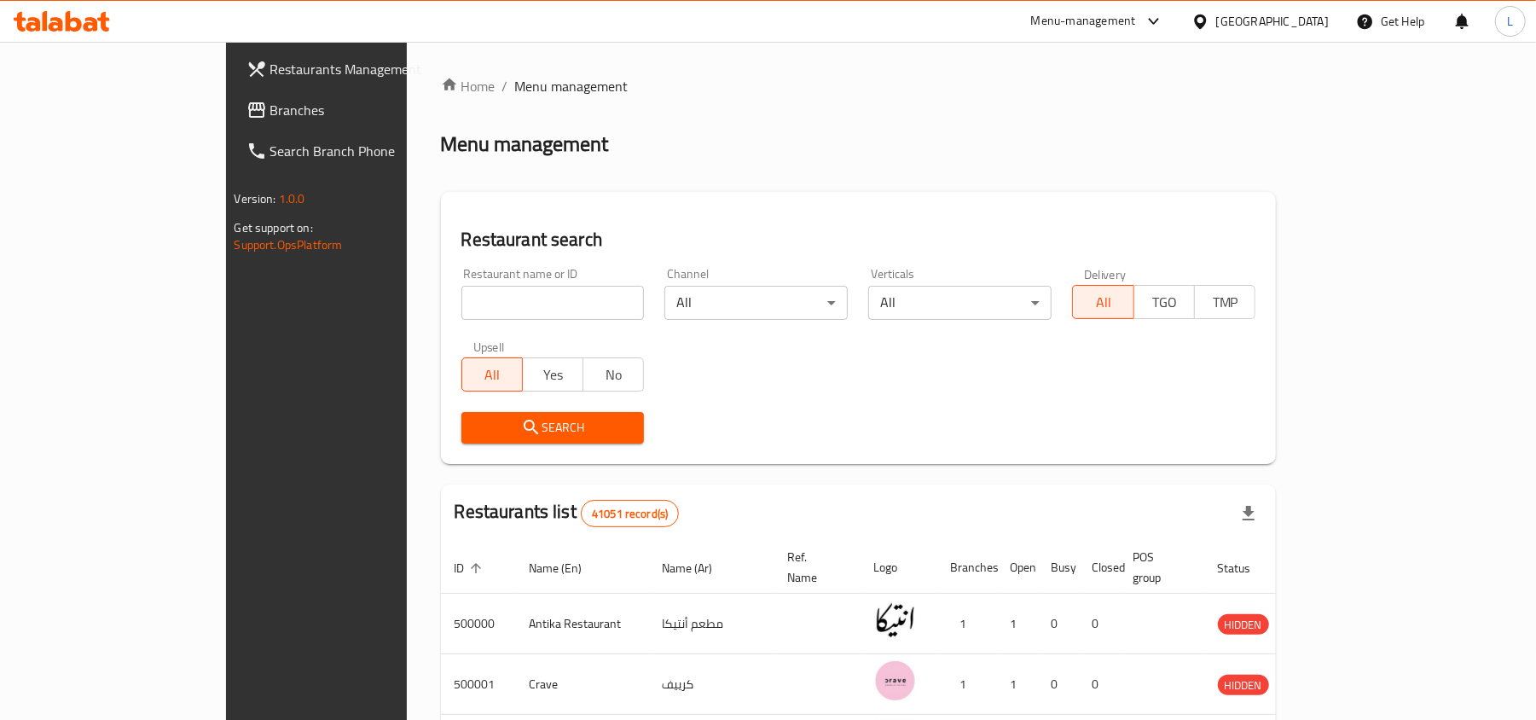
click at [1307, 22] on div "Egypt" at bounding box center [1272, 21] width 113 height 19
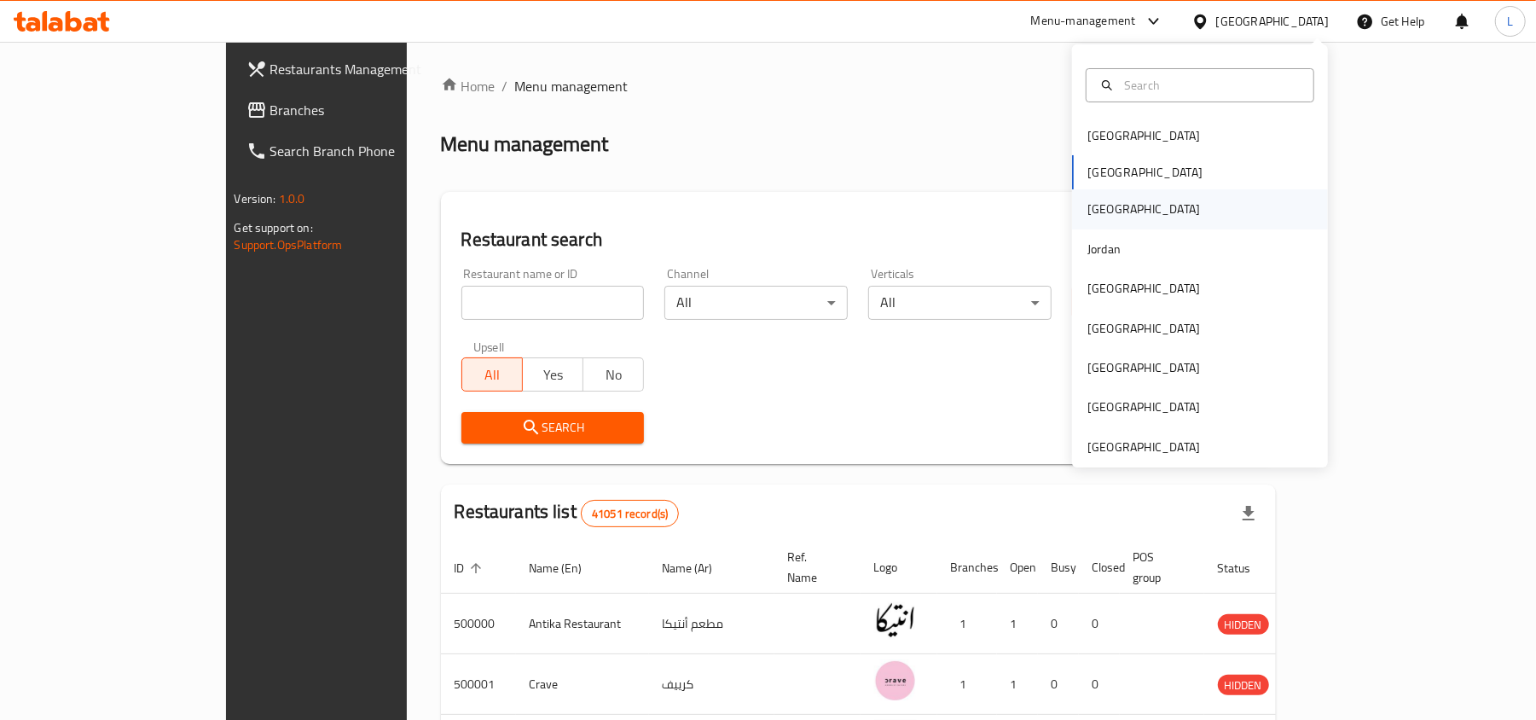
click at [1087, 208] on div "Iraq" at bounding box center [1143, 209] width 113 height 19
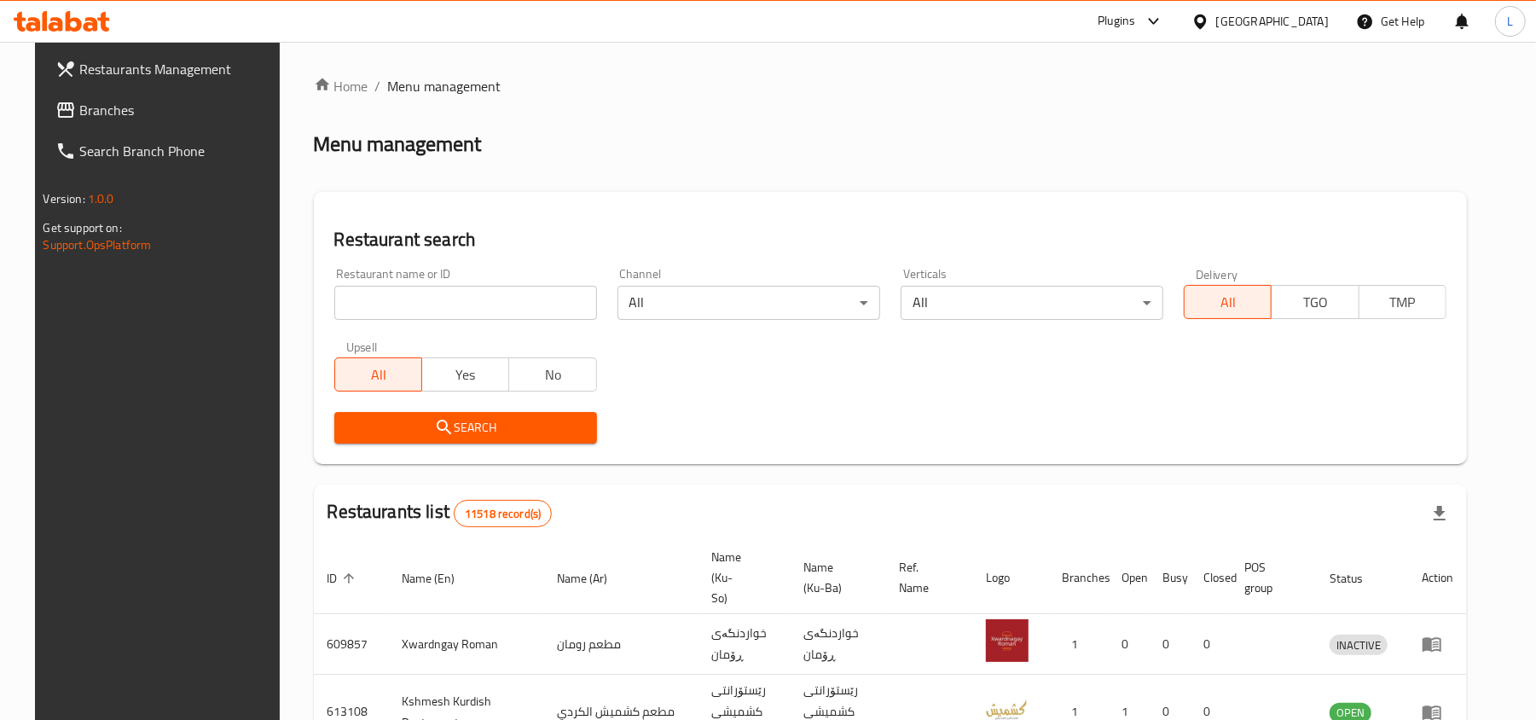
drag, startPoint x: 70, startPoint y: 106, endPoint x: 103, endPoint y: 131, distance: 42.0
click at [79, 106] on span "Branches" at bounding box center [178, 110] width 199 height 20
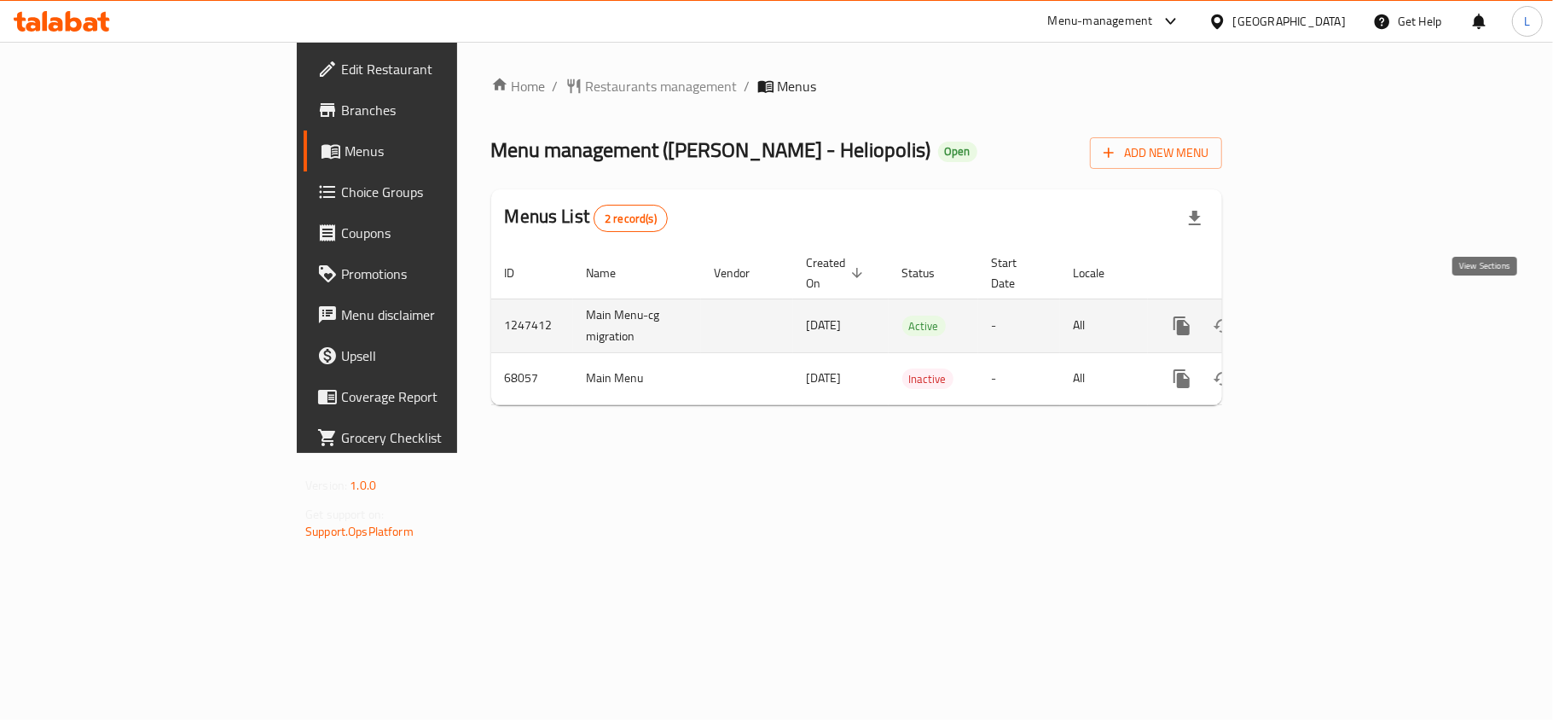
click at [1315, 316] on icon "enhanced table" at bounding box center [1305, 326] width 20 height 20
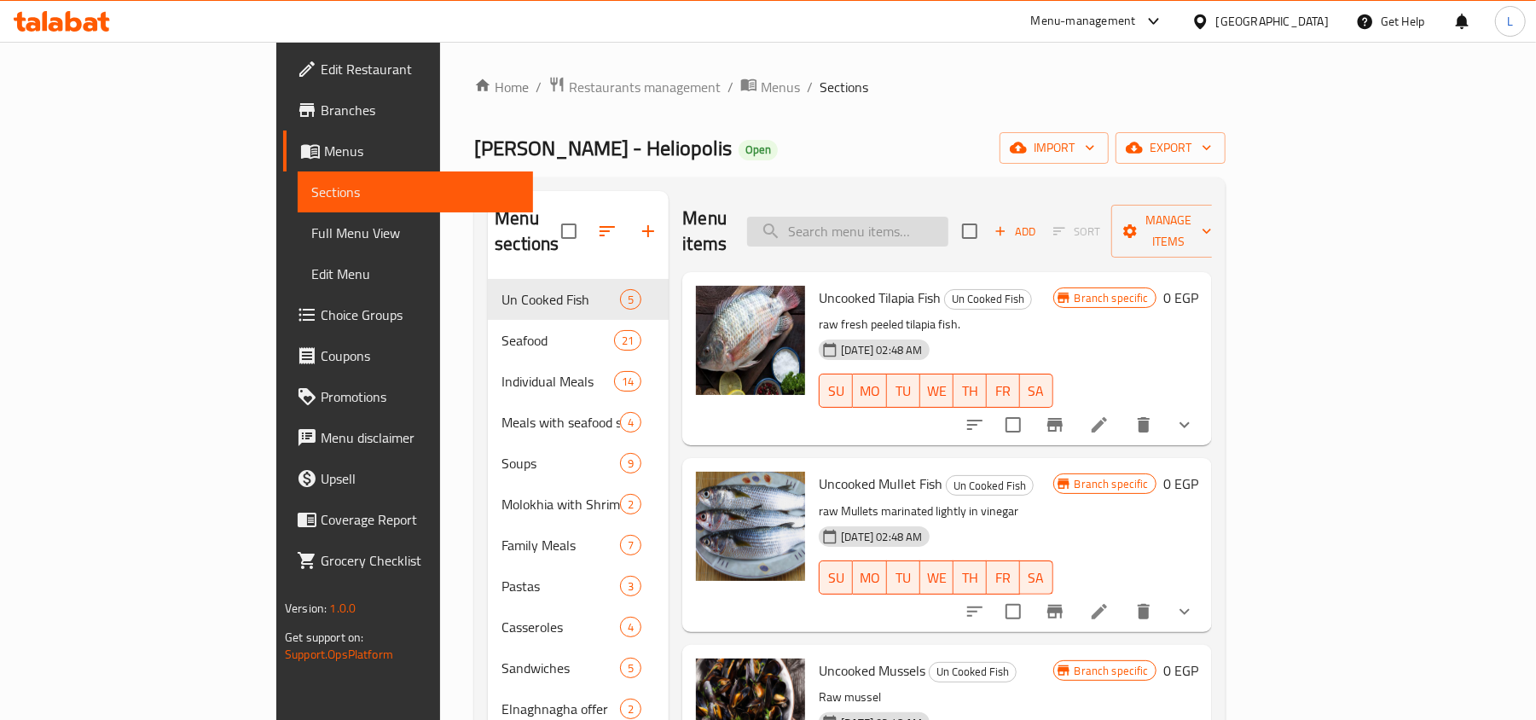
click at [926, 217] on input "search" at bounding box center [847, 232] width 201 height 30
paste input "Moses Fish"
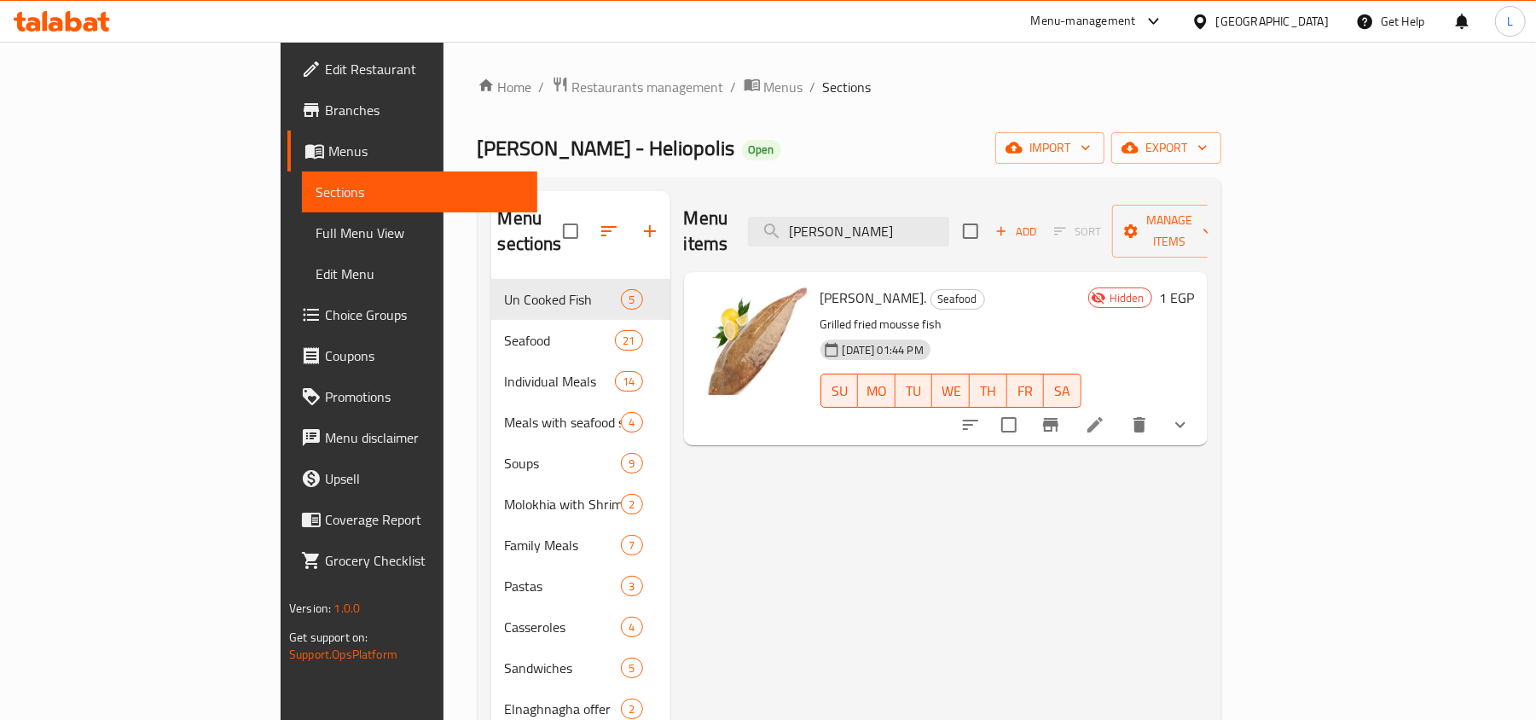
type input "Moses Fish"
click at [572, 96] on span "Restaurants management" at bounding box center [648, 87] width 152 height 20
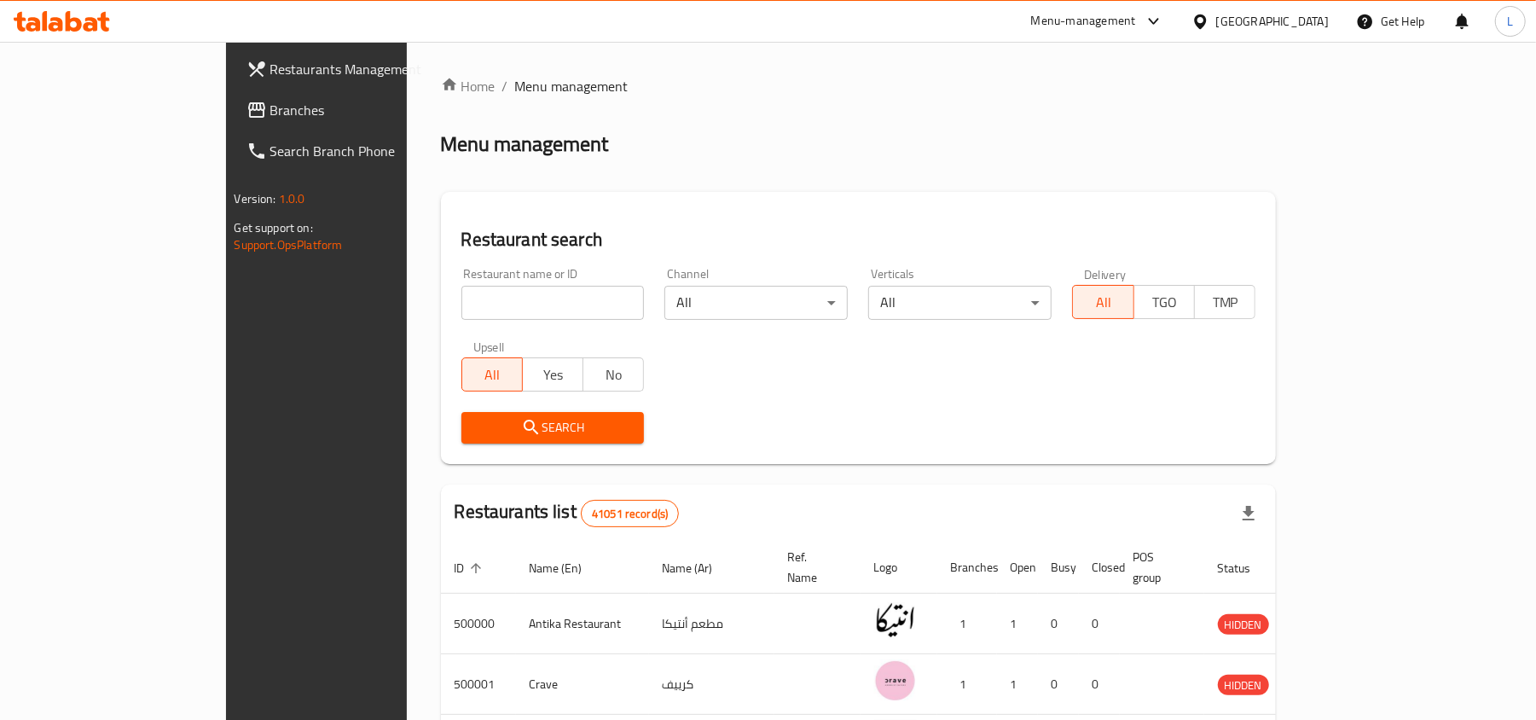
click at [1312, 25] on div "Egypt" at bounding box center [1272, 21] width 113 height 19
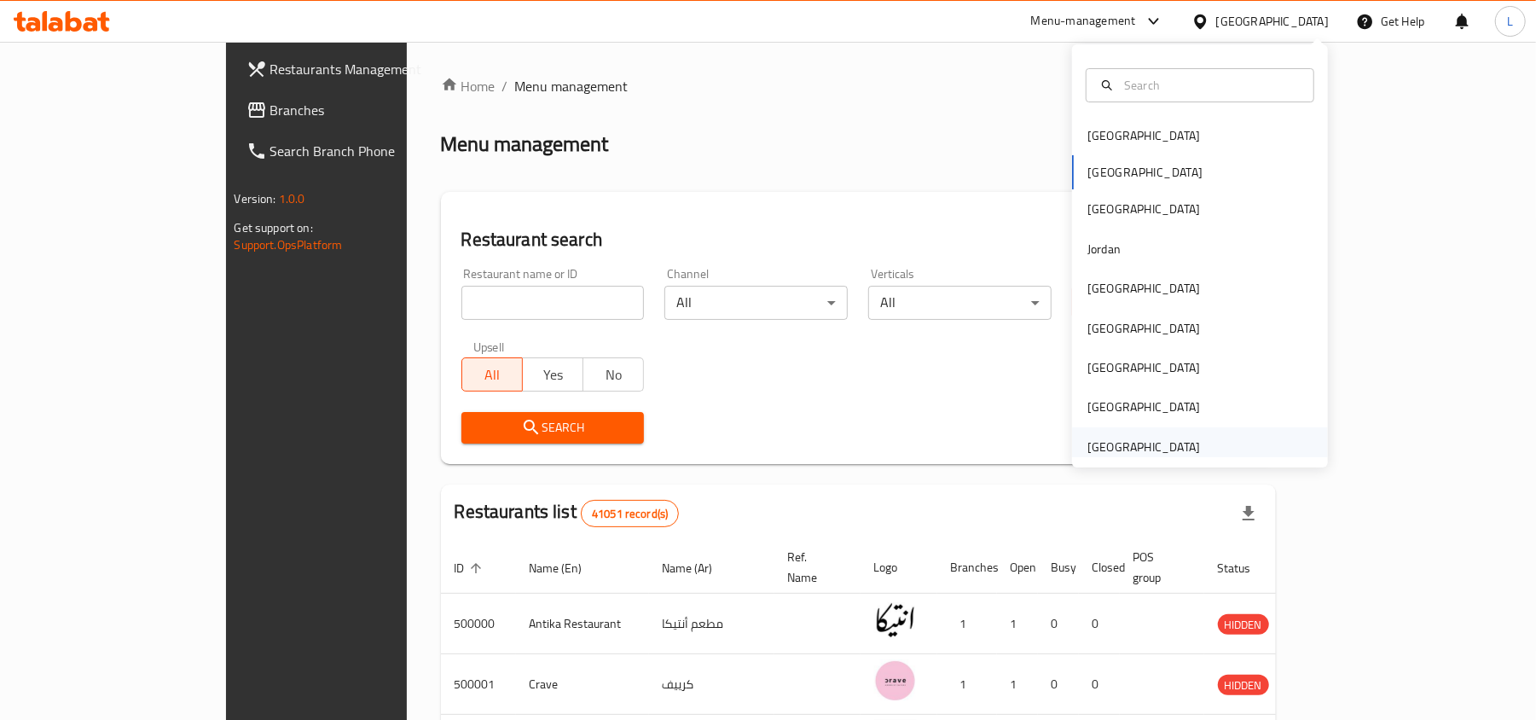
click at [1144, 443] on div "[GEOGRAPHIC_DATA]" at bounding box center [1143, 447] width 113 height 19
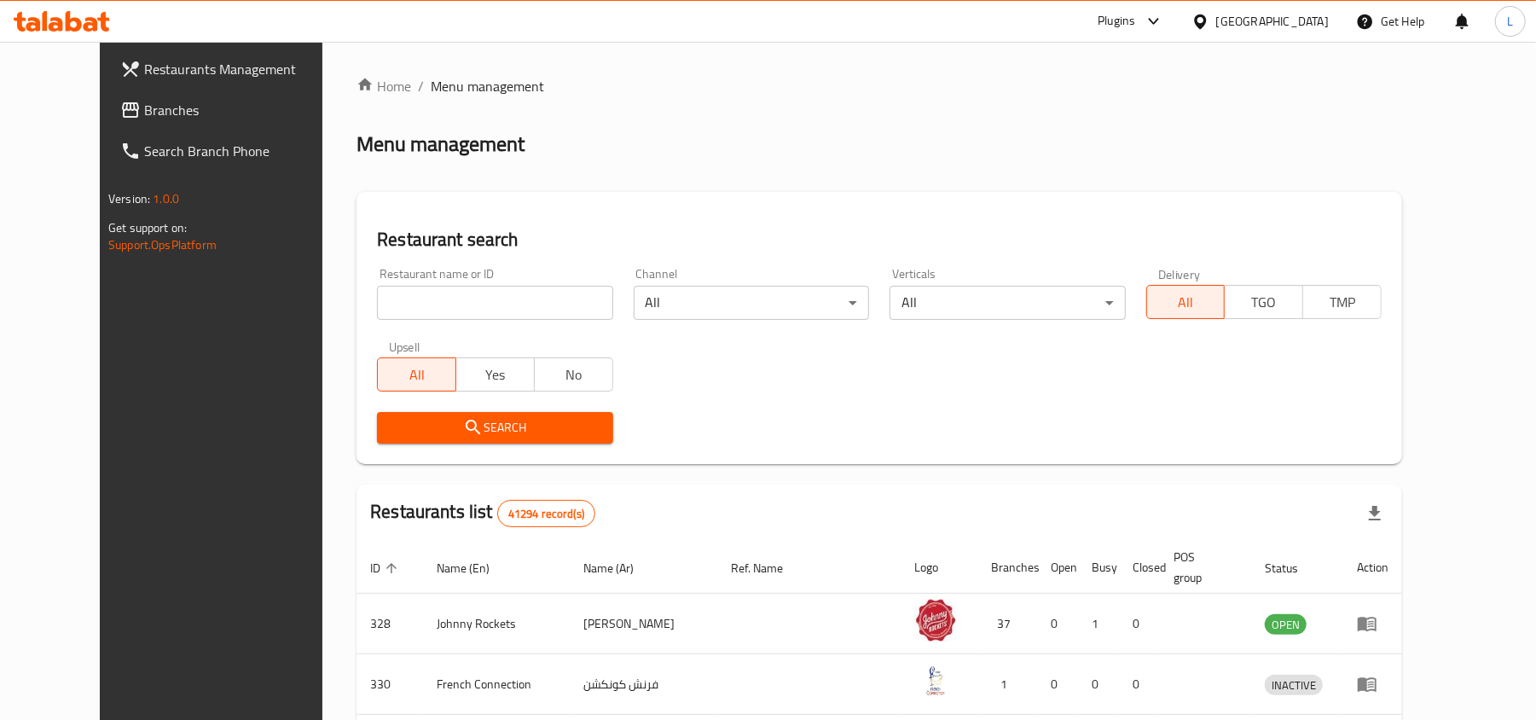
click at [472, 295] on input "search" at bounding box center [494, 303] width 235 height 34
paste input "(ChicBoy Inasa"
drag, startPoint x: 325, startPoint y: 304, endPoint x: 295, endPoint y: 309, distance: 30.2
click at [357, 309] on div "Restaurant search Restaurant name or ID (ChicBoy Inasa Restaurant name or ID Ch…" at bounding box center [880, 328] width 1046 height 272
click at [413, 414] on button "Search" at bounding box center [494, 428] width 235 height 32
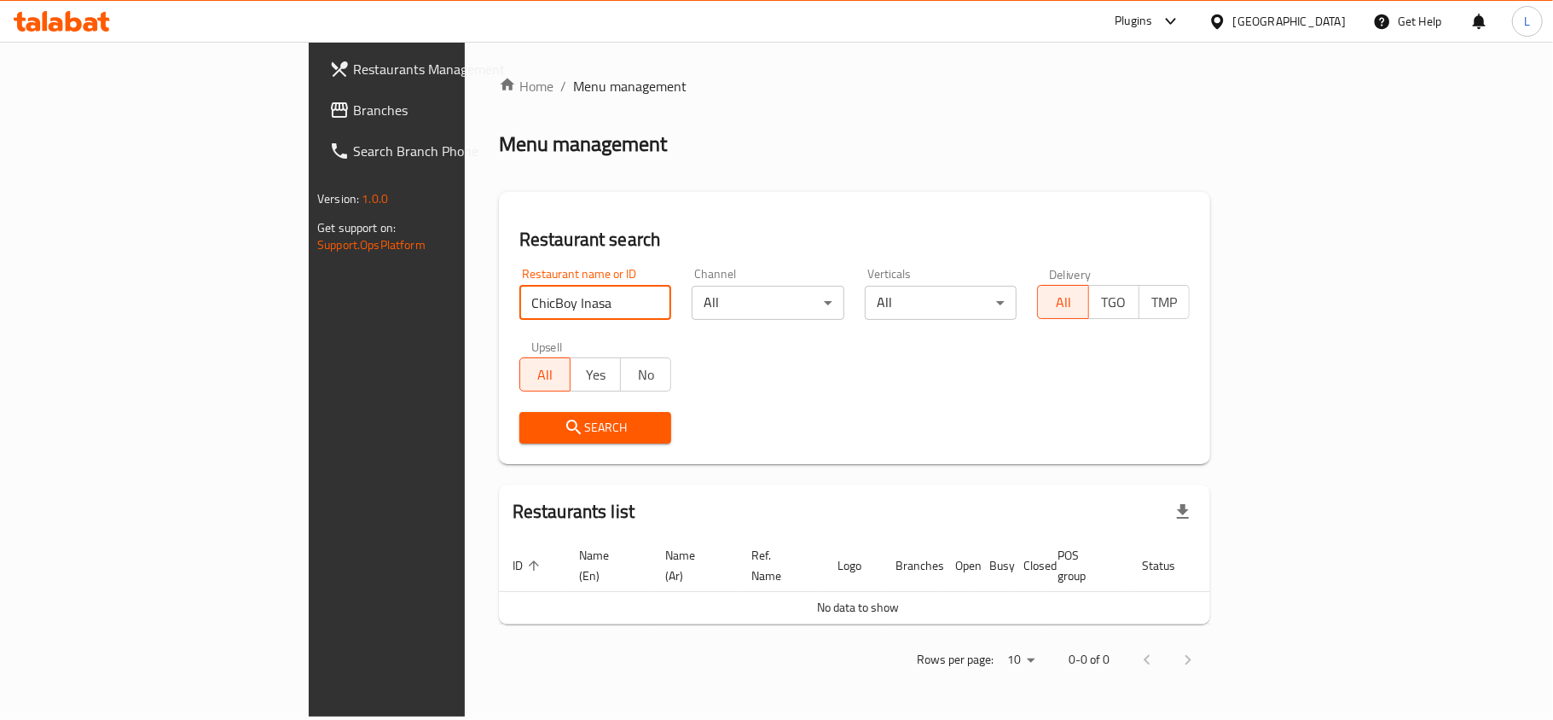
click at [519, 302] on input "ChicBoy Inasa" at bounding box center [595, 303] width 153 height 34
drag, startPoint x: 369, startPoint y: 304, endPoint x: 513, endPoint y: 310, distance: 144.3
click at [519, 310] on input "ChicBoy Inasa" at bounding box center [595, 303] width 153 height 34
click at [533, 427] on span "Search" at bounding box center [595, 427] width 125 height 21
click at [519, 305] on input "ChicBoy" at bounding box center [595, 303] width 153 height 34
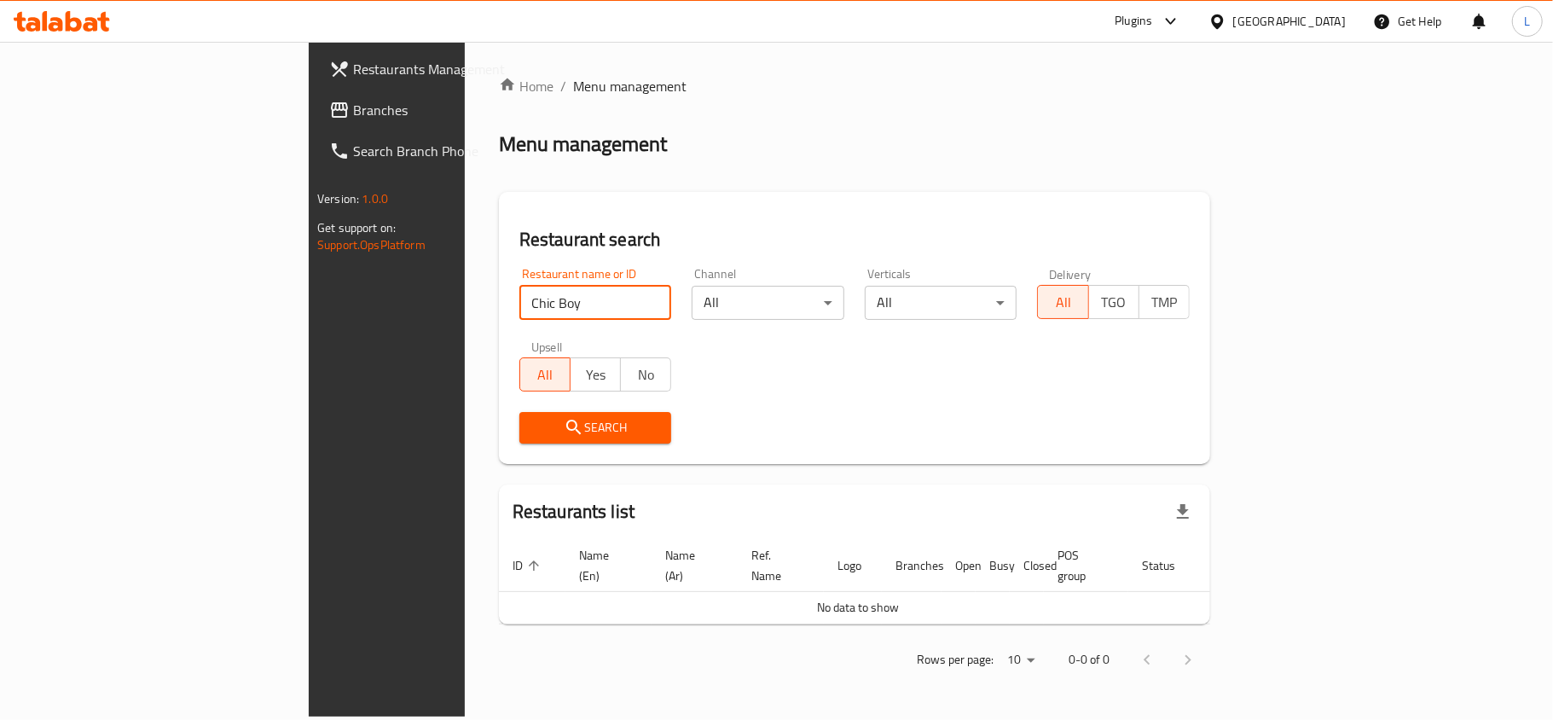
click at [519, 304] on input "Chic Boy" at bounding box center [595, 303] width 153 height 34
type input "Chic Boy"
click at [533, 423] on span "Search" at bounding box center [595, 427] width 125 height 21
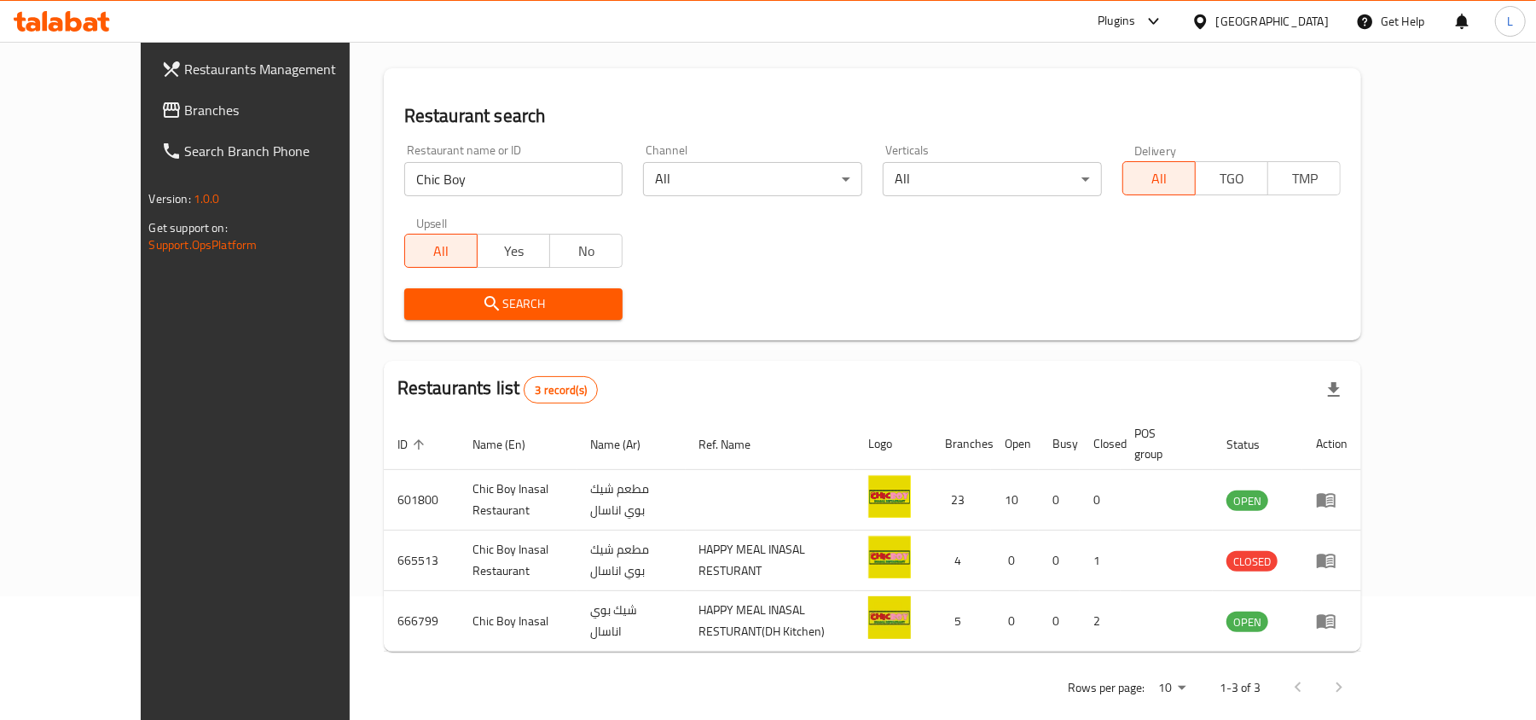
scroll to position [130, 0]
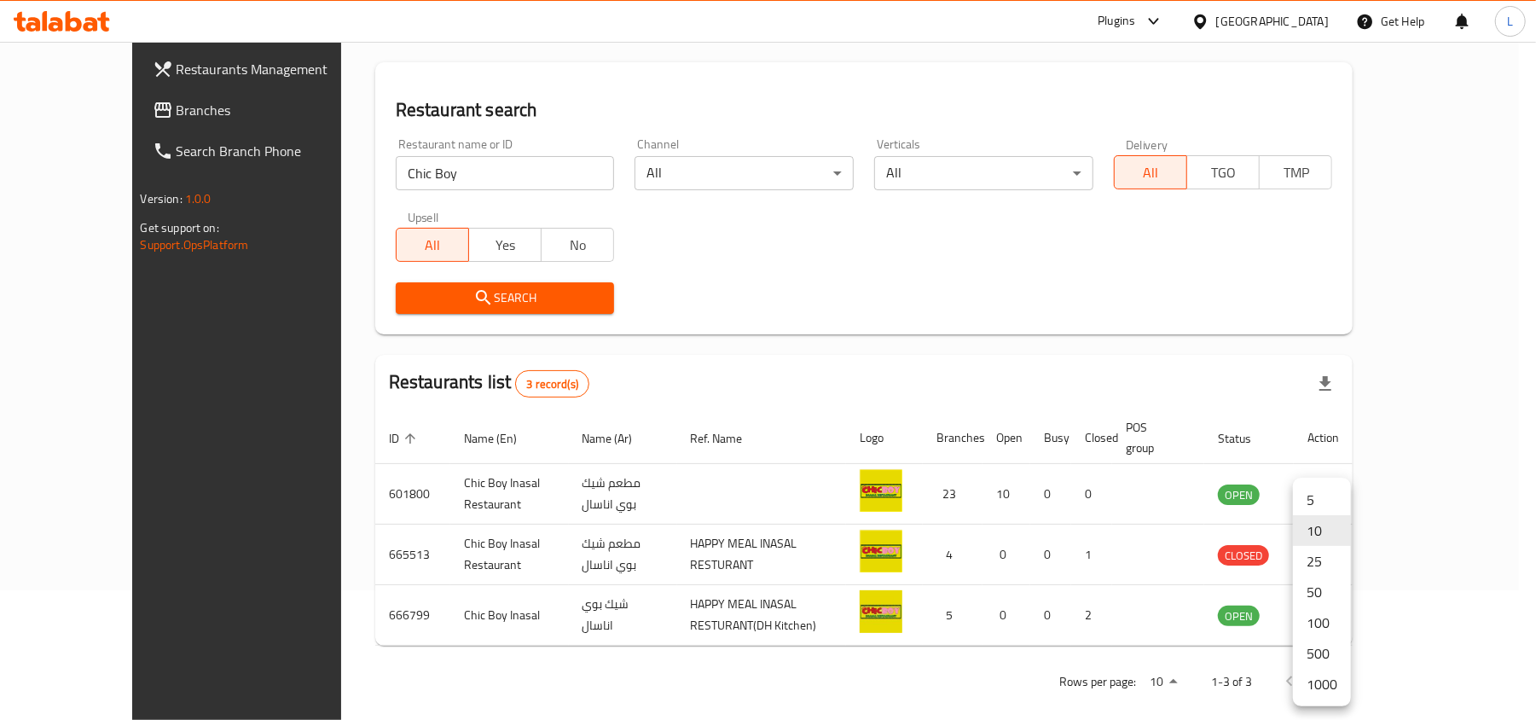
click at [1307, 590] on body "​ Plugins United Arab Emirates Get Help L Restaurants Management Branches Searc…" at bounding box center [768, 251] width 1536 height 678
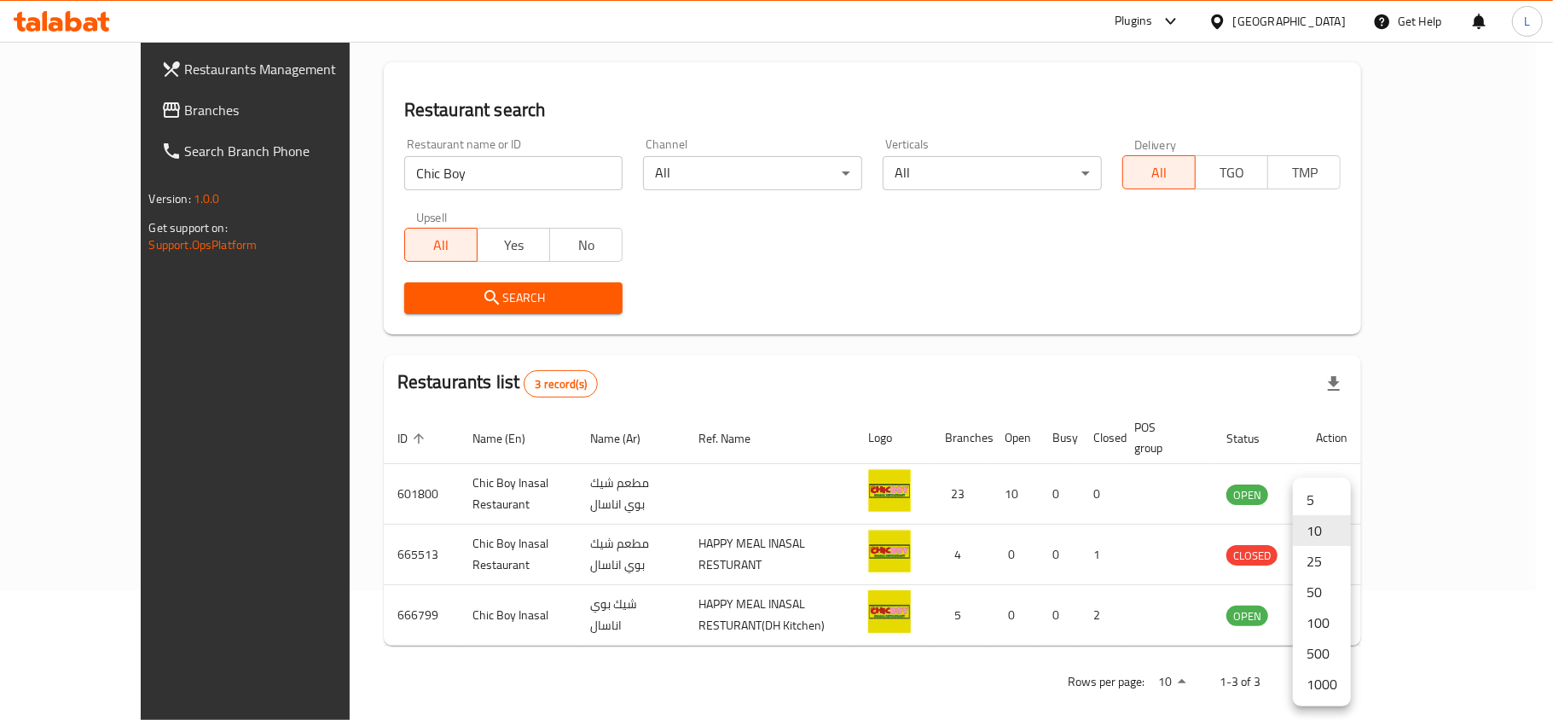
click at [1313, 591] on li "50" at bounding box center [1322, 592] width 58 height 31
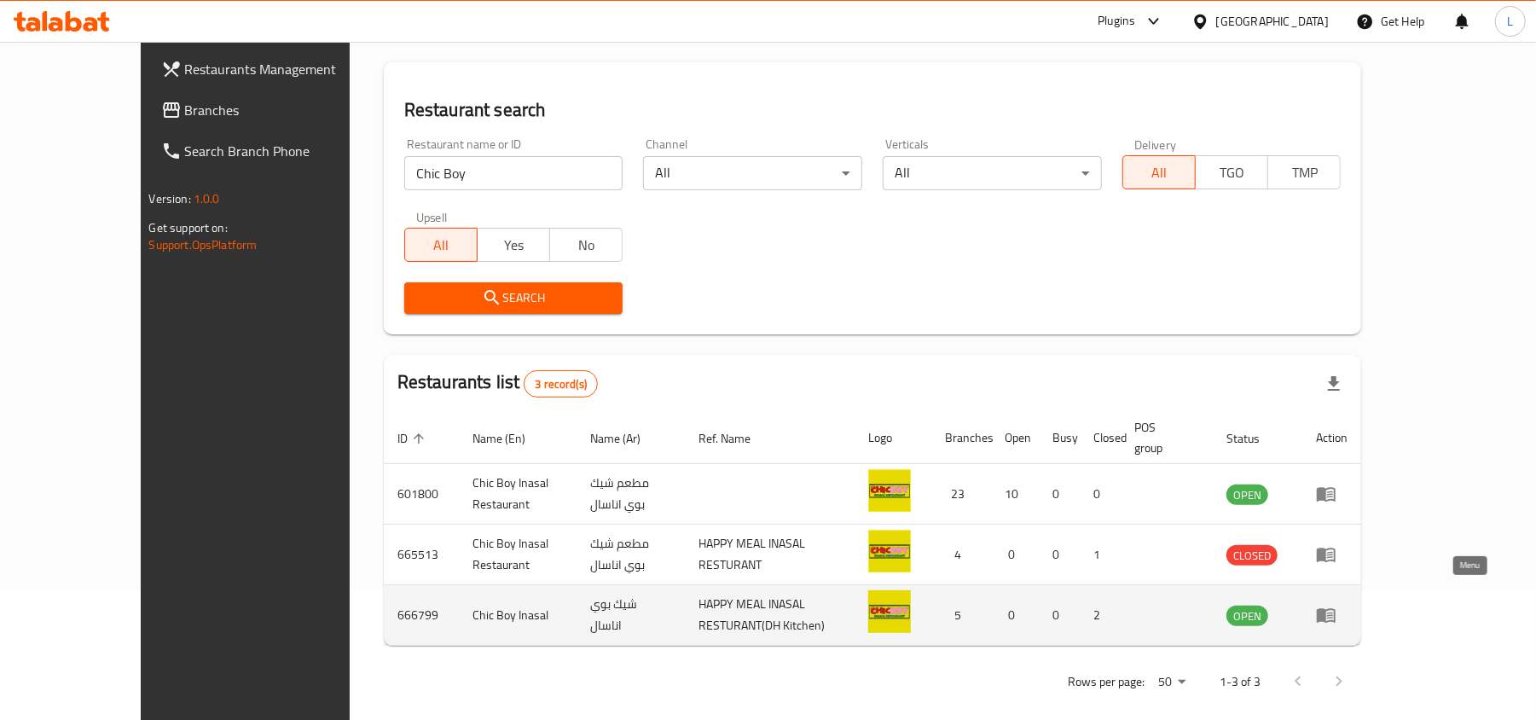
click at [1336, 605] on icon "enhanced table" at bounding box center [1326, 615] width 20 height 20
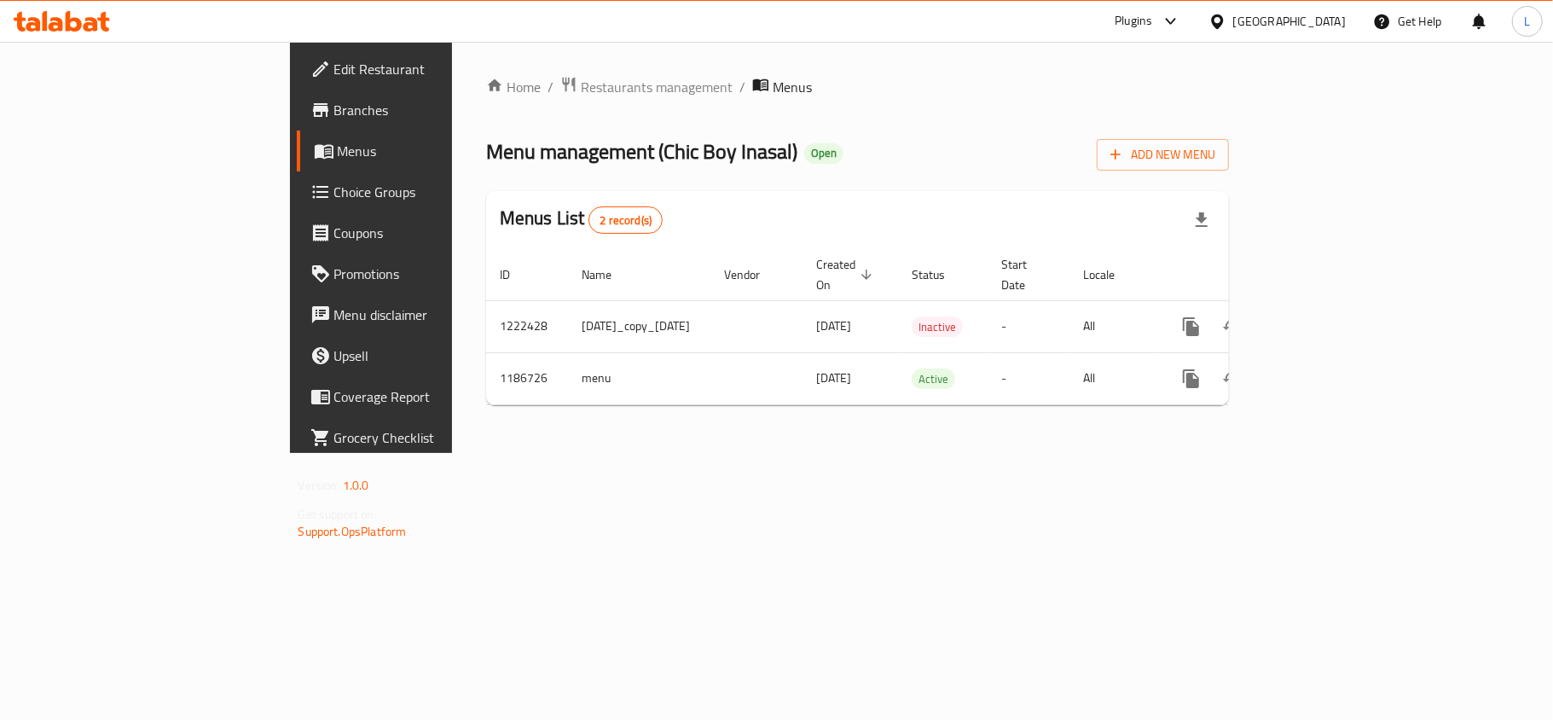
click at [334, 100] on span "Branches" at bounding box center [434, 110] width 201 height 20
